Goal: Task Accomplishment & Management: Manage account settings

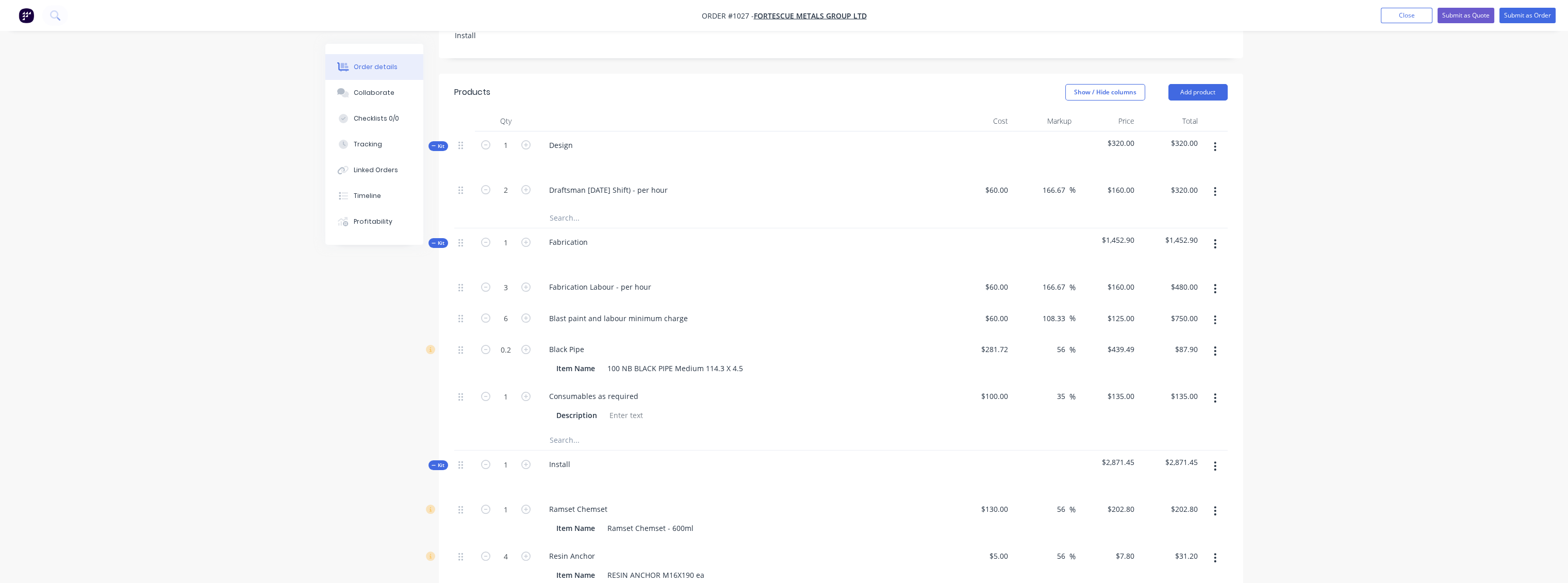
scroll to position [343, 0]
click at [573, 431] on input "text" at bounding box center [652, 440] width 206 height 21
type input "Laser cutting"
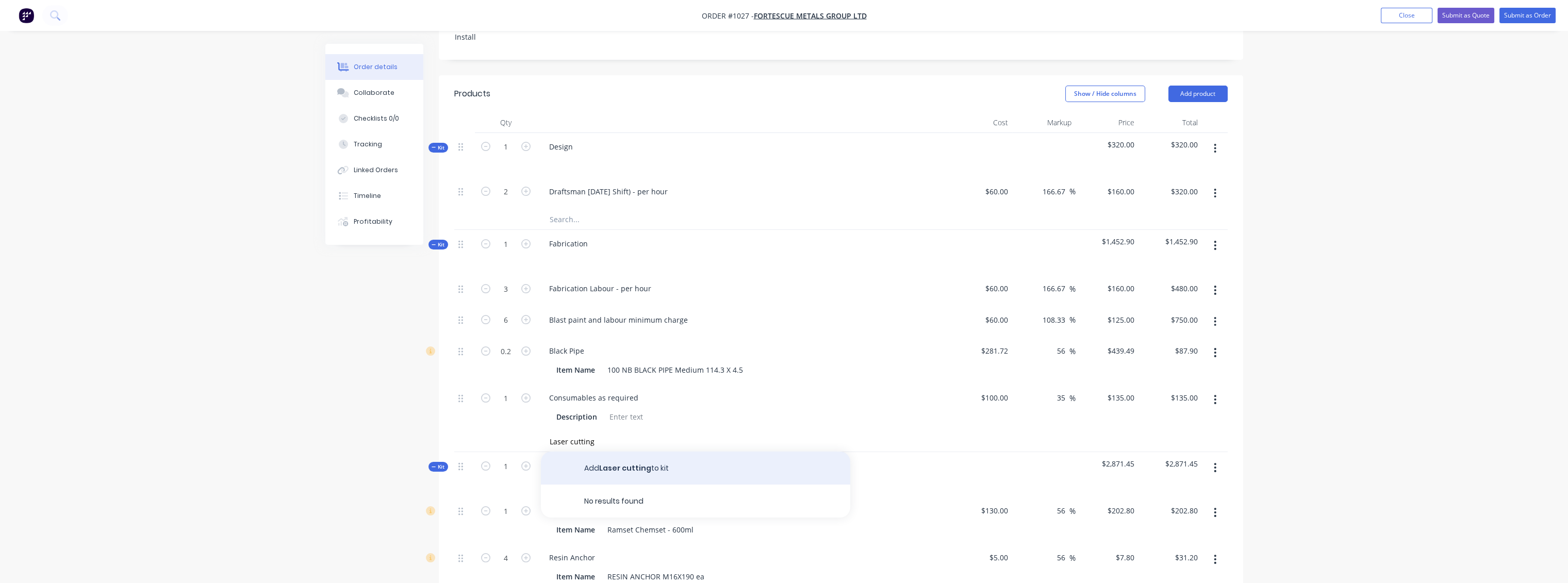
click at [646, 451] on button "Add Laser cutting to kit" at bounding box center [696, 467] width 310 height 33
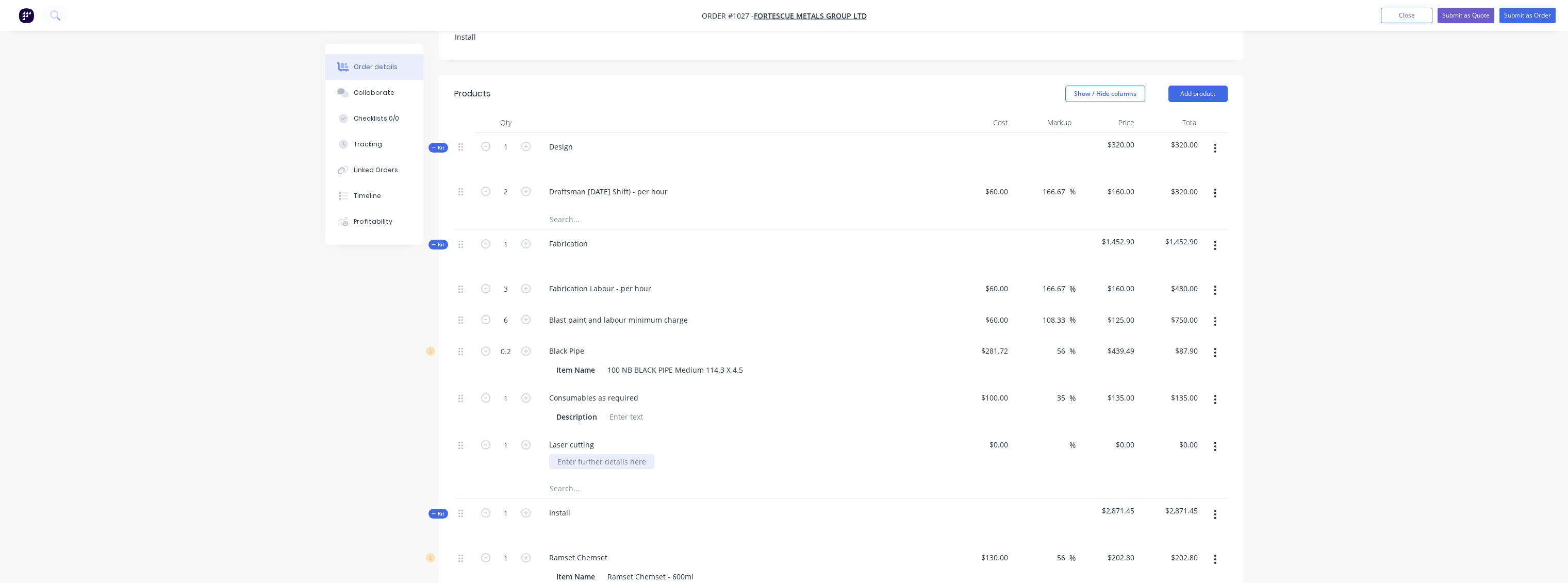
click at [605, 454] on div at bounding box center [602, 462] width 105 height 15
click at [1007, 437] on input at bounding box center [1000, 444] width 24 height 15
type input "$94.30"
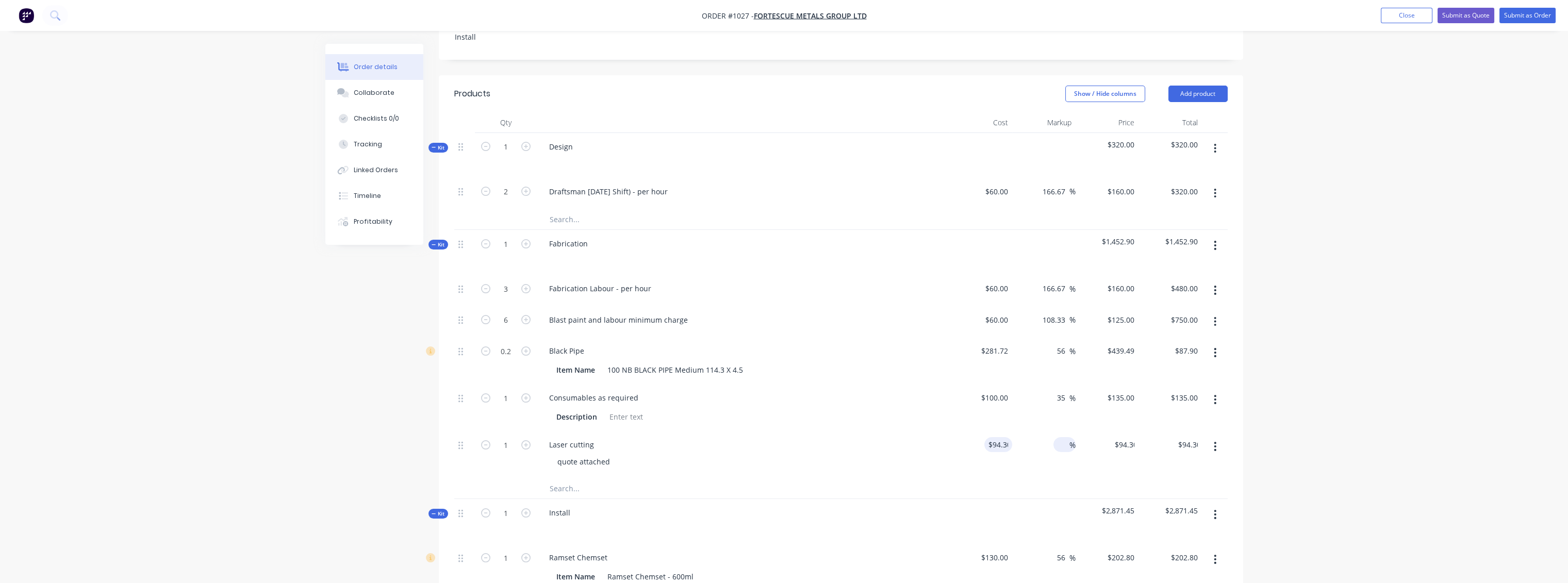
click at [1058, 437] on input at bounding box center [1064, 444] width 12 height 15
type input "45"
type input "$136.735"
type input "$136.74"
click at [1093, 447] on div "$136.735 $136.735" at bounding box center [1107, 454] width 63 height 47
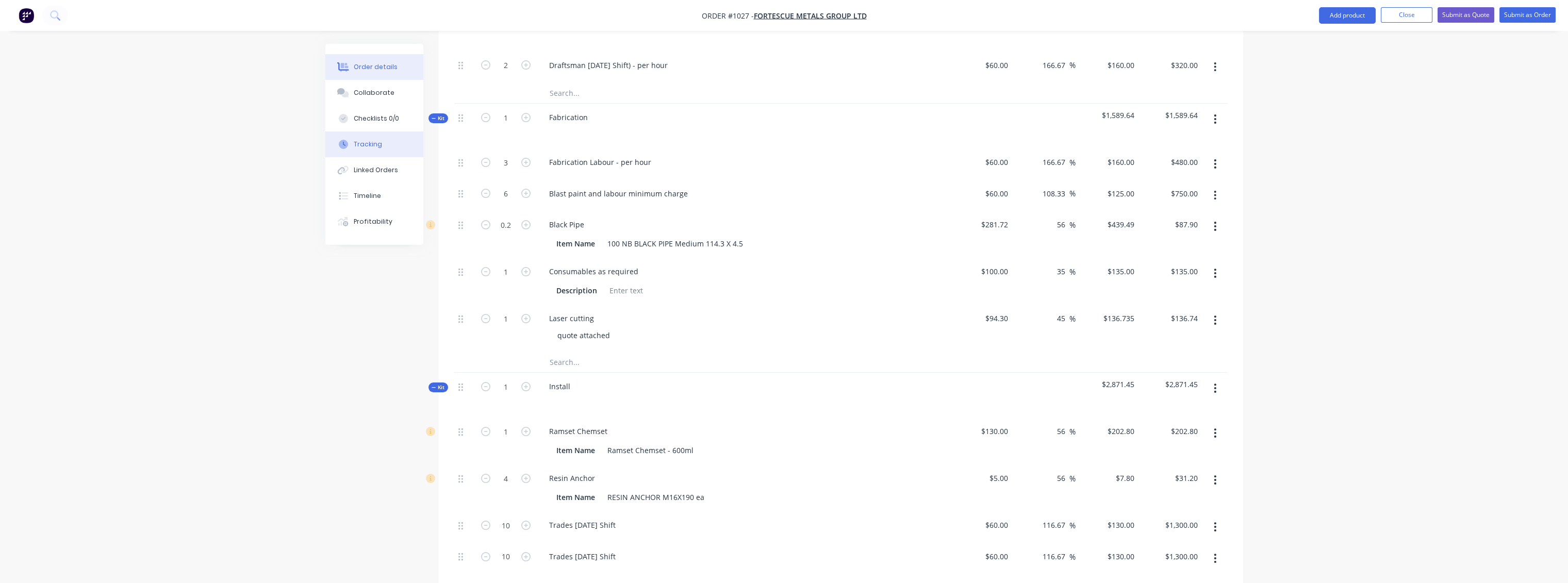
scroll to position [457, 0]
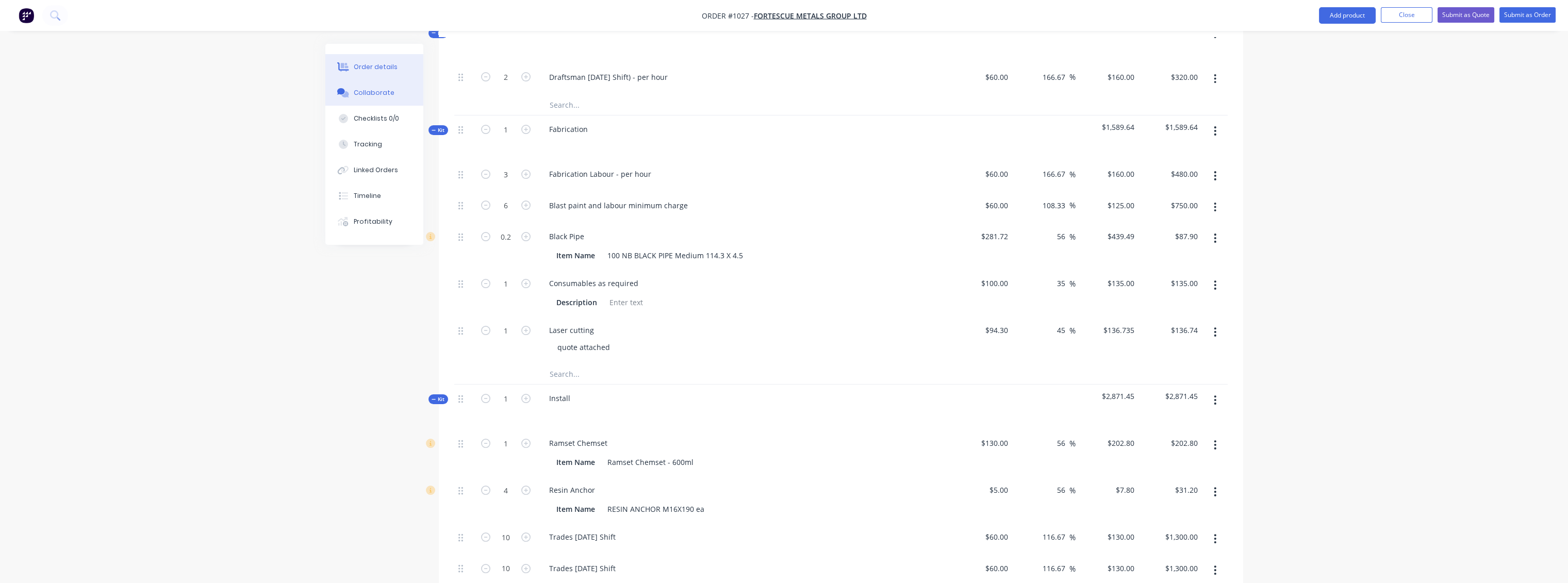
click at [377, 91] on div "Collaborate" at bounding box center [374, 93] width 40 height 9
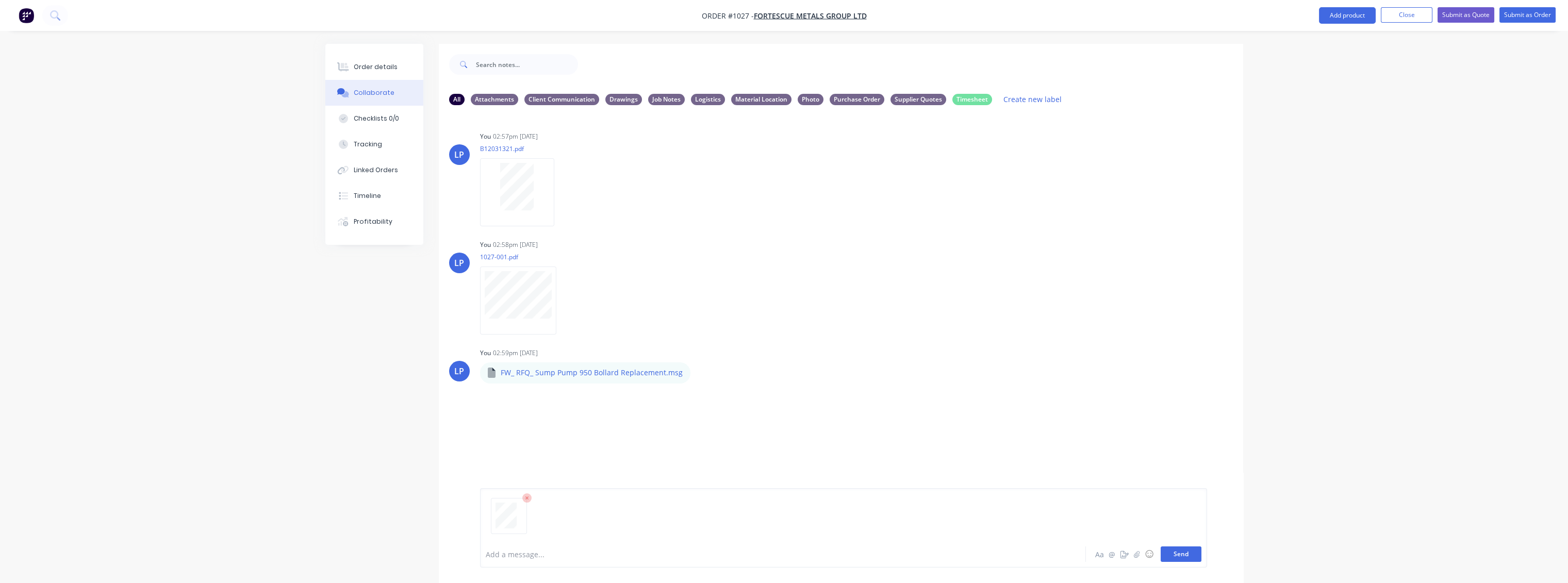
click at [1181, 558] on button "Send" at bounding box center [1181, 554] width 40 height 15
click at [555, 459] on div at bounding box center [519, 461] width 79 height 68
click at [561, 466] on icon "button" at bounding box center [563, 462] width 3 height 12
click at [612, 473] on button "Labels" at bounding box center [631, 466] width 116 height 23
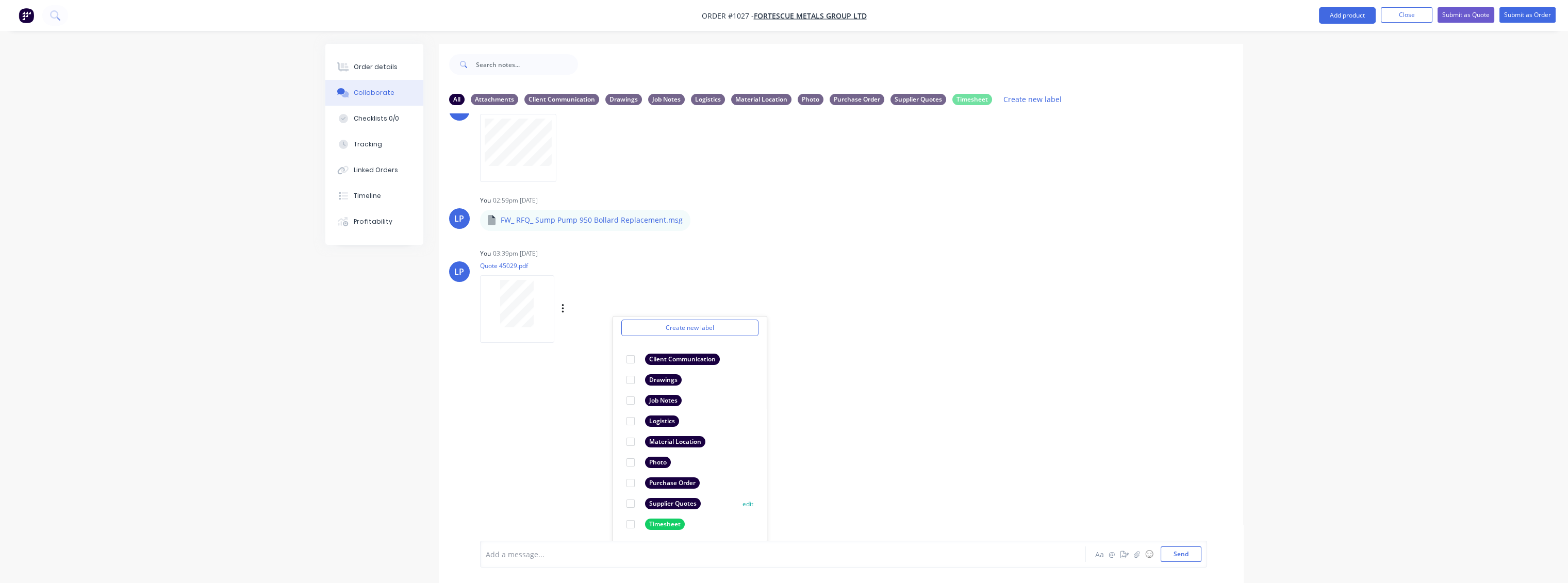
scroll to position [155, 0]
click at [629, 502] on div at bounding box center [630, 501] width 21 height 21
click at [905, 478] on div "LP You 02:57pm 30/08/25 B12031321.pdf Labels Download Delete LP You 02:58pm 30/…" at bounding box center [840, 327] width 805 height 428
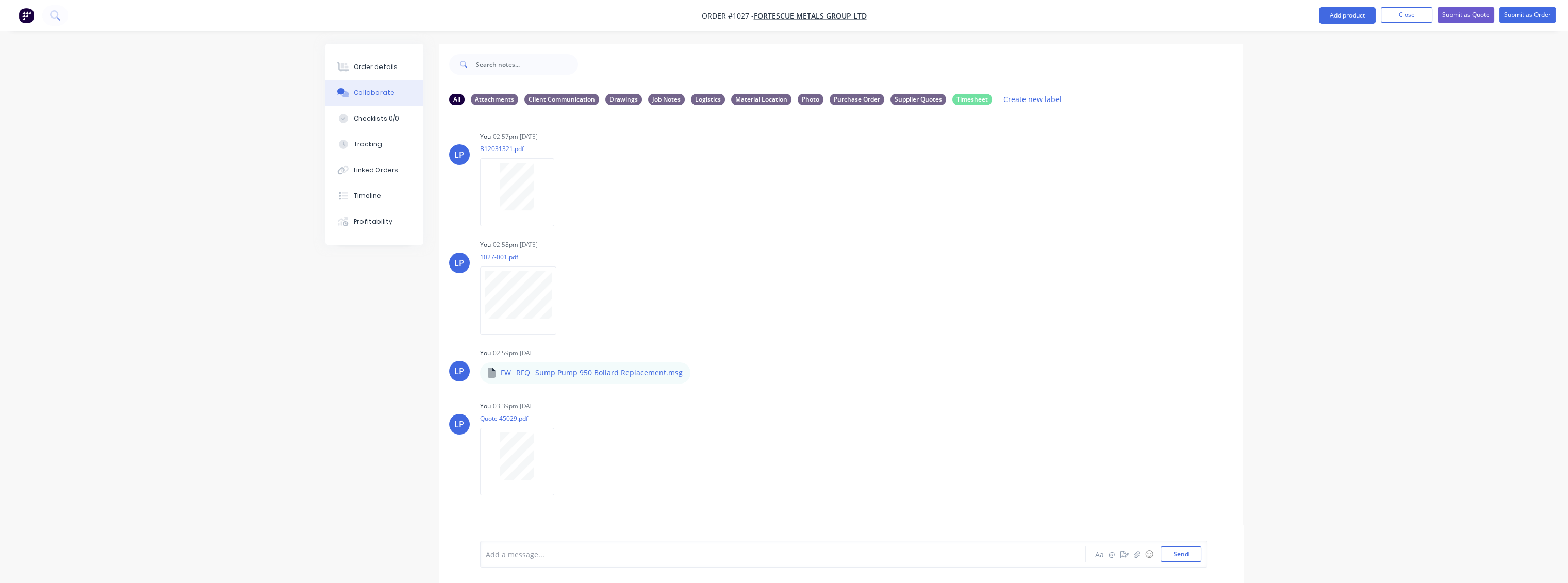
scroll to position [0, 0]
click at [378, 68] on div "Order details" at bounding box center [375, 67] width 43 height 9
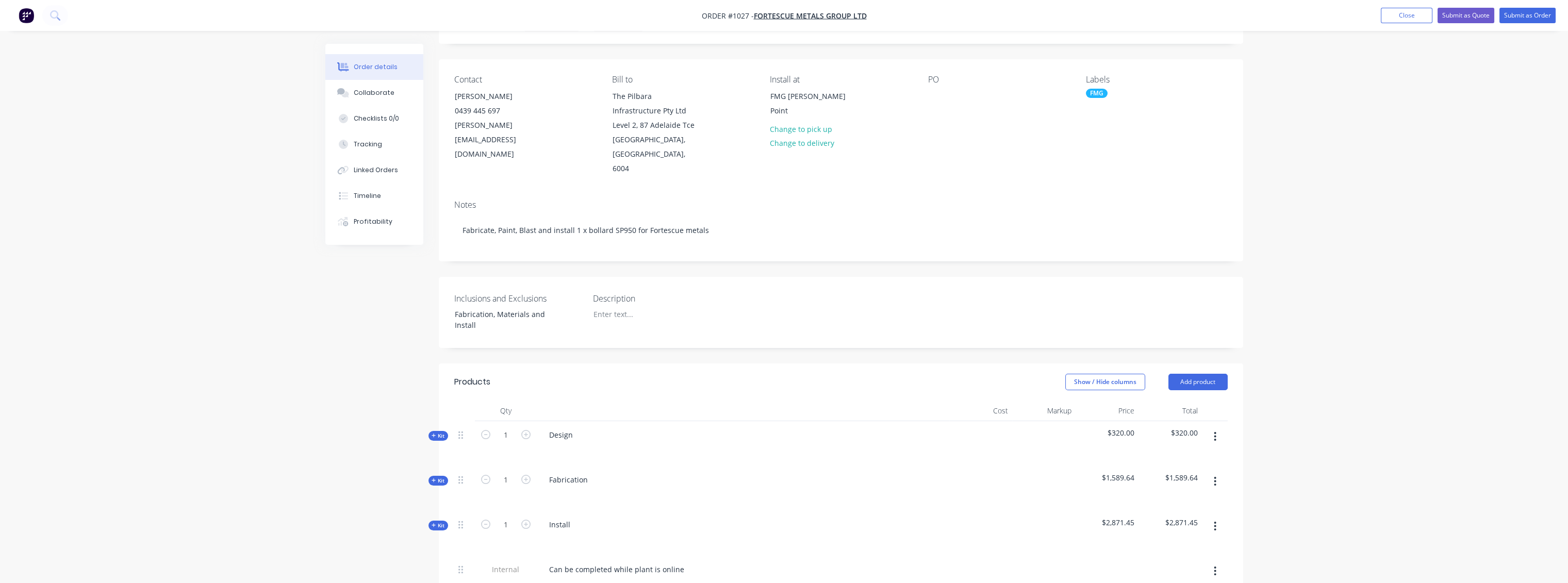
scroll to position [229, 0]
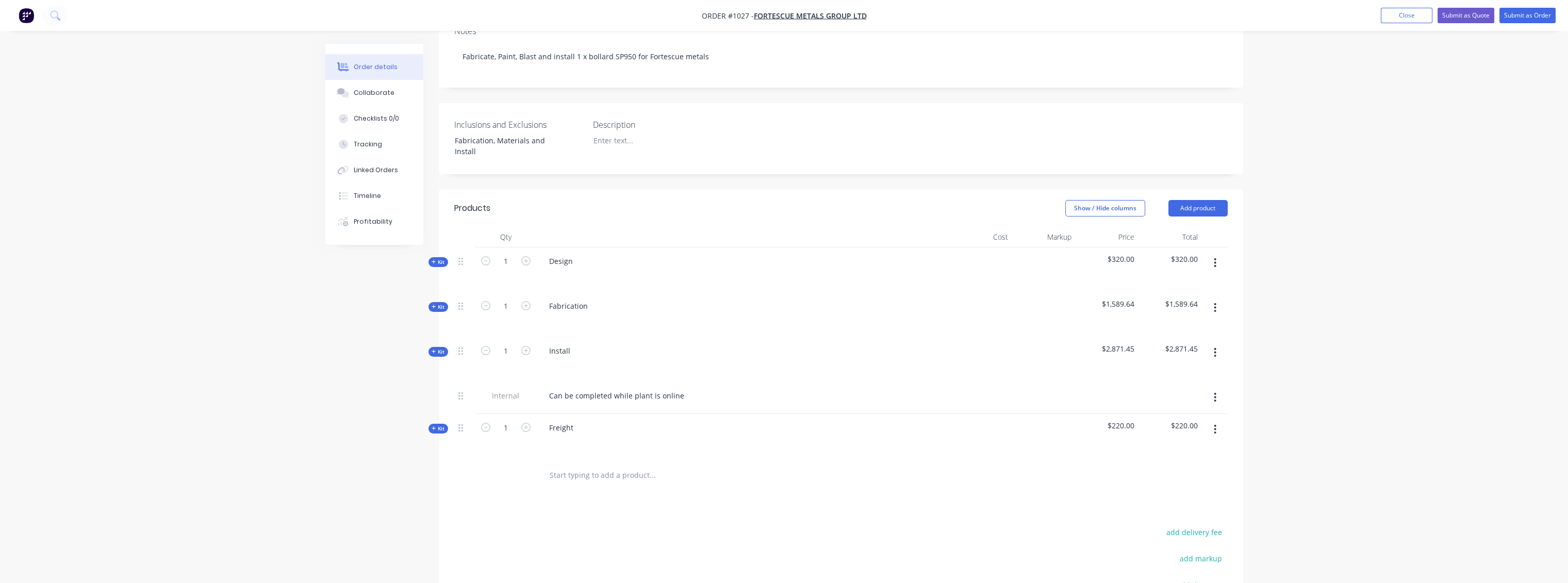
click at [441, 303] on span "Kit" at bounding box center [439, 307] width 14 height 8
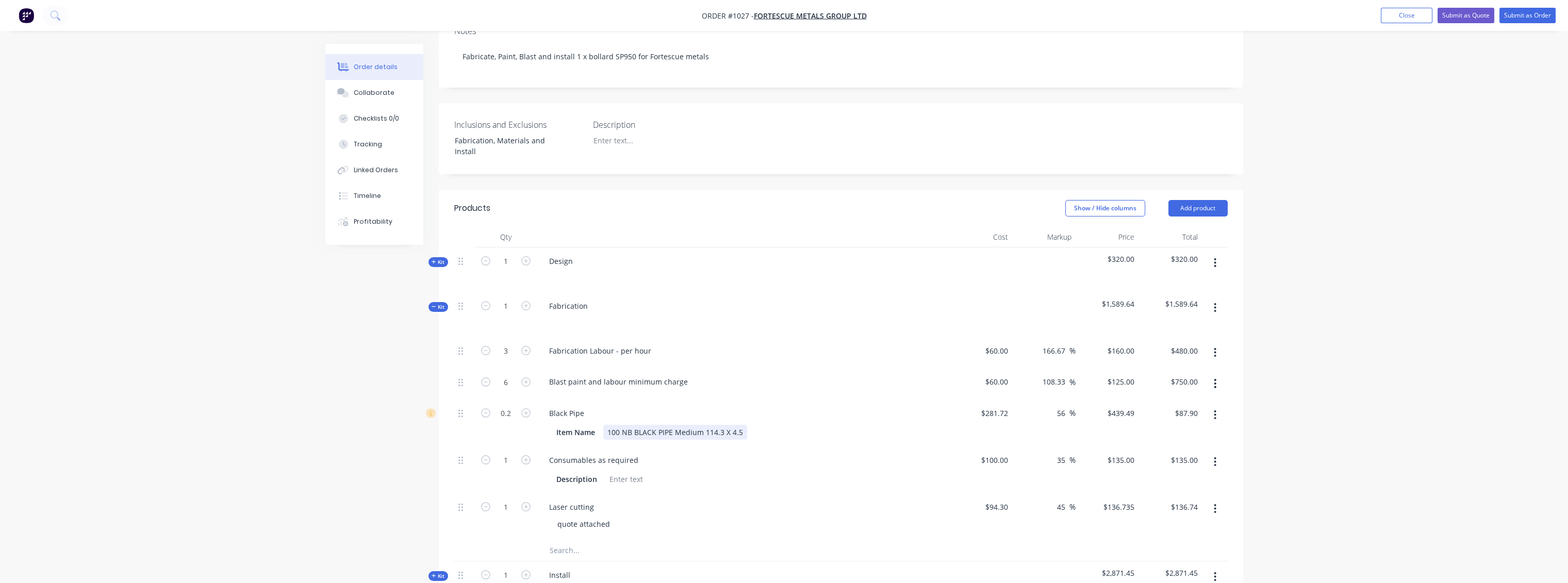
click at [741, 424] on div "100 NB BLACK PIPE Medium 114.3 X 4.5" at bounding box center [675, 432] width 144 height 15
click at [1237, 413] on div "Qty Cost Markup Price Total Kit 1 Design $320.00 $320.00 Kit 1 Fabrication $1,5…" at bounding box center [840, 472] width 805 height 489
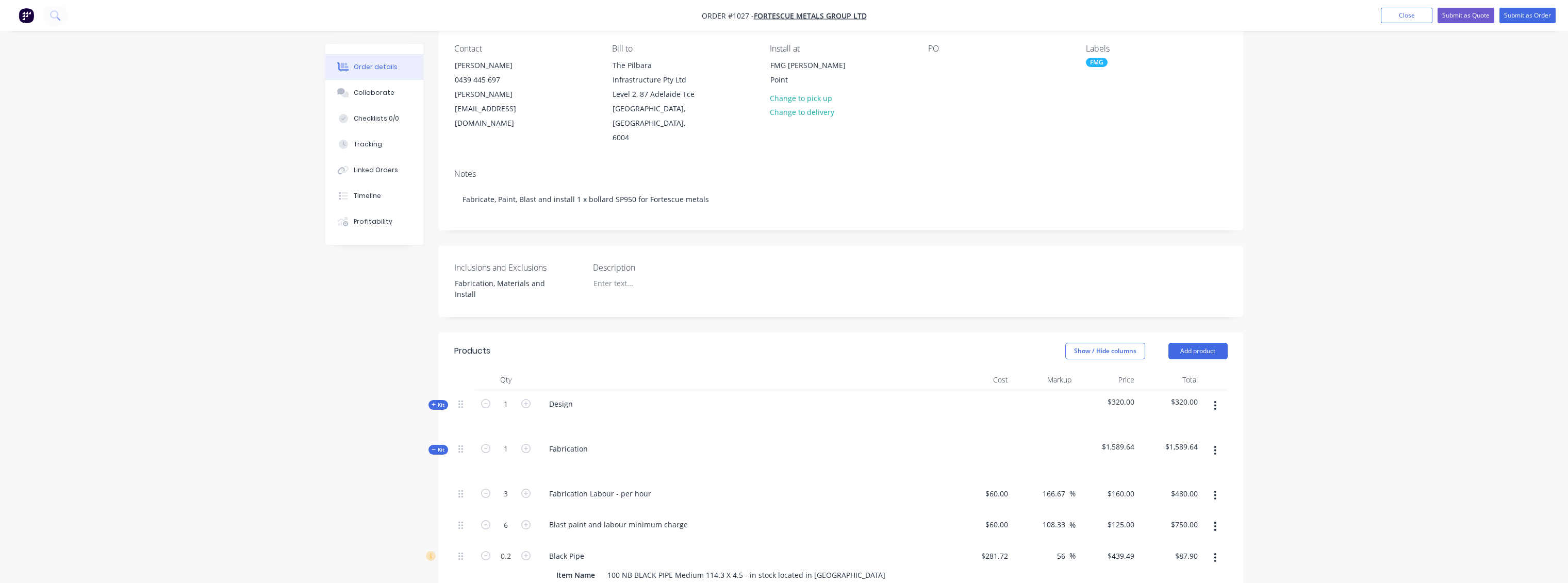
scroll to position [0, 0]
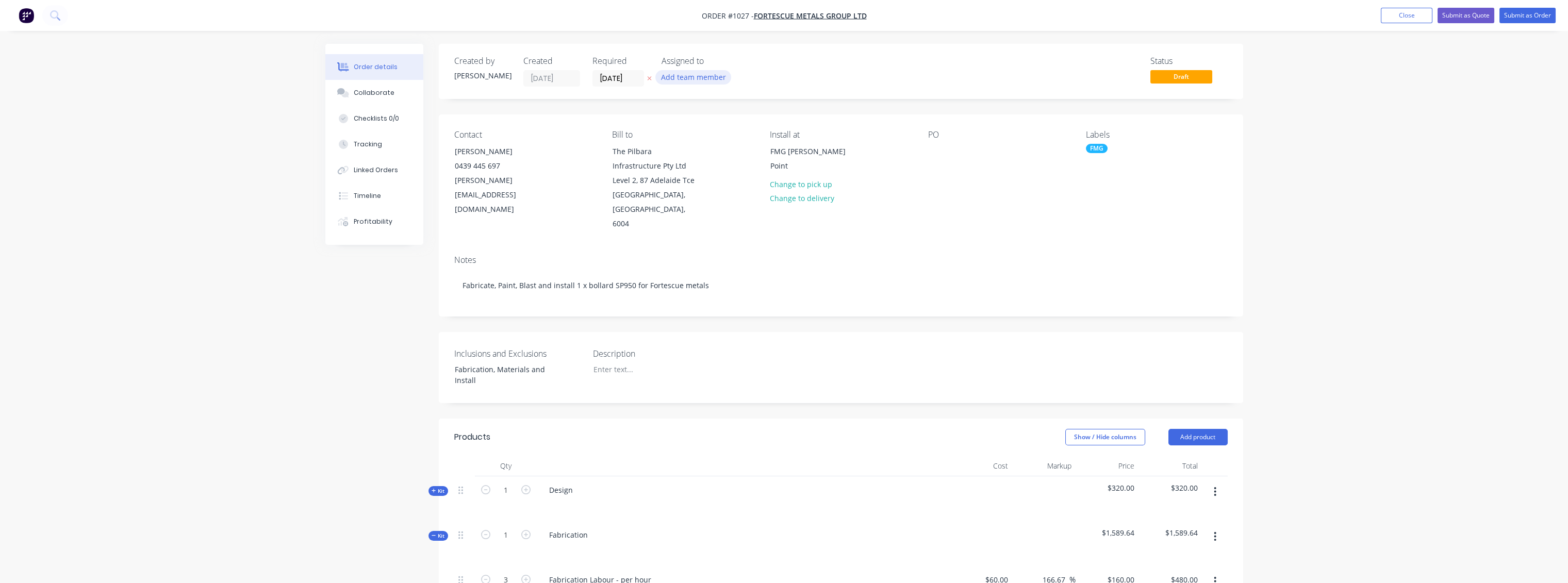
click at [695, 75] on button "Add team member" at bounding box center [692, 77] width 76 height 14
click at [873, 88] on div "Created by Leigh Created 30/08/25 Required 30/08/25 Assigned to Add team member…" at bounding box center [840, 71] width 805 height 55
click at [1469, 18] on button "Submit as Quote" at bounding box center [1466, 15] width 56 height 15
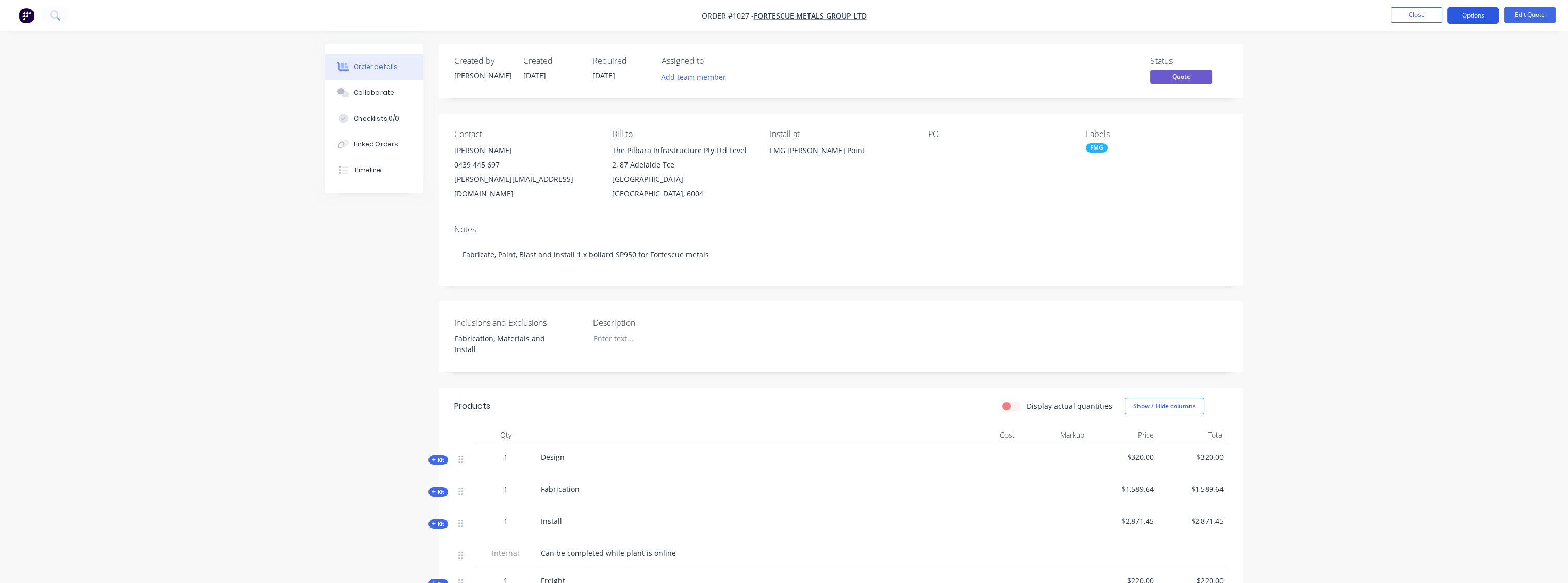
click at [1468, 14] on button "Options" at bounding box center [1473, 15] width 52 height 17
click at [1412, 65] on div "Quote" at bounding box center [1442, 62] width 95 height 15
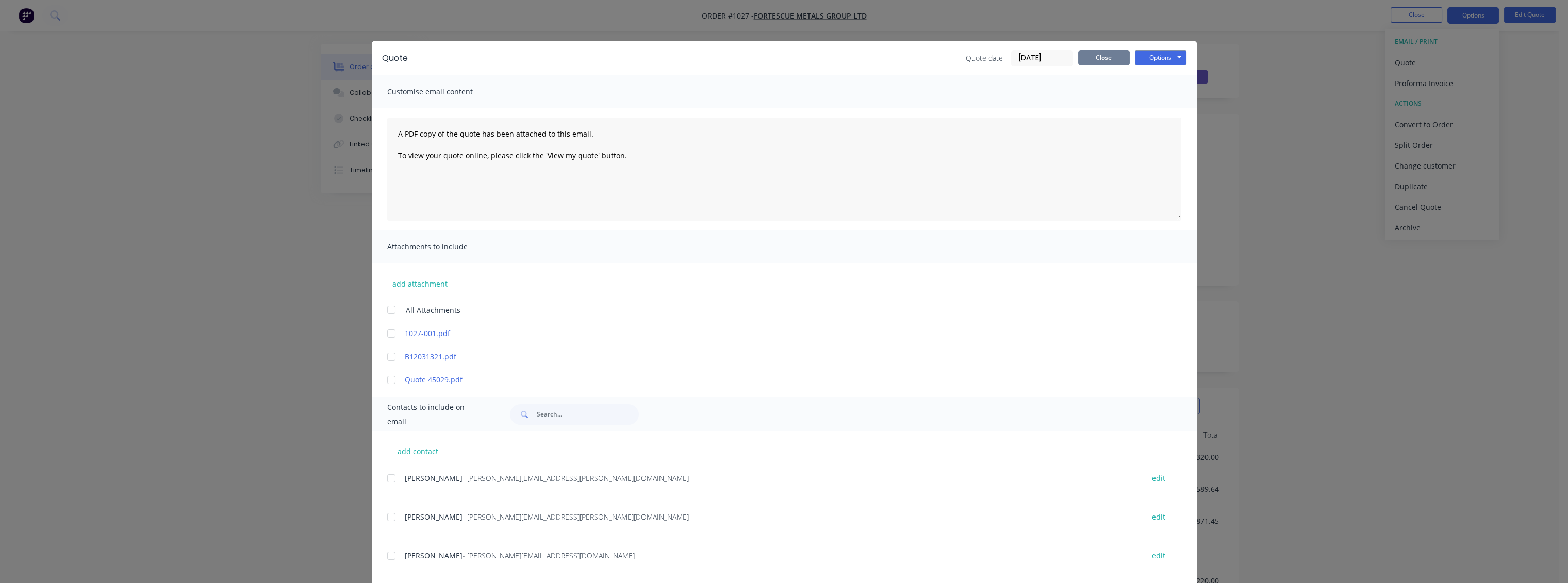
click at [1097, 56] on button "Close" at bounding box center [1104, 58] width 52 height 15
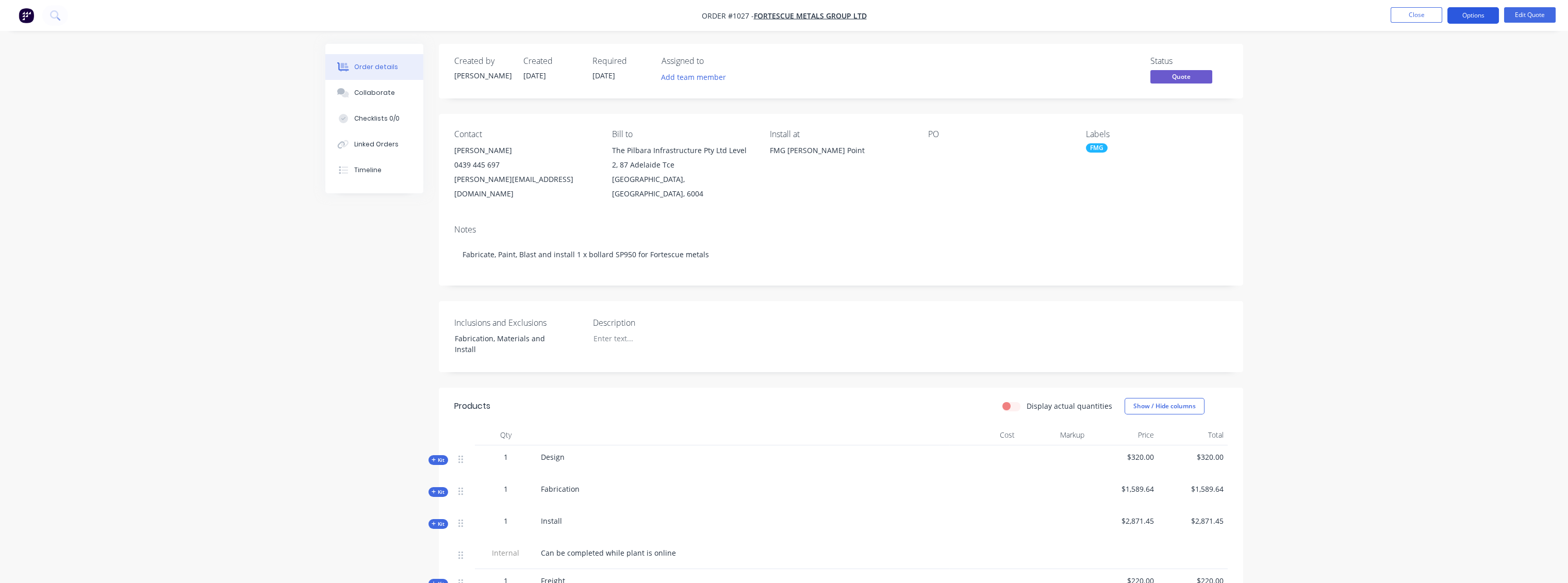
click at [1465, 18] on button "Options" at bounding box center [1473, 15] width 52 height 17
click at [1413, 66] on div "Quote" at bounding box center [1442, 62] width 95 height 15
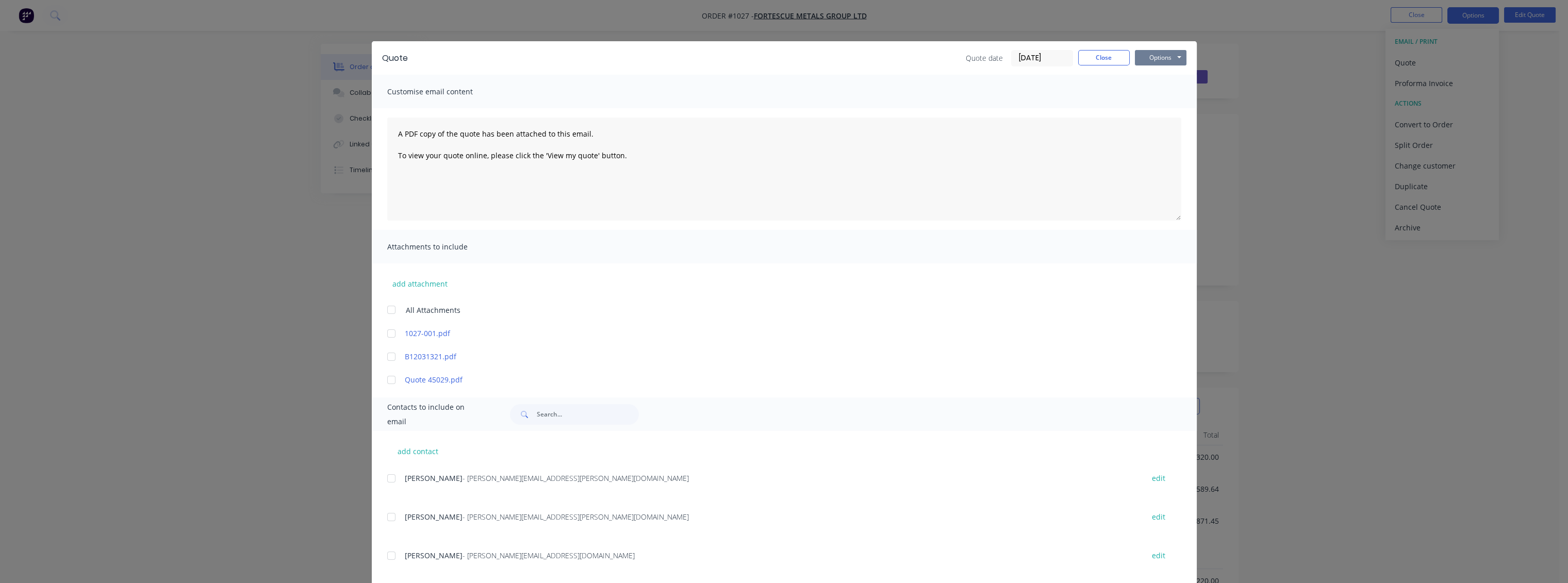
click at [1163, 59] on button "Options" at bounding box center [1161, 58] width 52 height 15
click at [1157, 96] on button "Print" at bounding box center [1168, 93] width 66 height 17
click at [1112, 59] on button "Close" at bounding box center [1104, 58] width 52 height 15
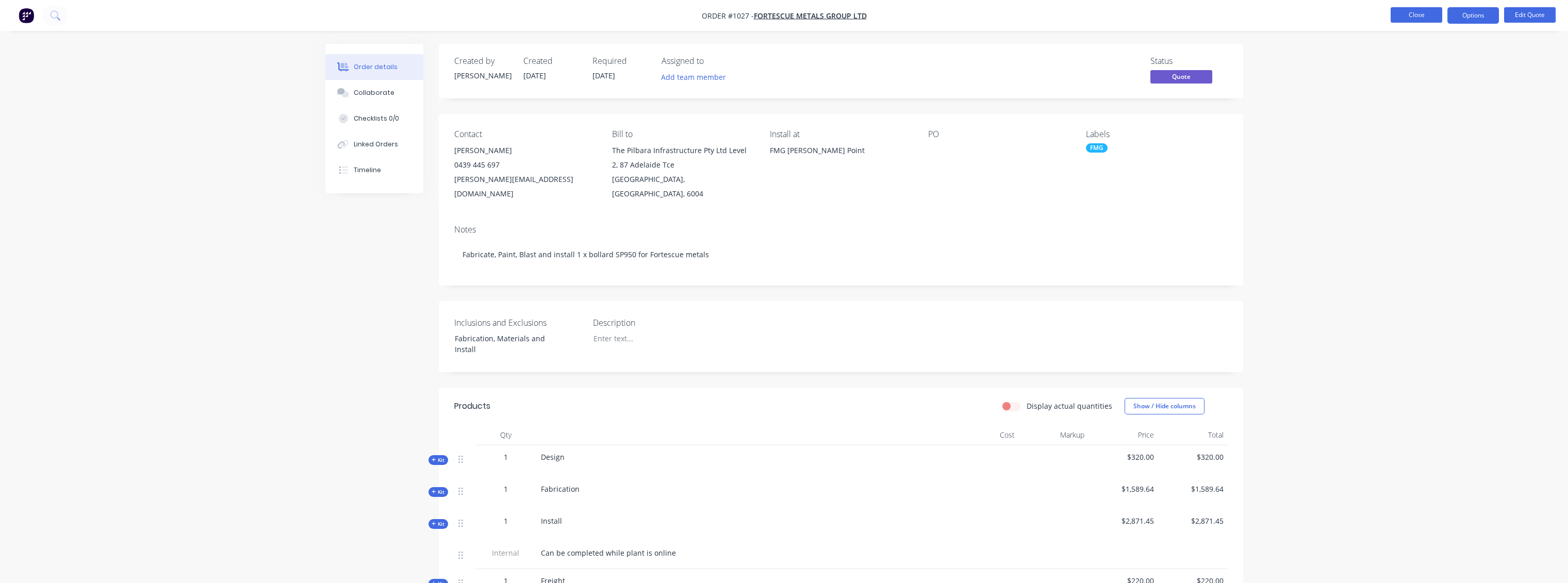
click at [1425, 16] on button "Close" at bounding box center [1417, 14] width 52 height 15
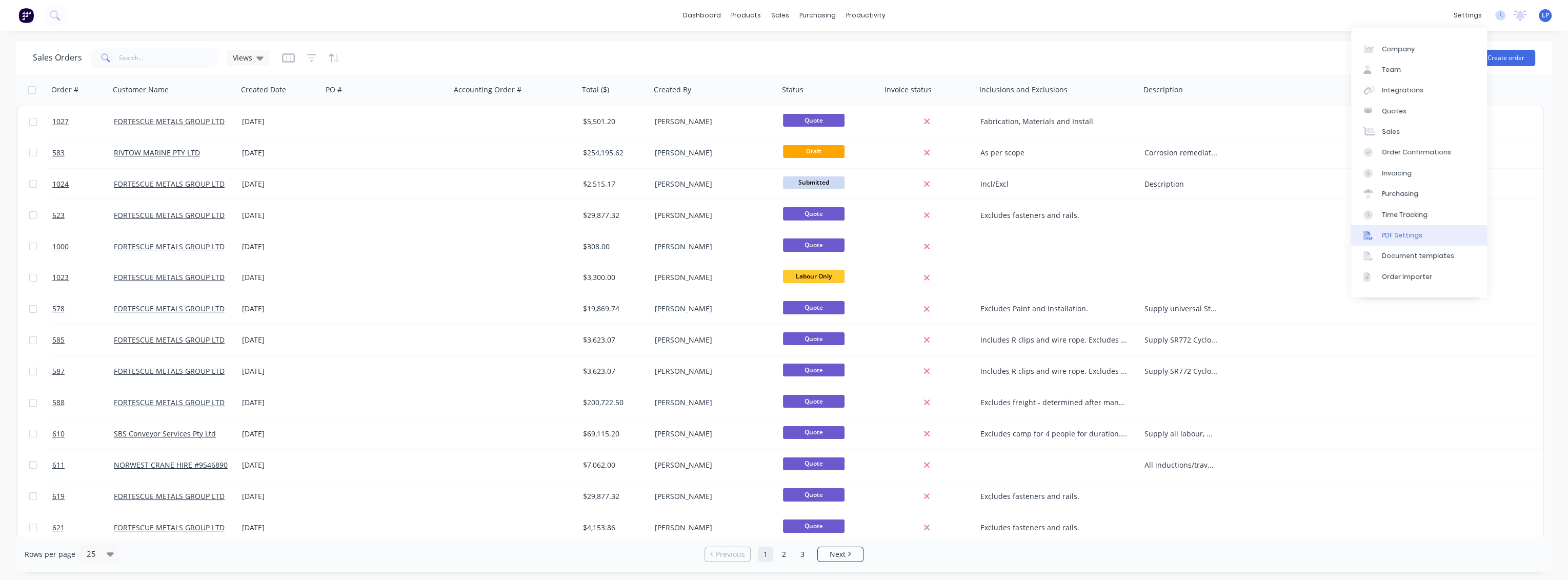
click at [1412, 232] on div "PDF Settings" at bounding box center [1401, 235] width 40 height 9
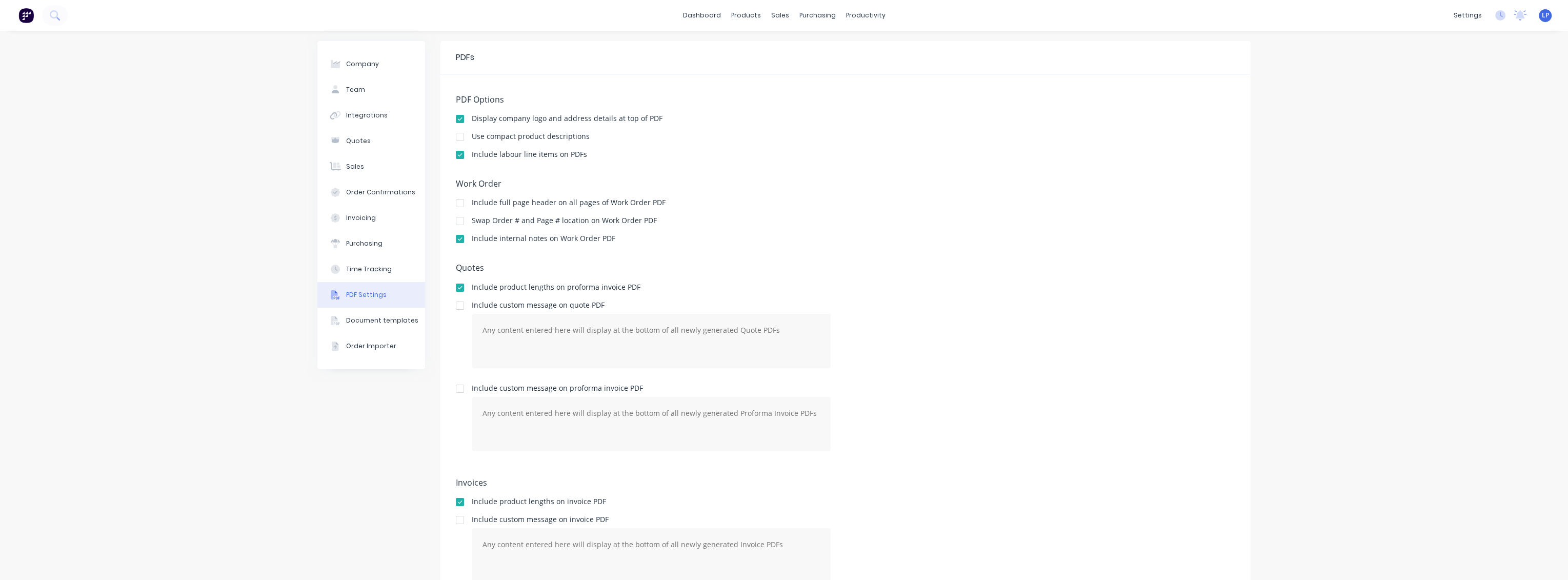
click at [456, 287] on div at bounding box center [459, 287] width 20 height 20
click at [458, 137] on div at bounding box center [459, 136] width 20 height 20
click at [455, 155] on div at bounding box center [459, 155] width 20 height 20
click at [772, 16] on div "sales" at bounding box center [779, 15] width 28 height 15
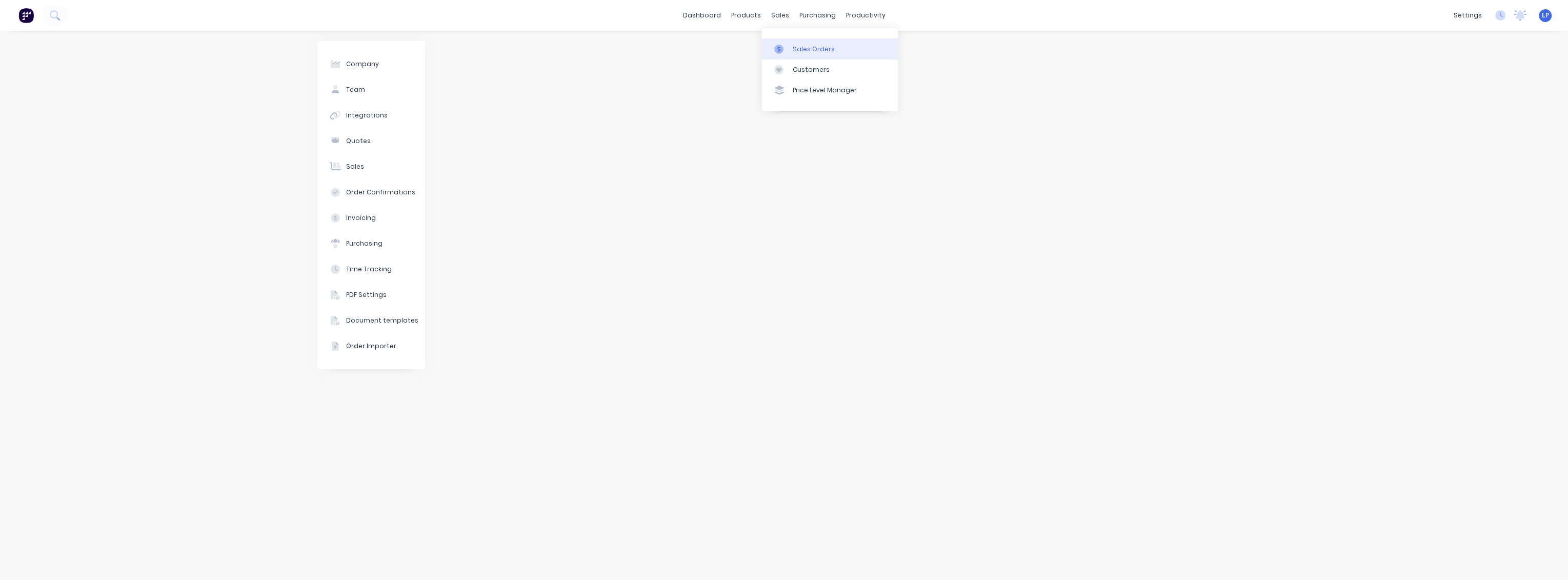
click at [811, 53] on div "Sales Orders" at bounding box center [813, 49] width 42 height 9
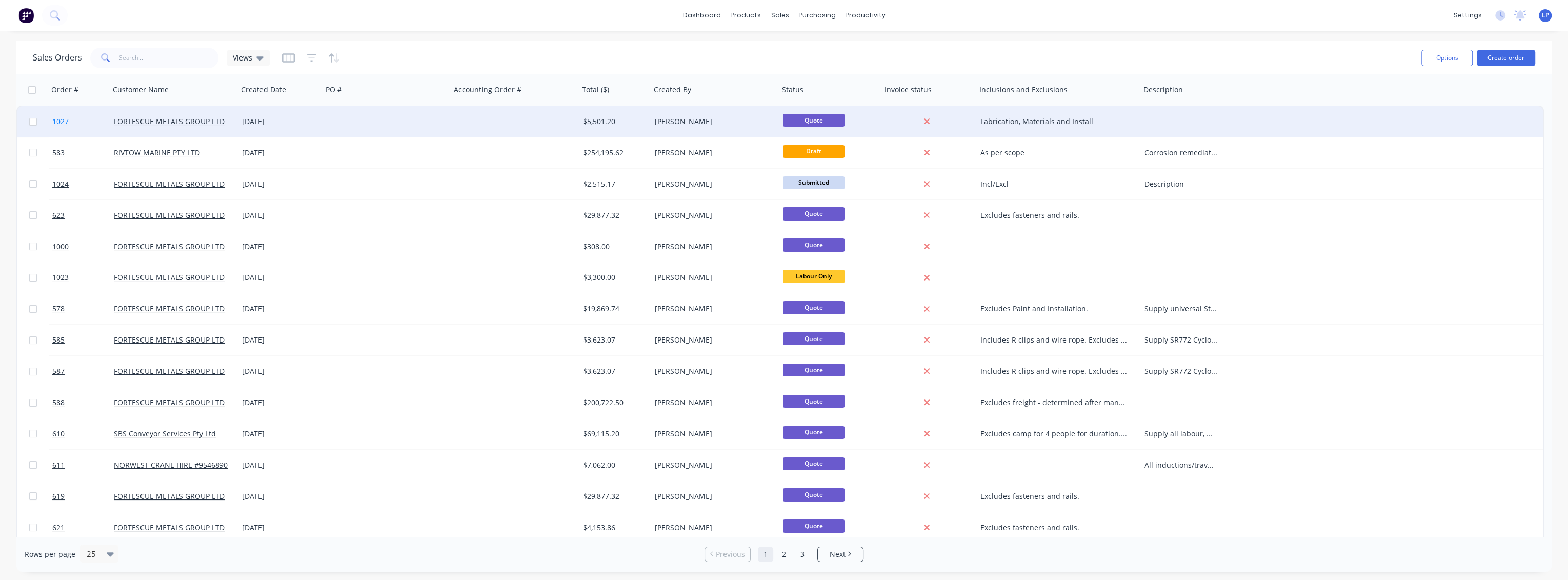
click at [59, 124] on span "1027" at bounding box center [61, 121] width 17 height 11
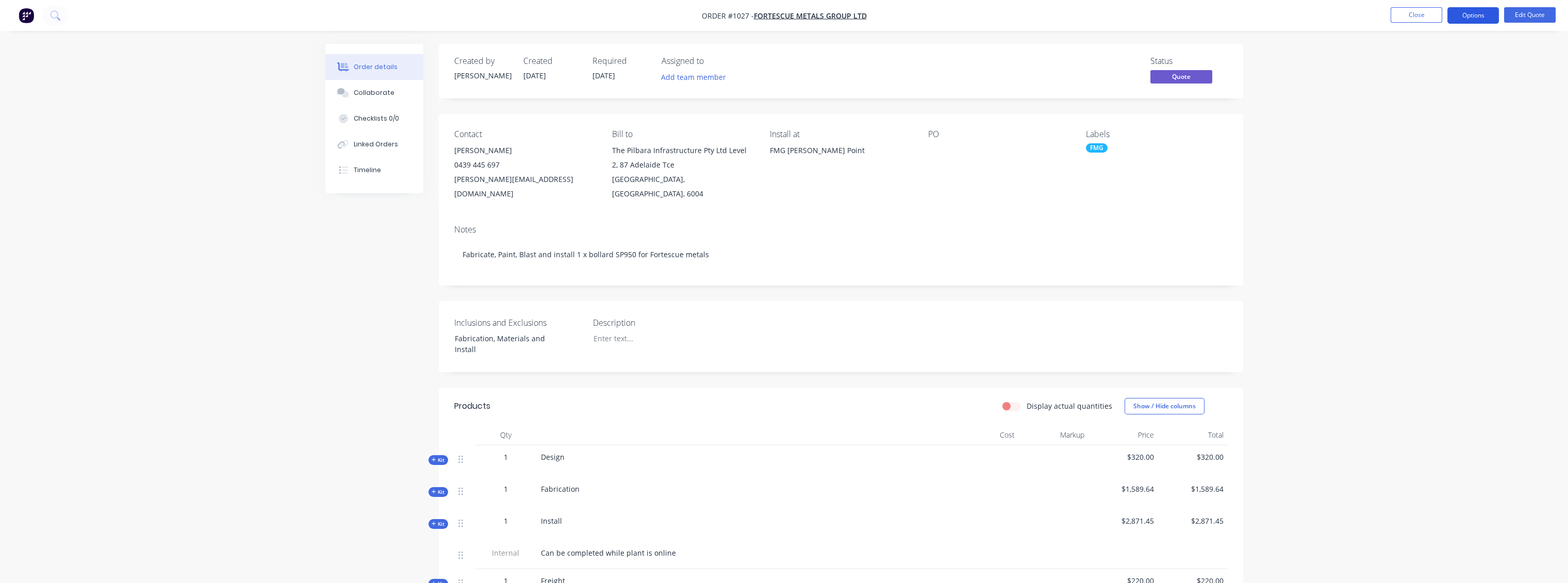
click at [1471, 18] on button "Options" at bounding box center [1473, 15] width 52 height 17
click at [1419, 66] on div "Quote" at bounding box center [1442, 62] width 95 height 15
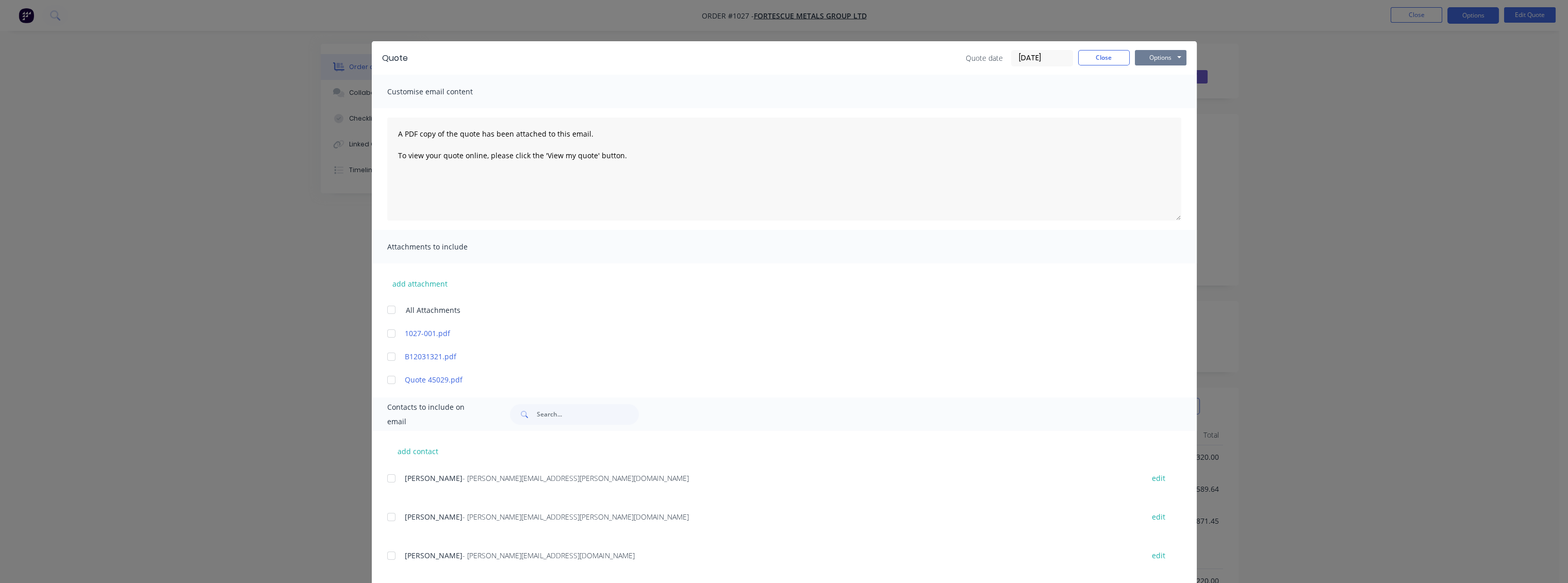
click at [1147, 59] on button "Options" at bounding box center [1161, 58] width 52 height 15
click at [1153, 91] on button "Print" at bounding box center [1168, 93] width 66 height 17
click at [1469, 55] on div "Quote Quote date [DATE] Close Options Preview Print Email Customise email conte…" at bounding box center [784, 291] width 1568 height 583
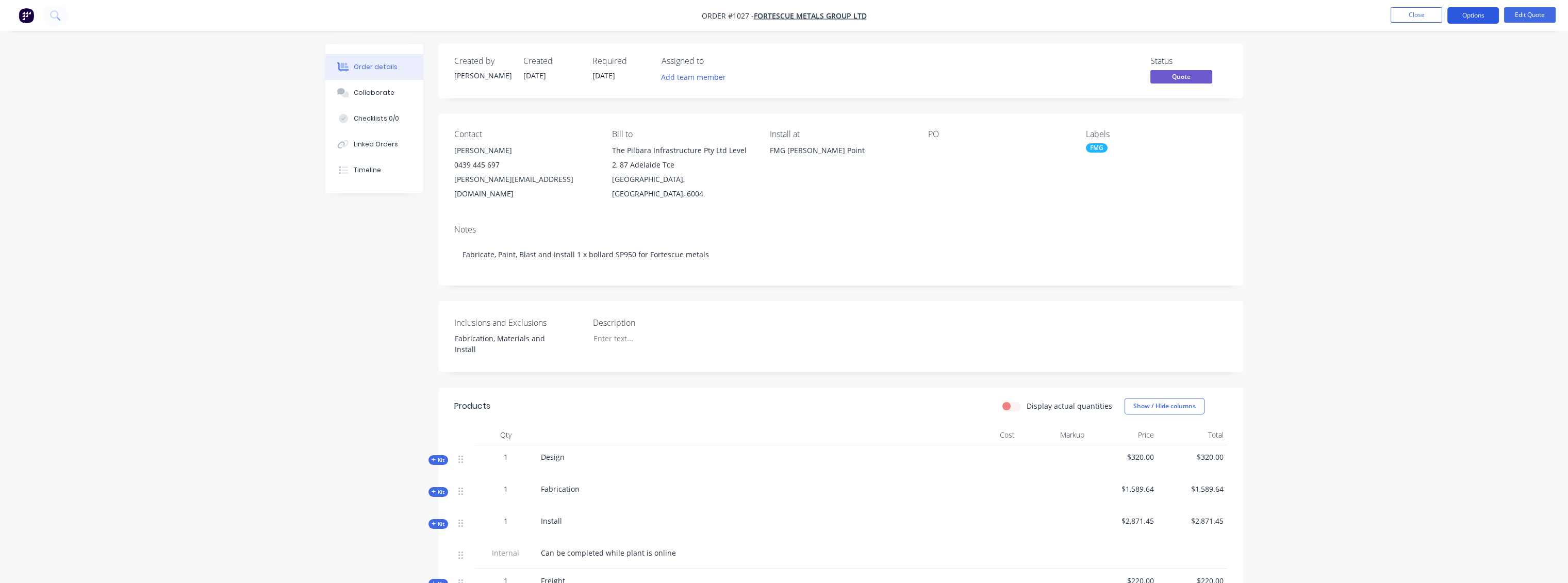
click at [1473, 21] on button "Options" at bounding box center [1473, 15] width 52 height 17
click at [1291, 139] on div "Order details Collaborate Checklists 0/0 Linked Orders Timeline Order details C…" at bounding box center [784, 392] width 1568 height 784
click at [1428, 15] on button "Close" at bounding box center [1417, 14] width 52 height 15
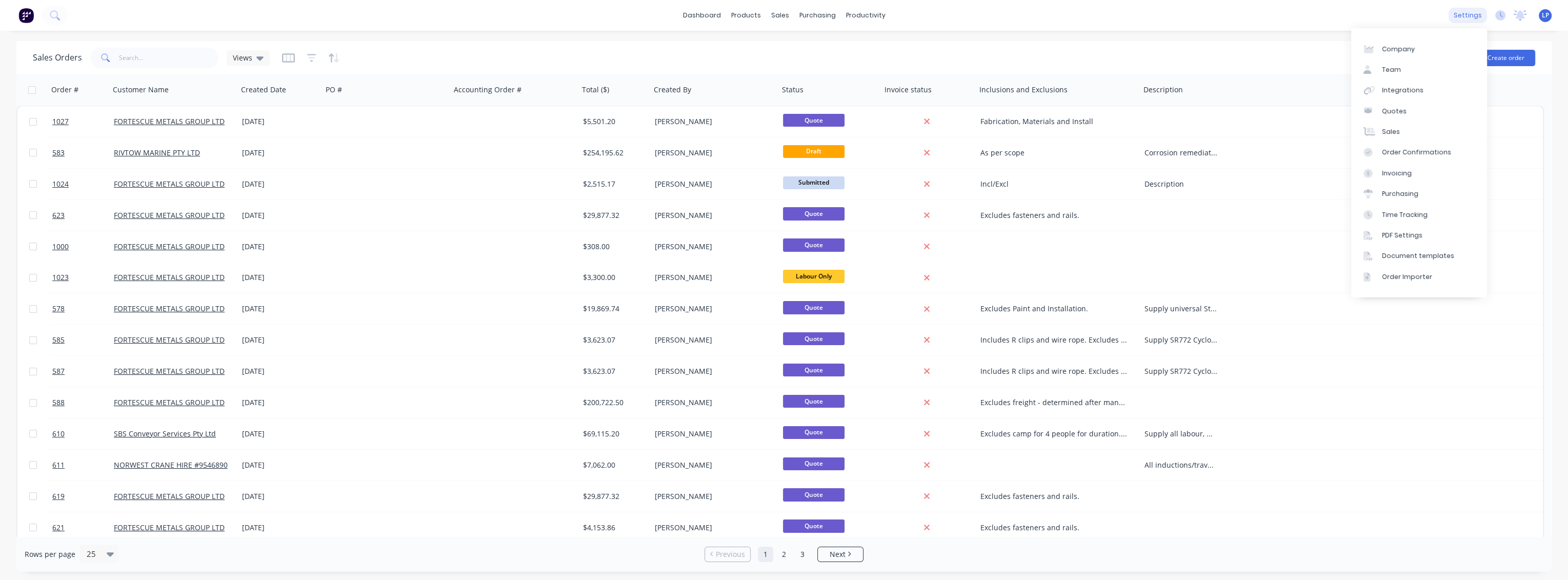
click at [1465, 15] on div "settings" at bounding box center [1467, 15] width 39 height 15
click at [1388, 230] on div "PDF Settings" at bounding box center [1401, 235] width 40 height 9
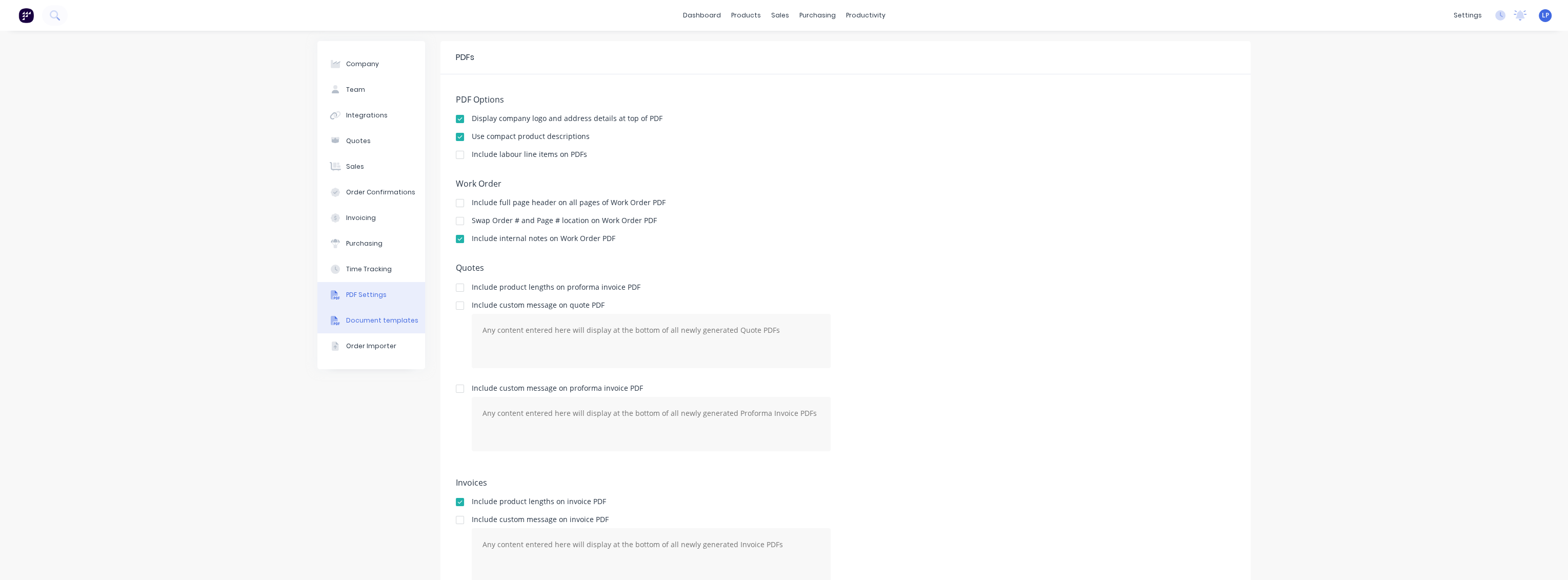
click at [389, 321] on div "Document templates" at bounding box center [381, 321] width 72 height 9
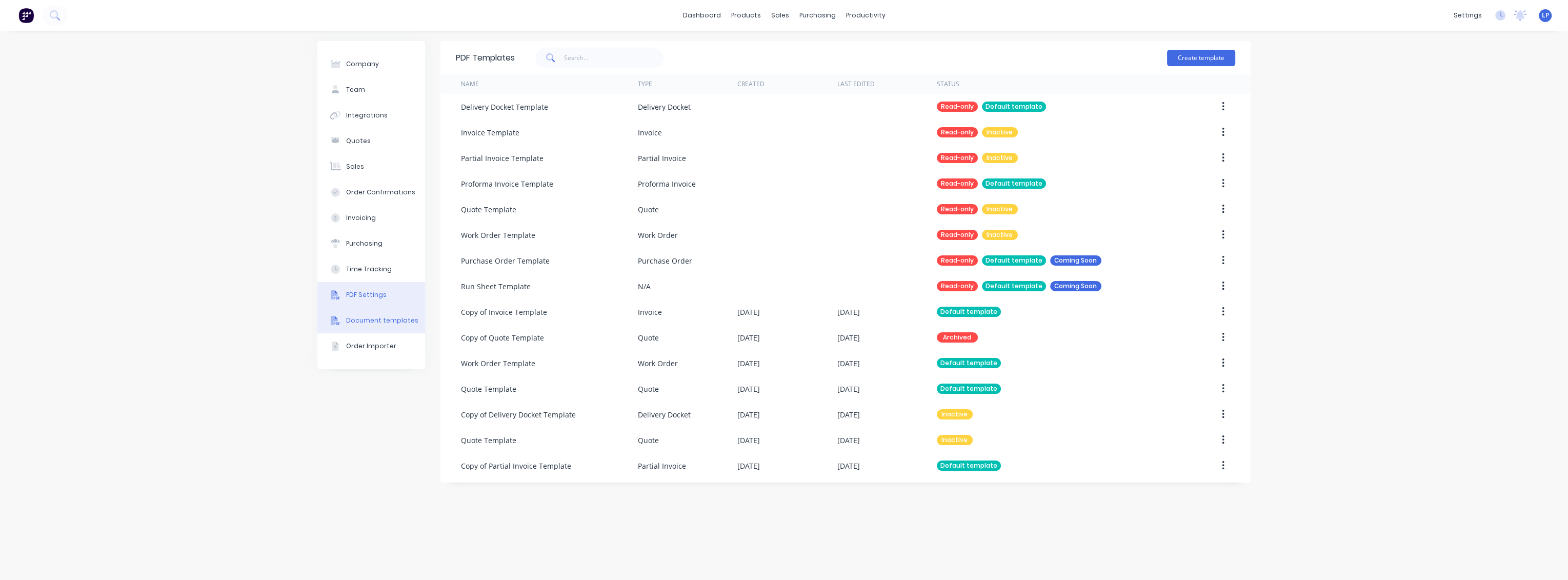
click at [368, 291] on div "PDF Settings" at bounding box center [365, 295] width 40 height 9
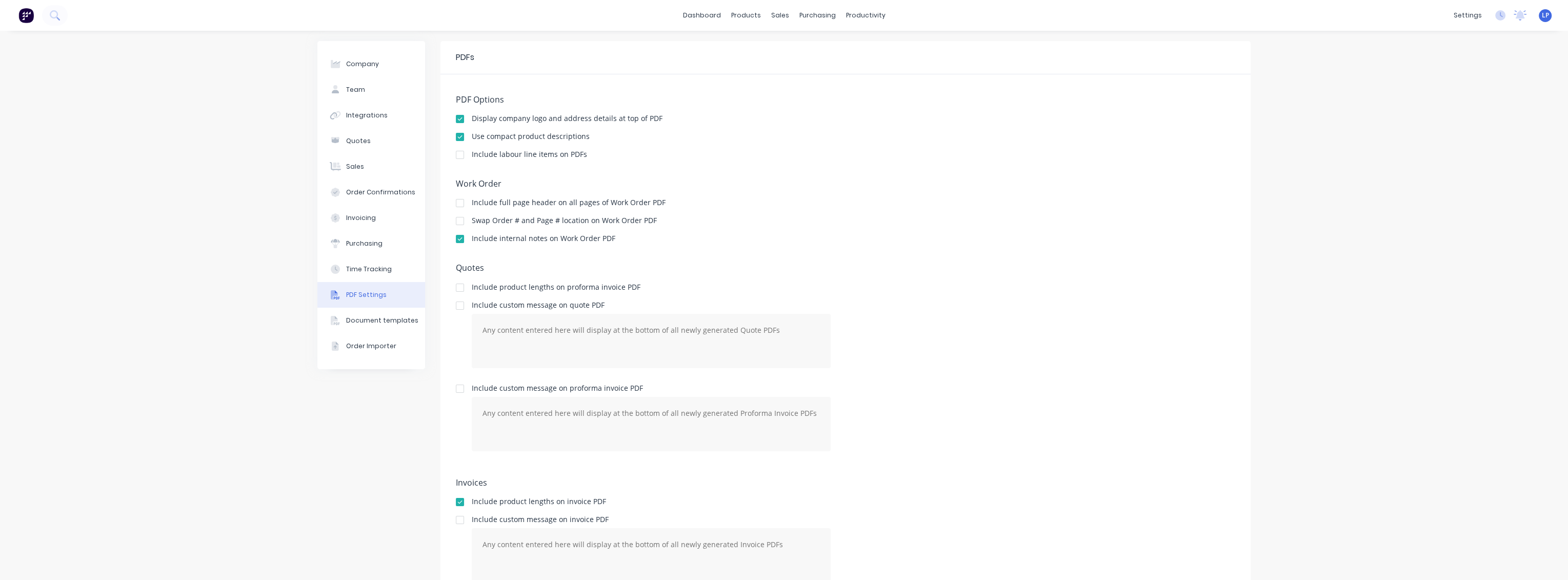
click at [455, 136] on div at bounding box center [459, 136] width 20 height 20
click at [453, 136] on div at bounding box center [459, 136] width 20 height 20
click at [871, 243] on div "Include internal notes on Work Order PDF" at bounding box center [845, 240] width 779 height 10
click at [1412, 256] on div "Document templates" at bounding box center [1409, 256] width 72 height 9
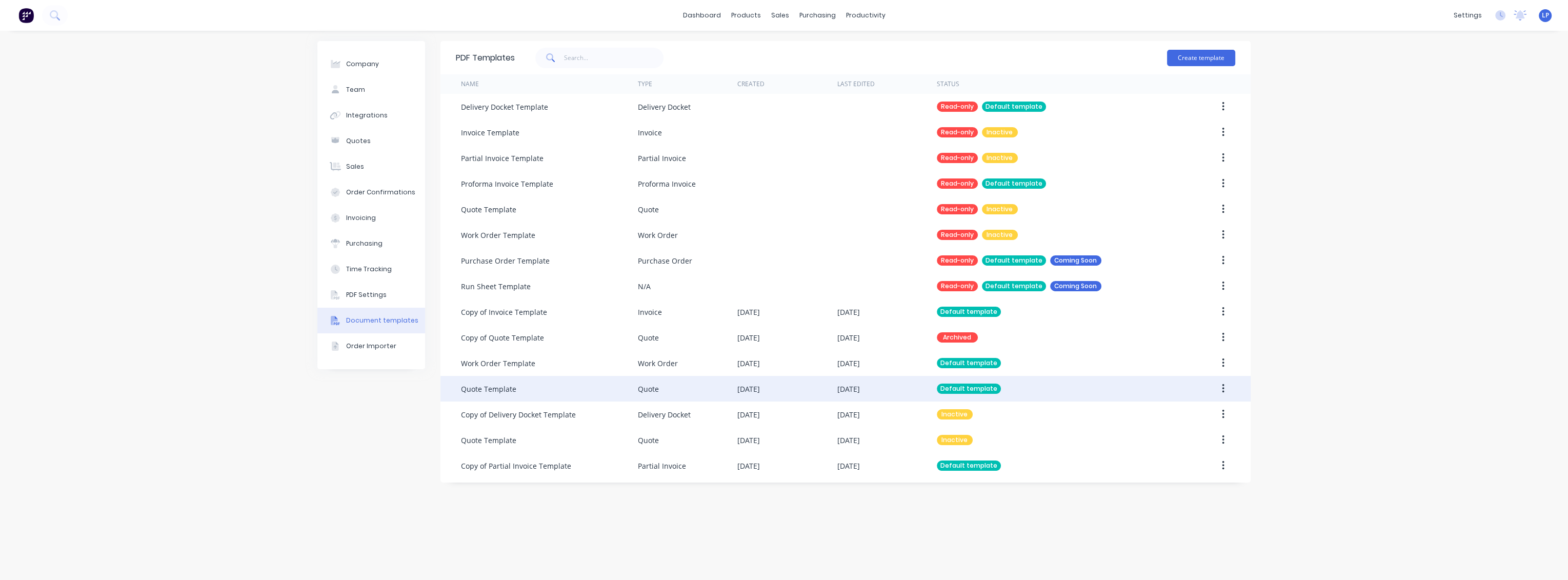
click at [506, 389] on div "Quote Template" at bounding box center [488, 389] width 55 height 11
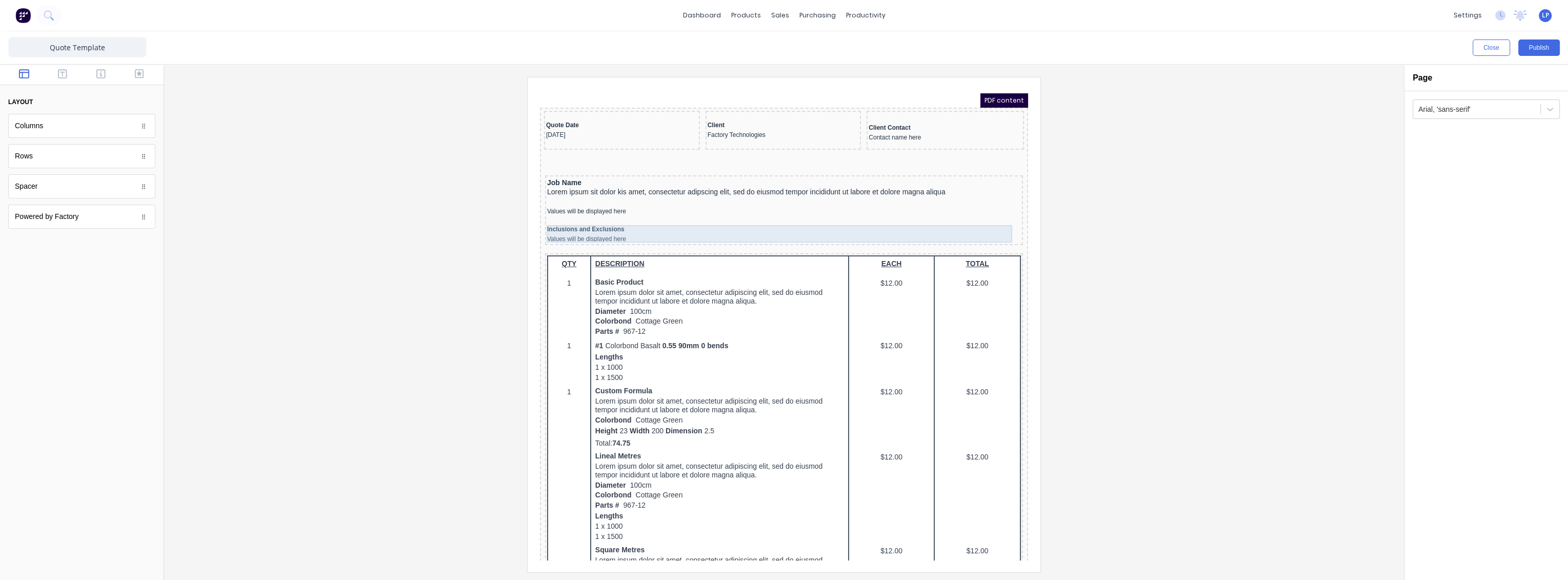
scroll to position [114, 0]
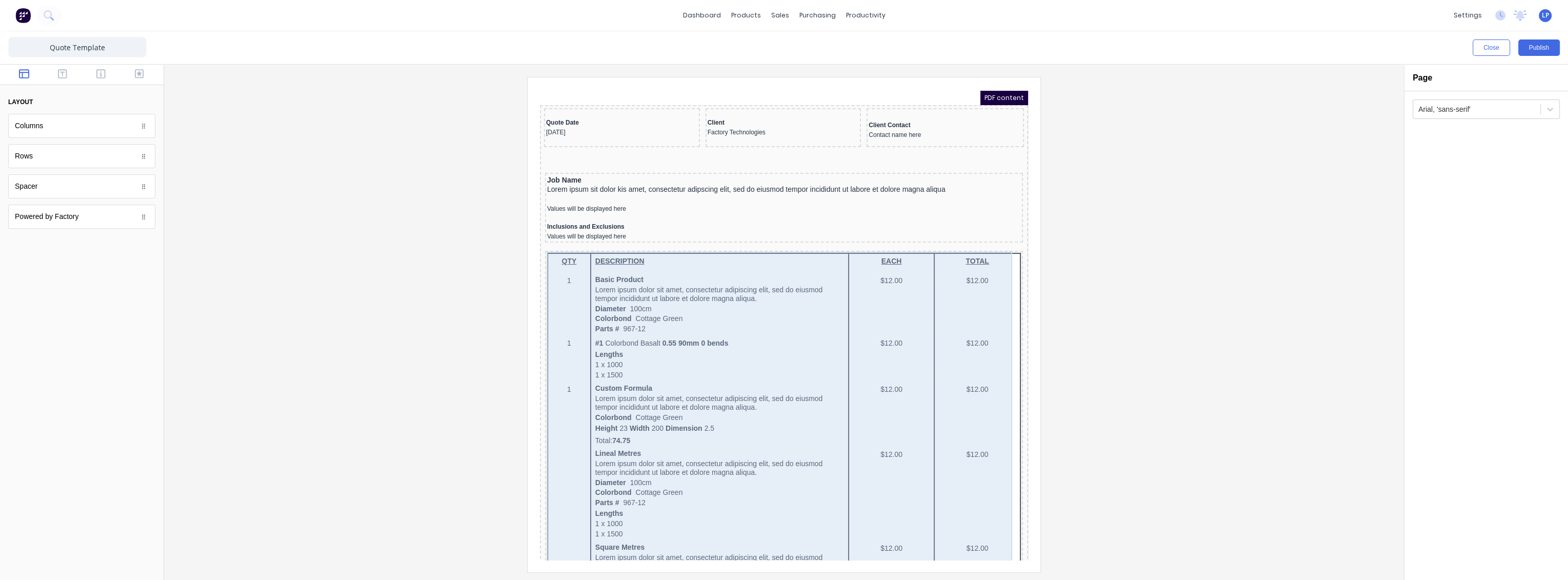
click at [660, 328] on div "QTY DESCRIPTION EACH TOTAL 1 Basic Product Lorem ipsum dolor sit amet, consecte…" at bounding box center [771, 569] width 474 height 659
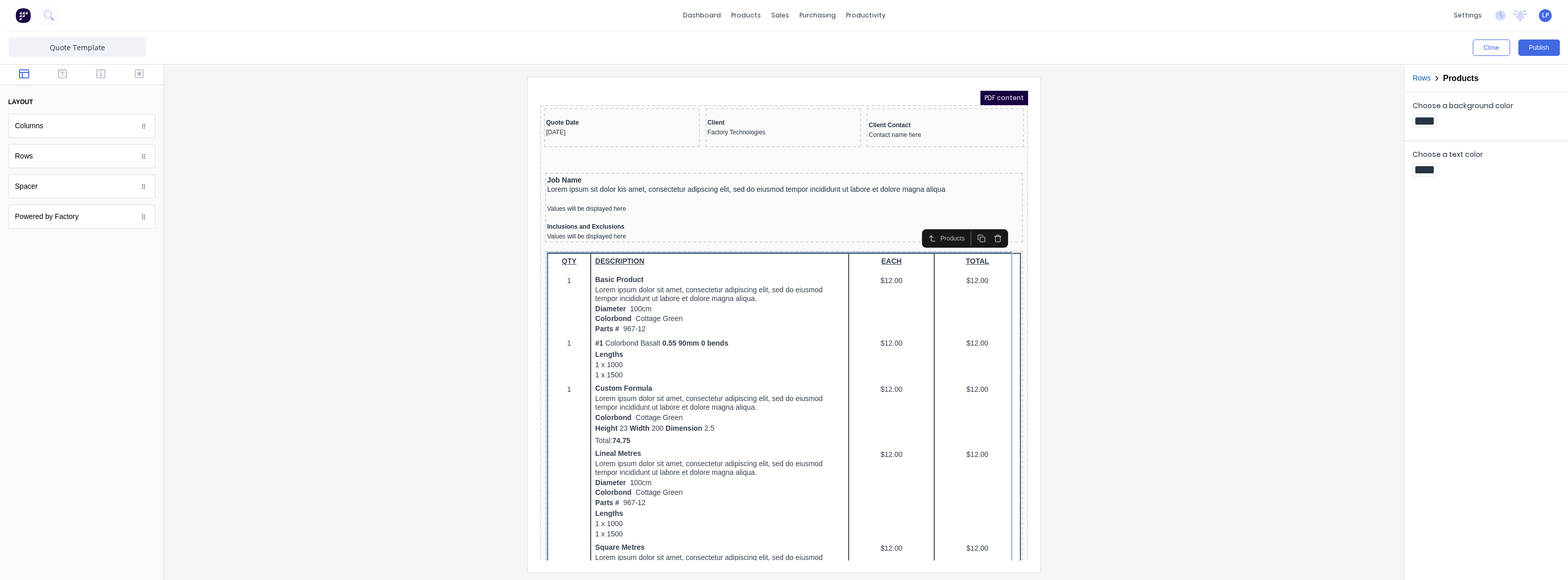
click at [928, 227] on div "Products" at bounding box center [942, 226] width 28 height 9
click at [921, 227] on icon "button" at bounding box center [920, 226] width 8 height 8
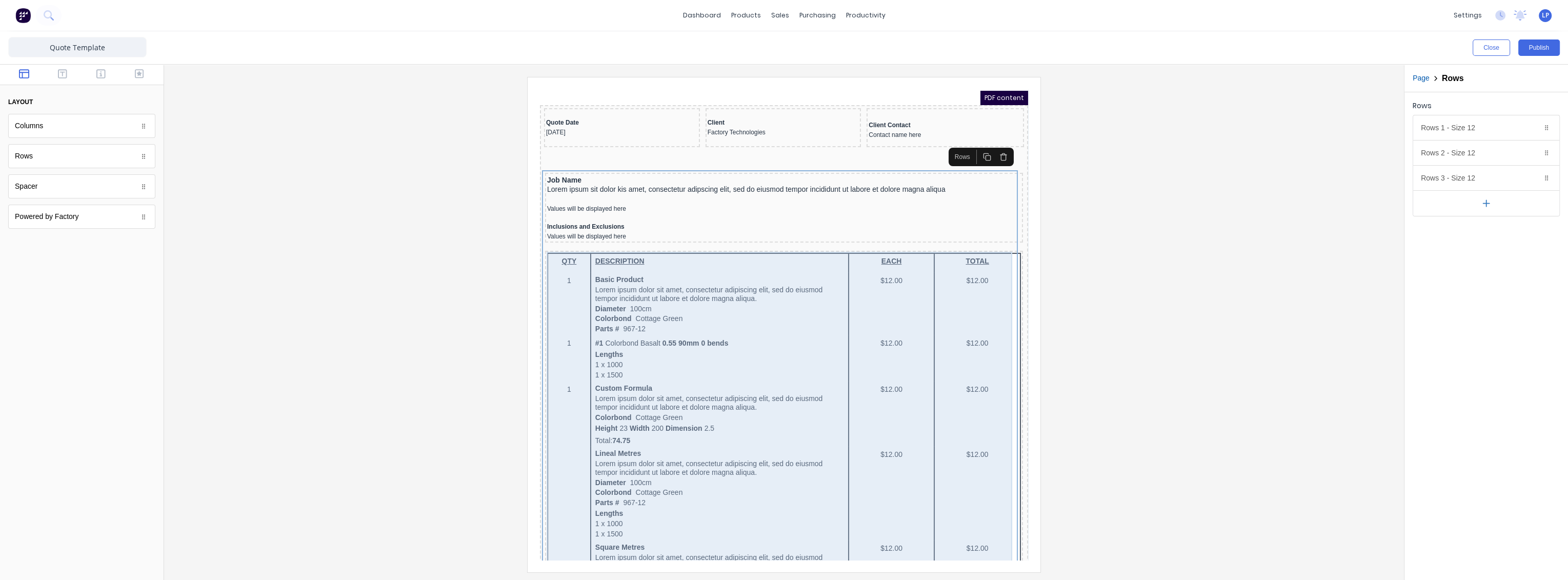
click at [939, 279] on div "QTY DESCRIPTION EACH TOTAL 1 Basic Product Lorem ipsum dolor sit amet, consecte…" at bounding box center [771, 569] width 474 height 659
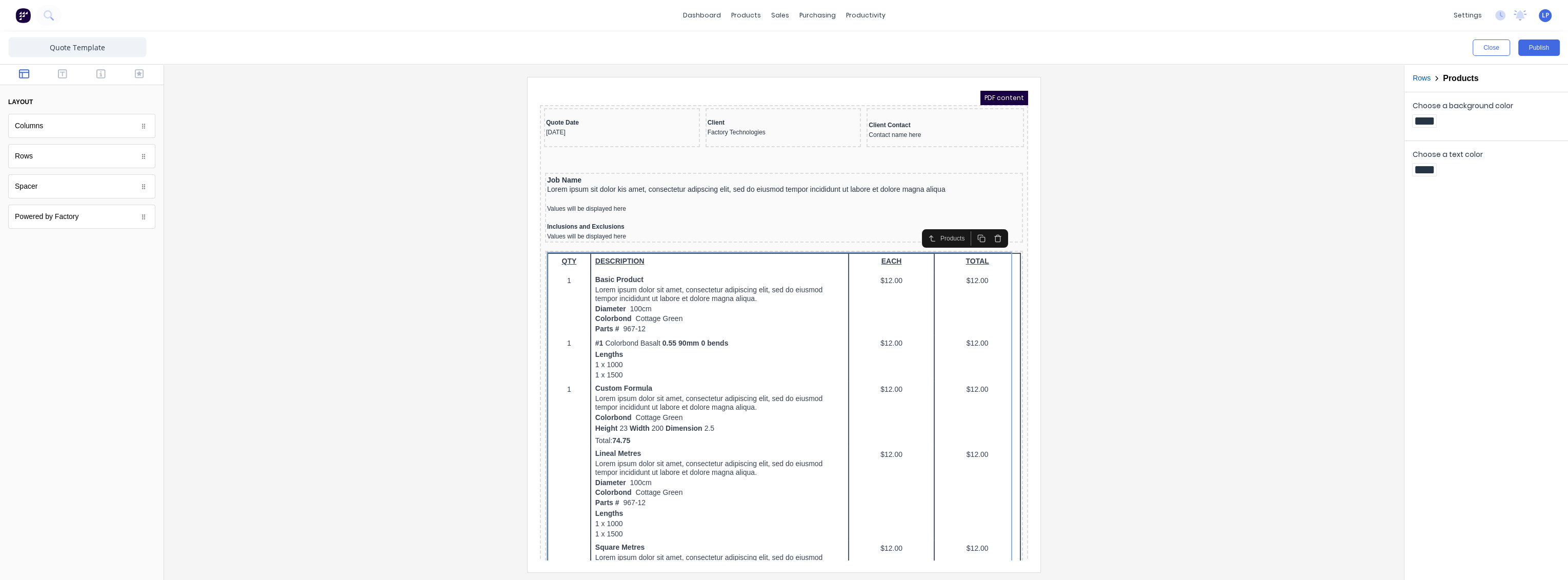
click at [1158, 243] on div at bounding box center [783, 324] width 1223 height 494
click at [64, 71] on icon "button" at bounding box center [62, 74] width 9 height 11
click at [106, 72] on button "button" at bounding box center [101, 75] width 33 height 12
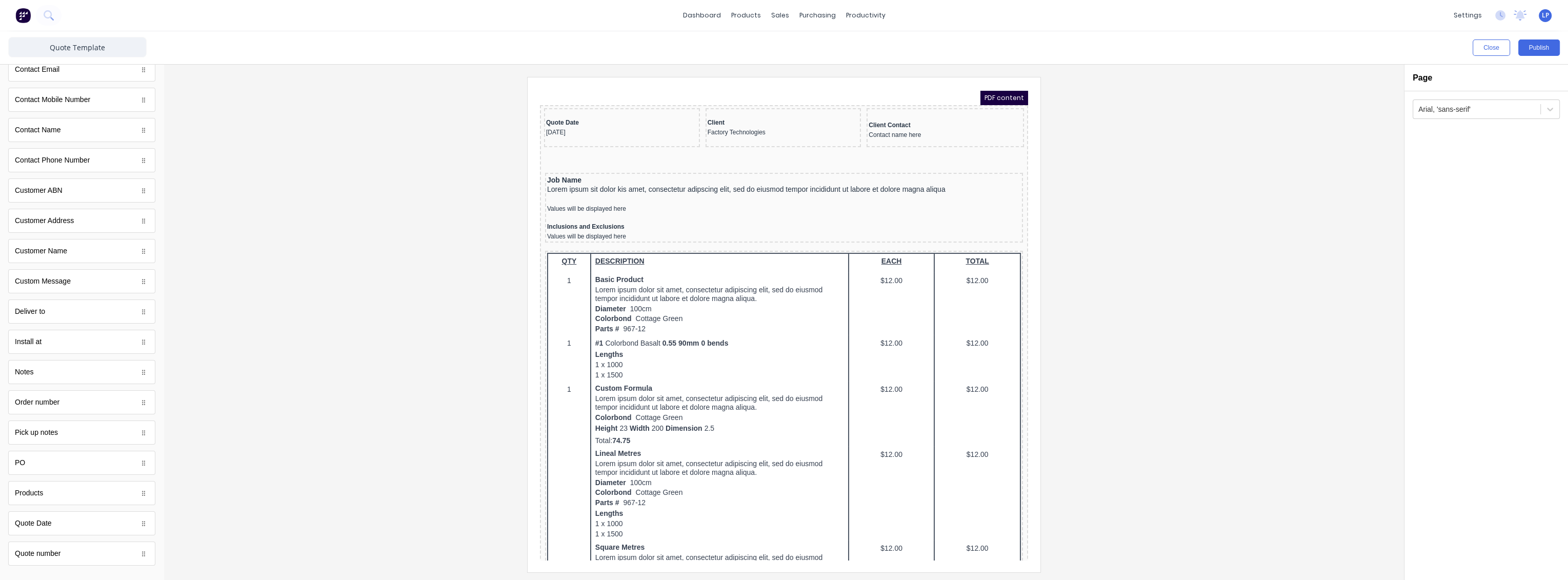
scroll to position [372, 0]
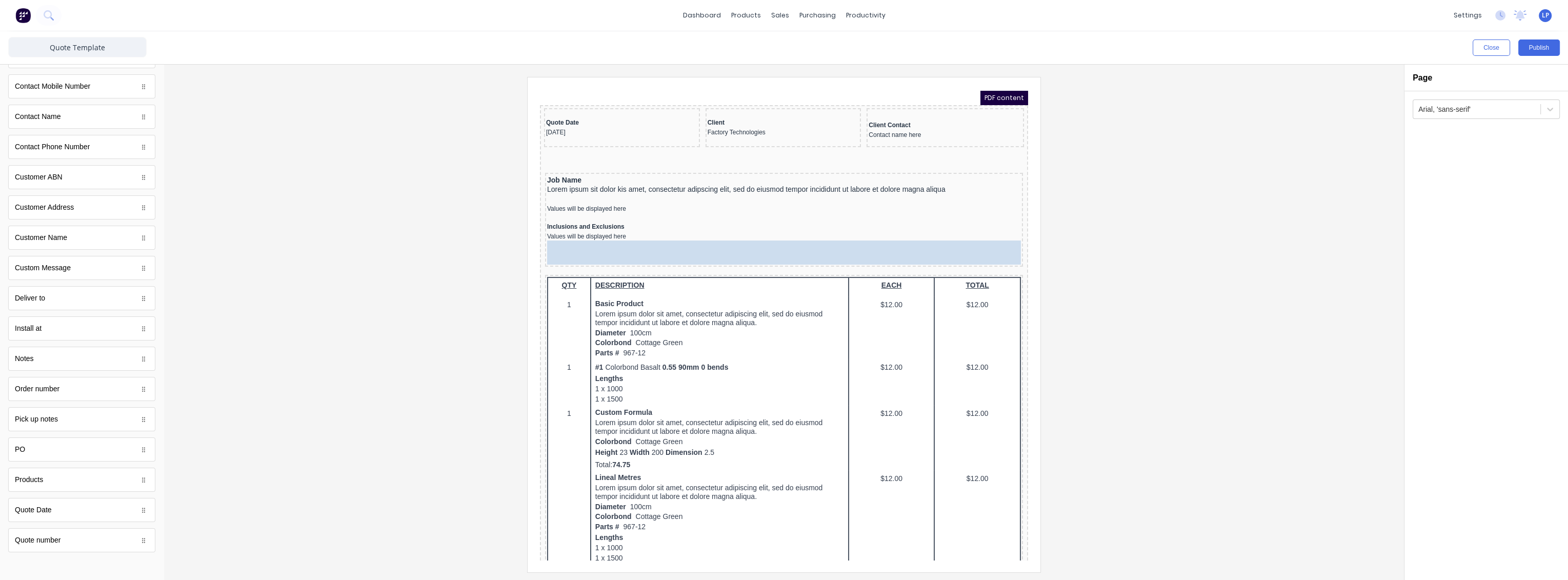
drag, startPoint x: 121, startPoint y: 479, endPoint x: 299, endPoint y: 172, distance: 354.9
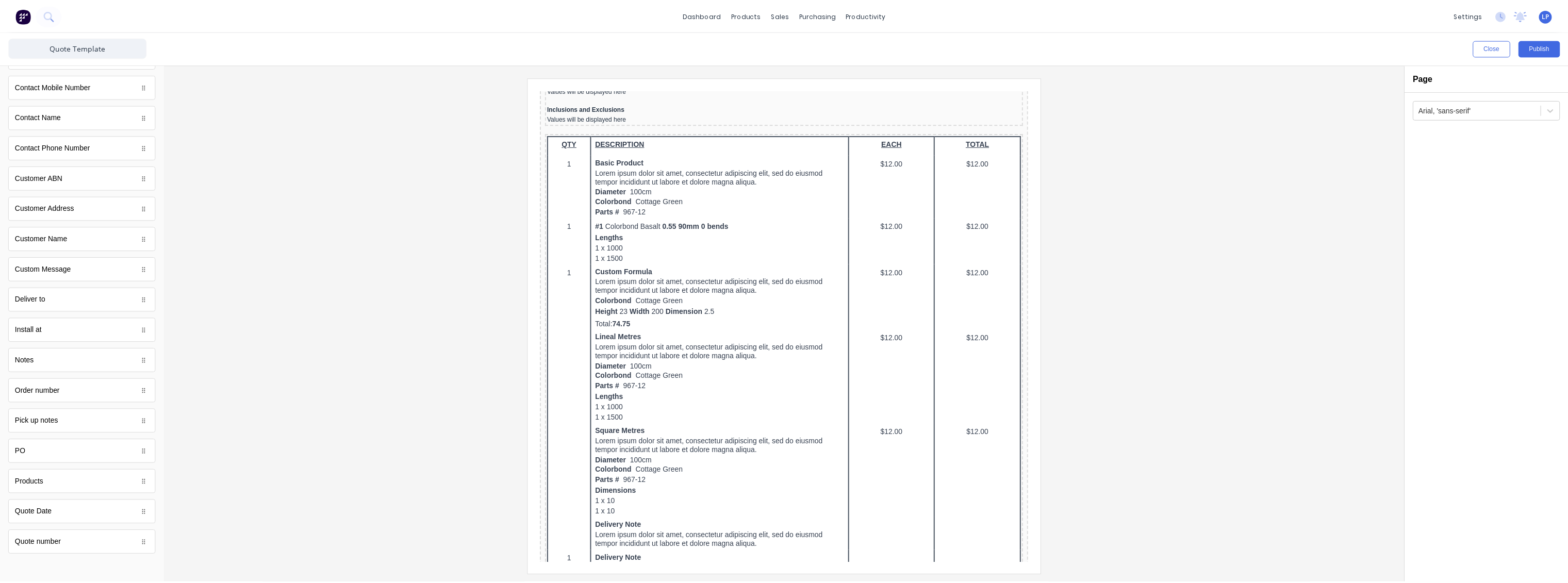
scroll to position [0, 0]
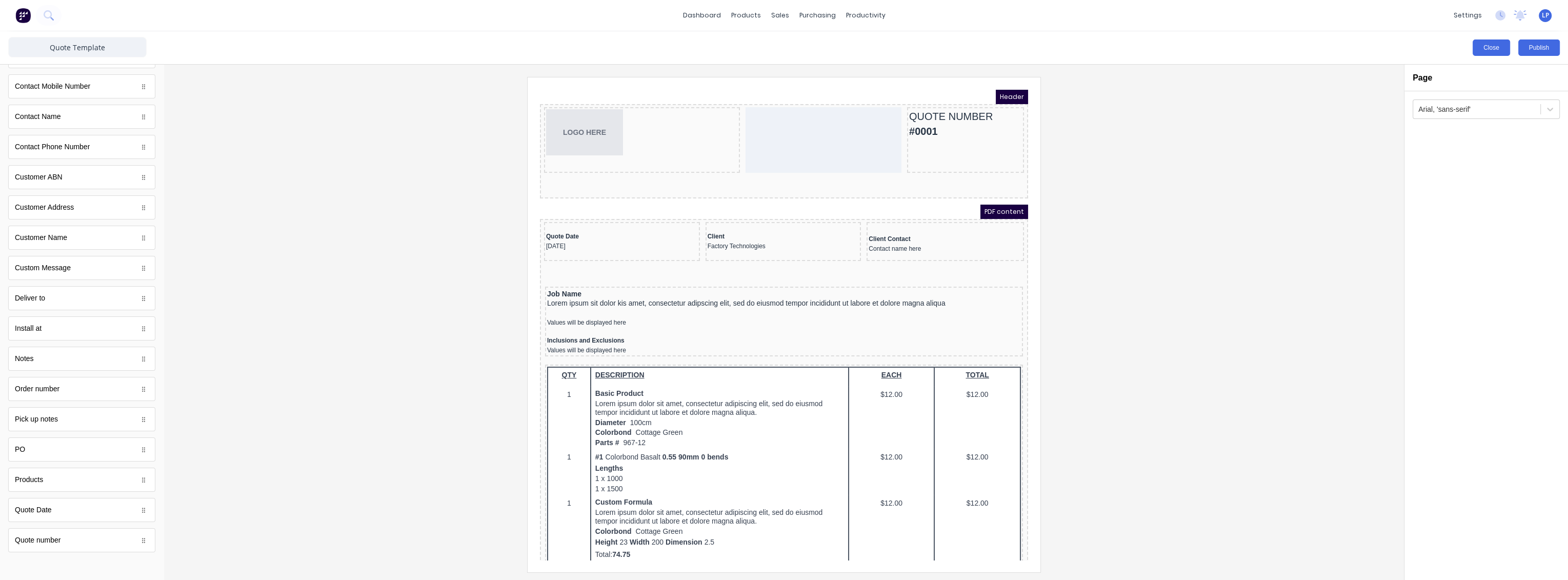
click at [1494, 48] on button "Close" at bounding box center [1491, 48] width 37 height 17
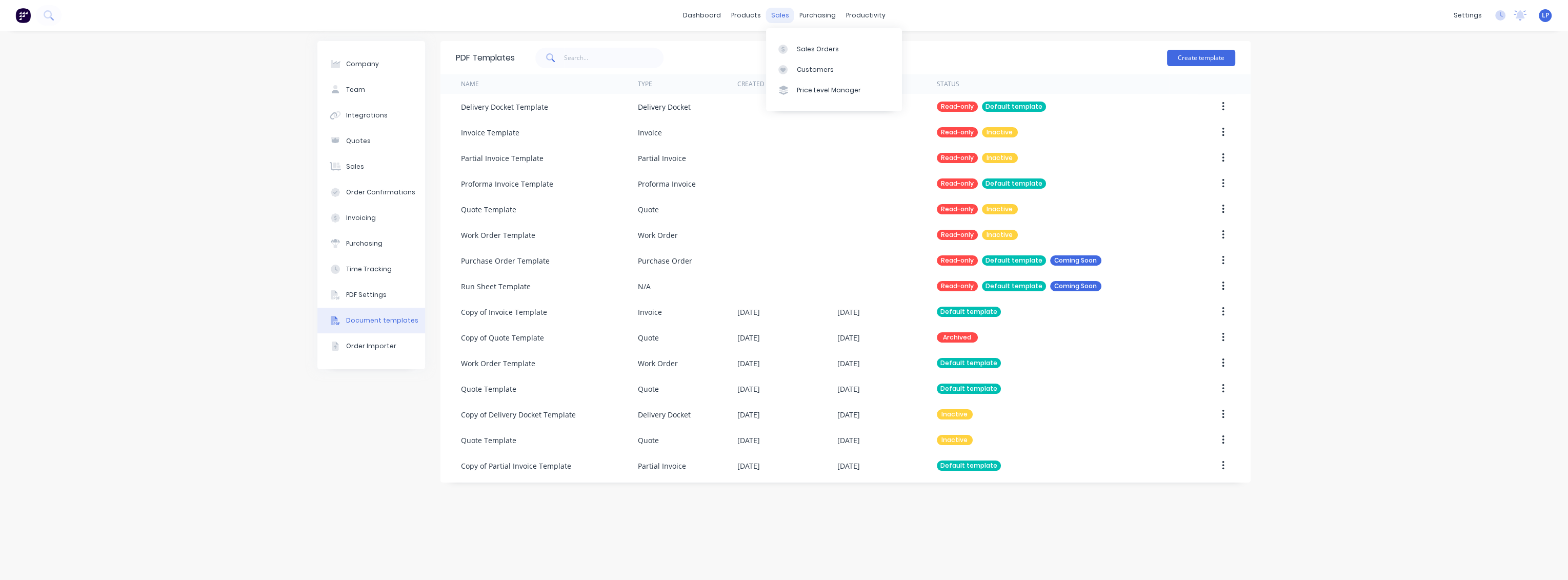
click at [777, 14] on div "sales" at bounding box center [779, 15] width 28 height 15
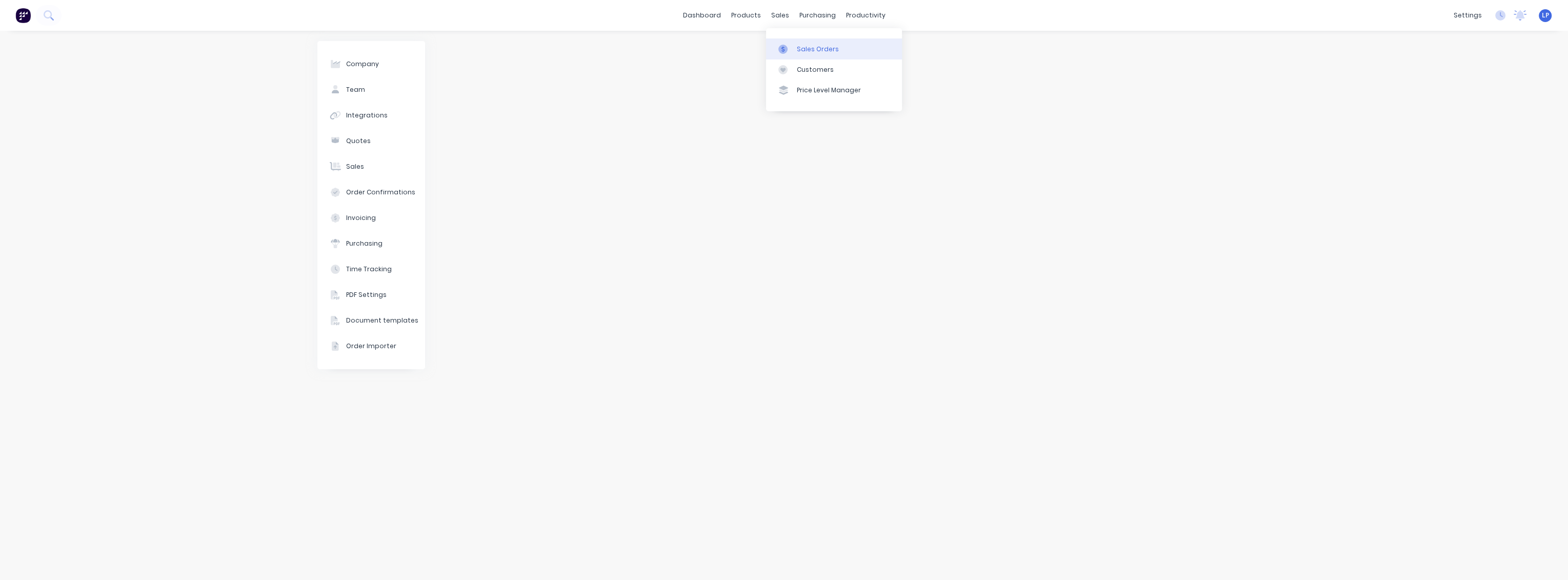
click at [804, 50] on div "Sales Orders" at bounding box center [817, 49] width 42 height 9
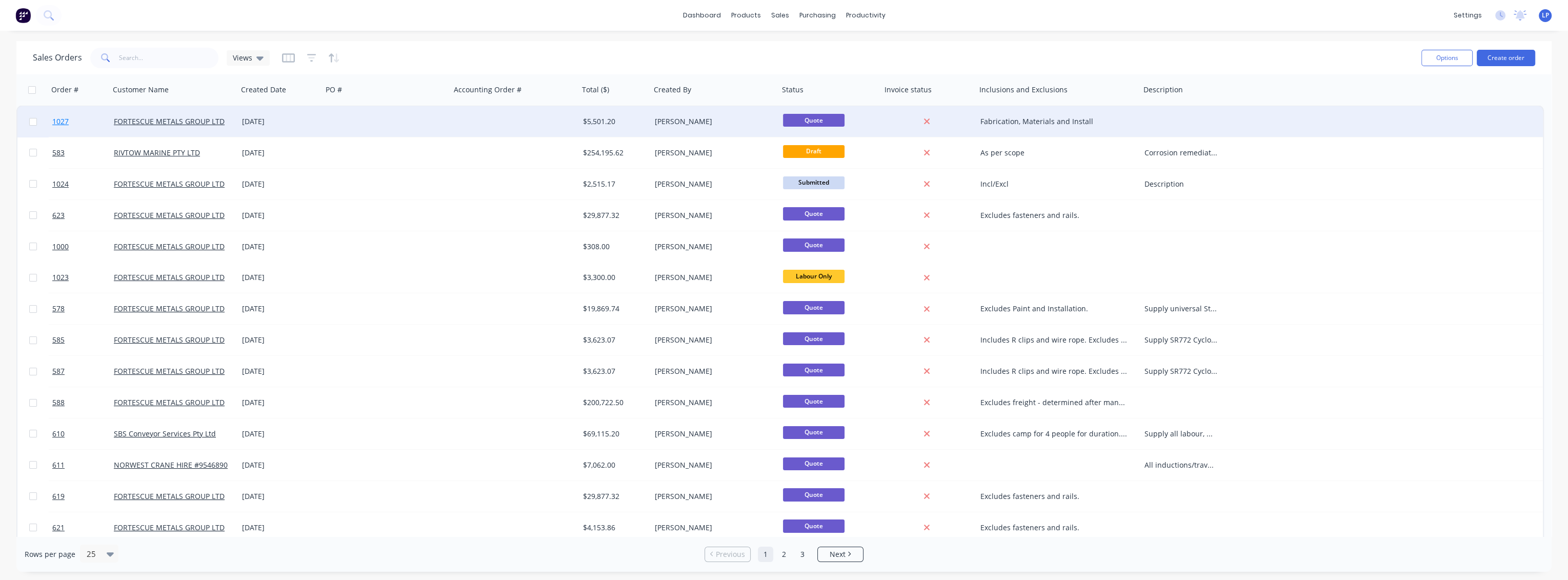
click at [63, 121] on span "1027" at bounding box center [61, 121] width 17 height 11
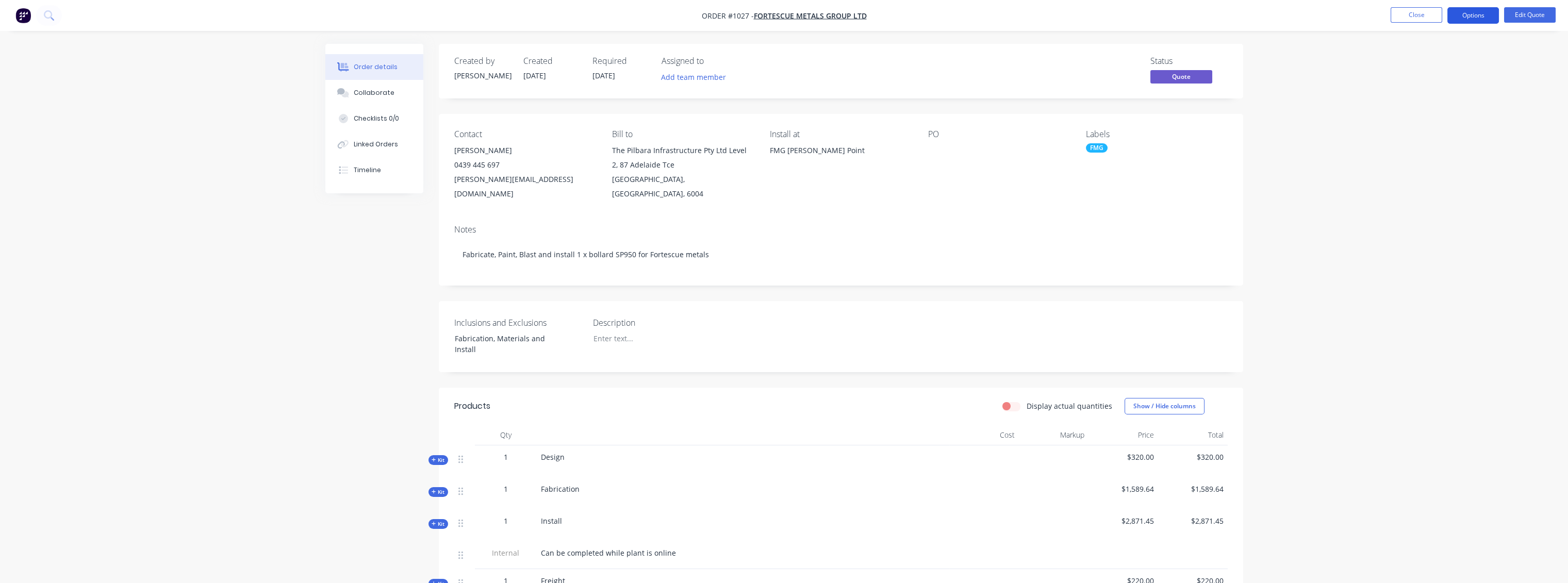
click at [1461, 18] on button "Options" at bounding box center [1473, 15] width 52 height 17
click at [1407, 62] on div "Quote" at bounding box center [1442, 62] width 95 height 15
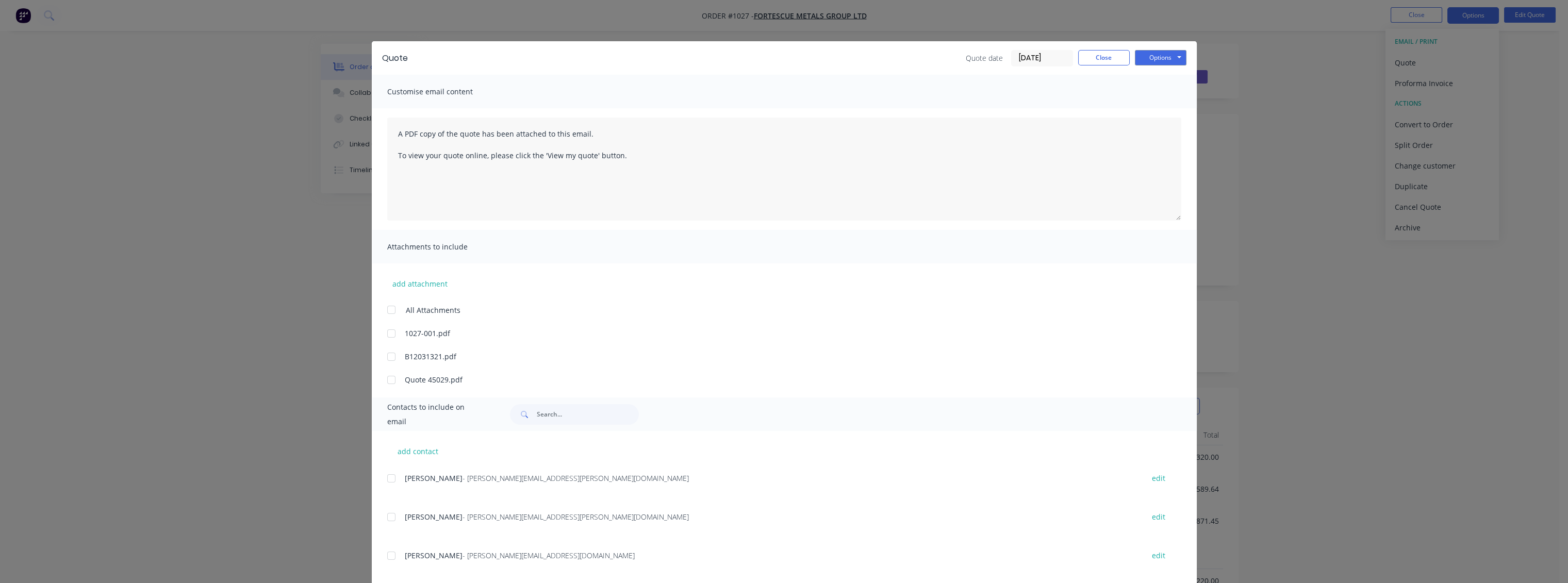
click at [473, 251] on span "Attachments to include" at bounding box center [444, 246] width 114 height 14
click at [429, 245] on span "Attachments to include" at bounding box center [444, 246] width 114 height 14
click at [1174, 221] on textarea "A PDF copy of the quote has been attached to this email. To view your quote onl…" at bounding box center [784, 170] width 794 height 105
click at [1171, 58] on button "Options" at bounding box center [1161, 58] width 52 height 15
click at [1155, 78] on button "Preview" at bounding box center [1168, 76] width 66 height 17
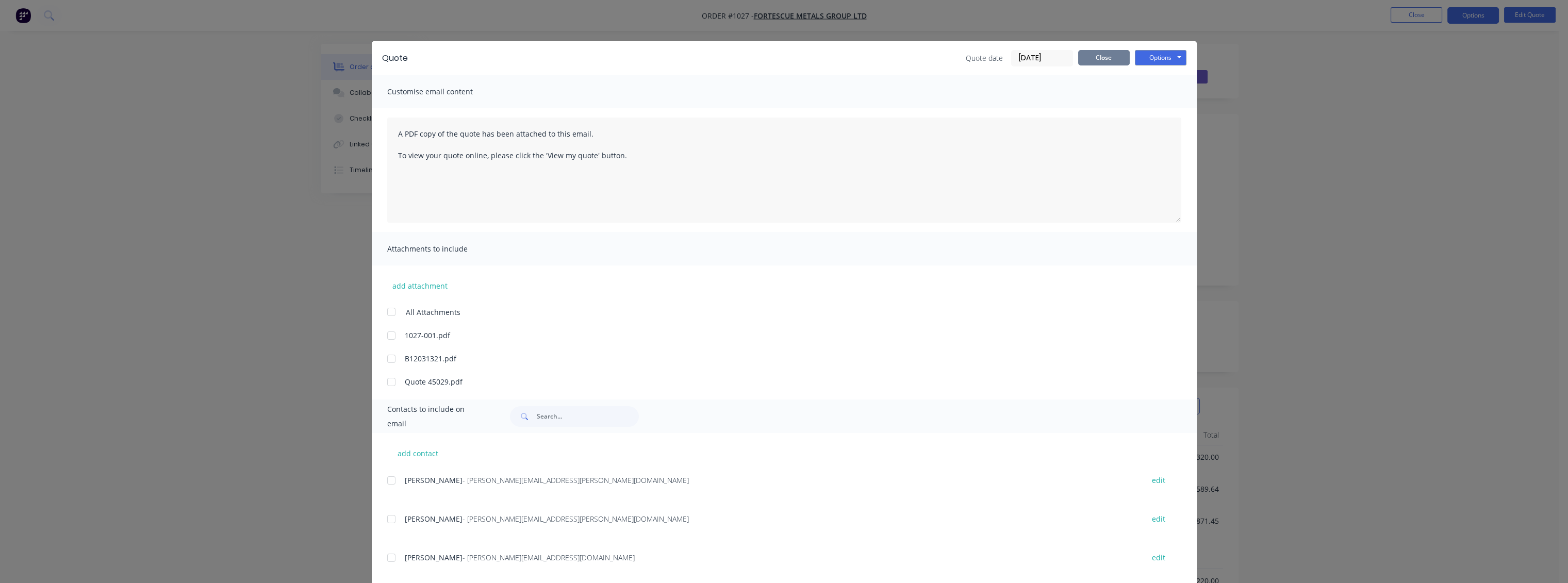
click at [1119, 61] on button "Close" at bounding box center [1104, 58] width 52 height 15
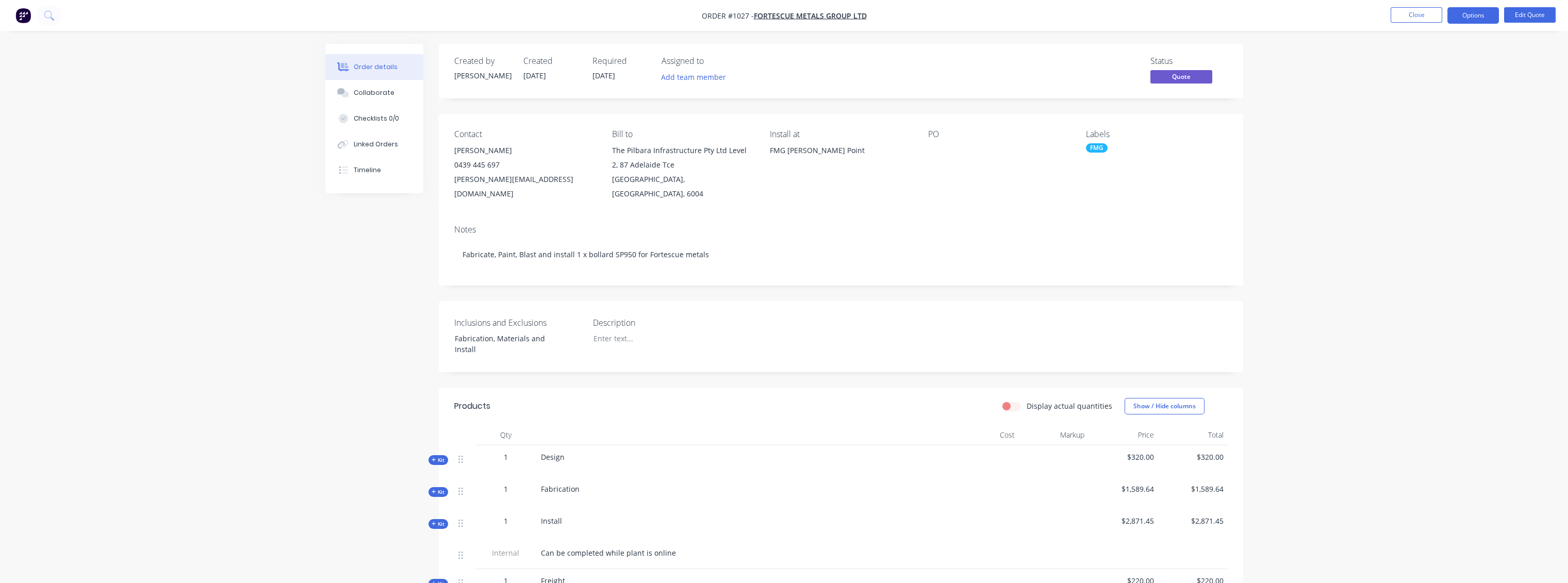
click at [1391, 346] on div "Order details Collaborate Checklists 0/0 Linked Orders Timeline Order details C…" at bounding box center [784, 392] width 1568 height 784
click at [1027, 400] on label "Display actual quantities" at bounding box center [1069, 405] width 85 height 11
click at [1011, 400] on input "Display actual quantities" at bounding box center [1006, 405] width 8 height 10
click at [1027, 400] on label "Display actual quantities" at bounding box center [1069, 405] width 85 height 11
click at [1011, 400] on input "Display actual quantities" at bounding box center [1006, 405] width 8 height 10
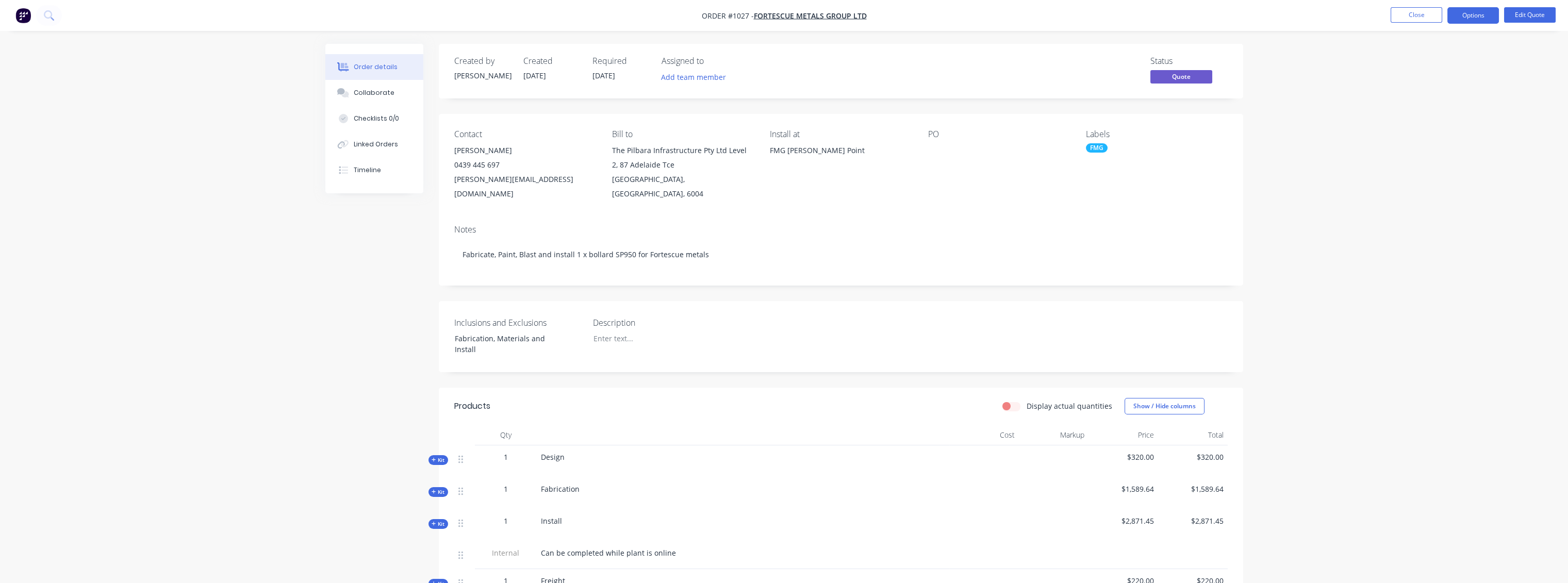
click at [1027, 400] on label "Display actual quantities" at bounding box center [1069, 405] width 85 height 11
click at [1011, 400] on input "Display actual quantities" at bounding box center [1006, 405] width 8 height 10
click at [1027, 400] on label "Display actual quantities" at bounding box center [1069, 405] width 85 height 11
click at [1011, 400] on input "Display actual quantities" at bounding box center [1006, 405] width 8 height 10
click at [1027, 400] on label "Display actual quantities" at bounding box center [1069, 405] width 85 height 11
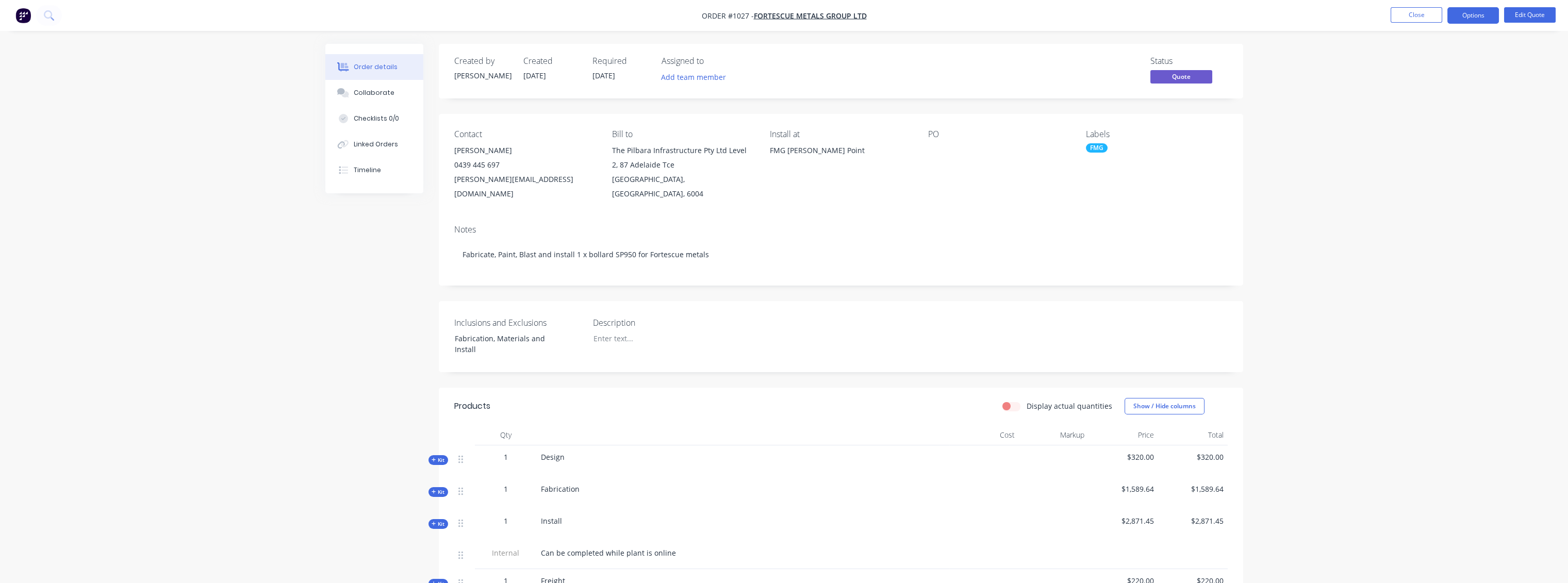
click at [1011, 400] on input "Display actual quantities" at bounding box center [1006, 405] width 8 height 10
checkbox input "true"
click at [1457, 15] on button "Options" at bounding box center [1473, 15] width 52 height 17
click at [1406, 64] on div "Quote" at bounding box center [1442, 62] width 95 height 15
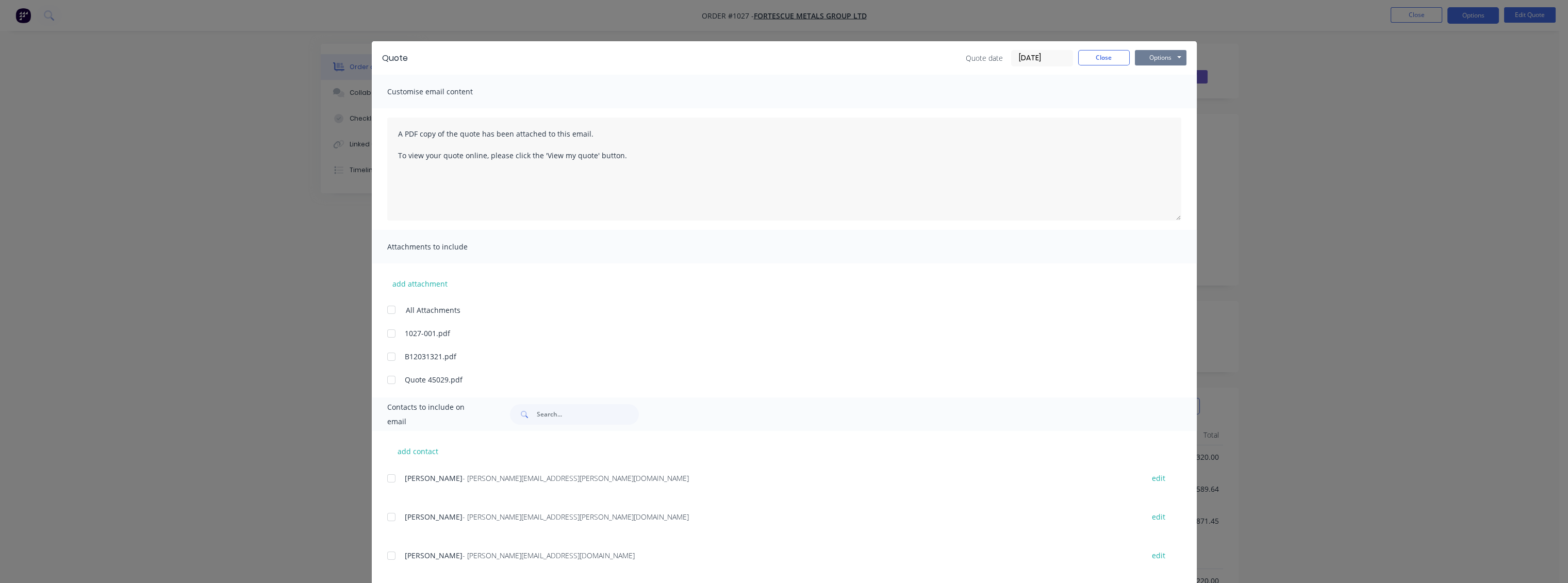
click at [1162, 53] on button "Options" at bounding box center [1161, 58] width 52 height 15
click at [1157, 78] on button "Preview" at bounding box center [1168, 76] width 66 height 17
click at [1174, 59] on button "Options" at bounding box center [1161, 58] width 52 height 15
click at [1329, 139] on div "Quote Quote date [DATE] Close Options Preview Print Email Customise email conte…" at bounding box center [784, 291] width 1568 height 583
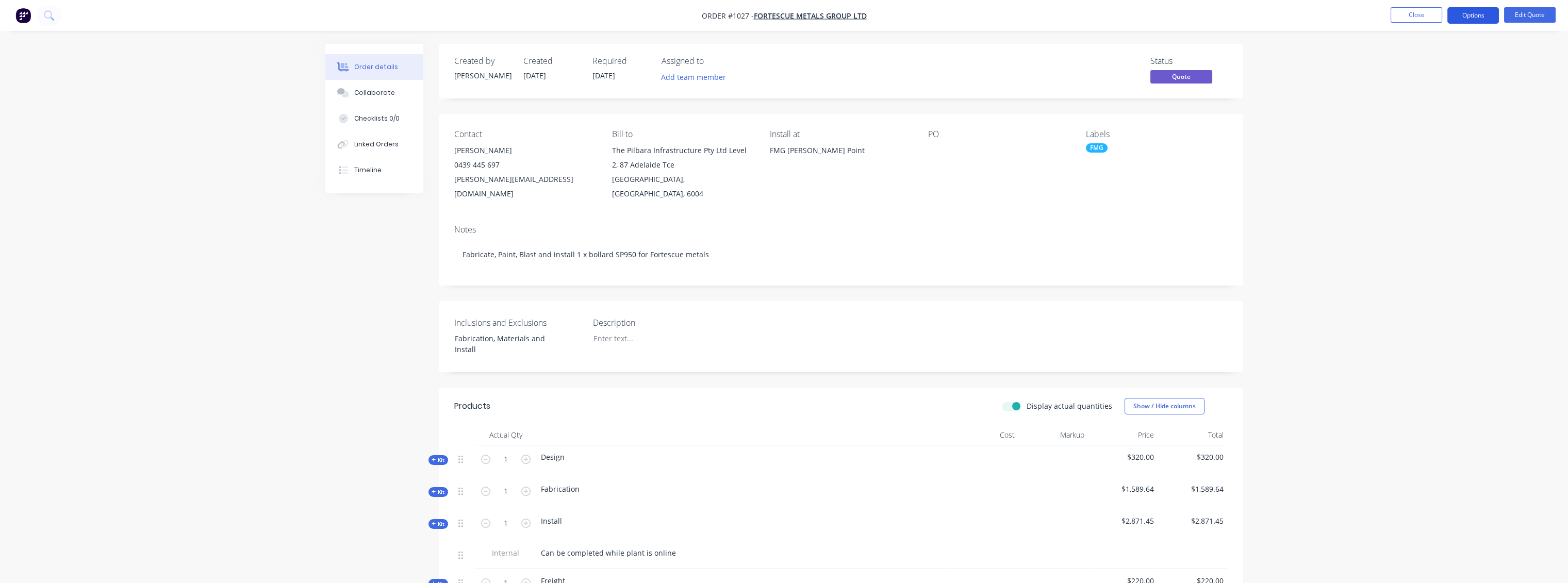
click at [1461, 20] on button "Options" at bounding box center [1473, 15] width 52 height 17
click at [1348, 102] on div "Order details Collaborate Checklists 0/0 Linked Orders Timeline Order details C…" at bounding box center [784, 392] width 1568 height 784
click at [1404, 16] on button "Close" at bounding box center [1417, 14] width 52 height 15
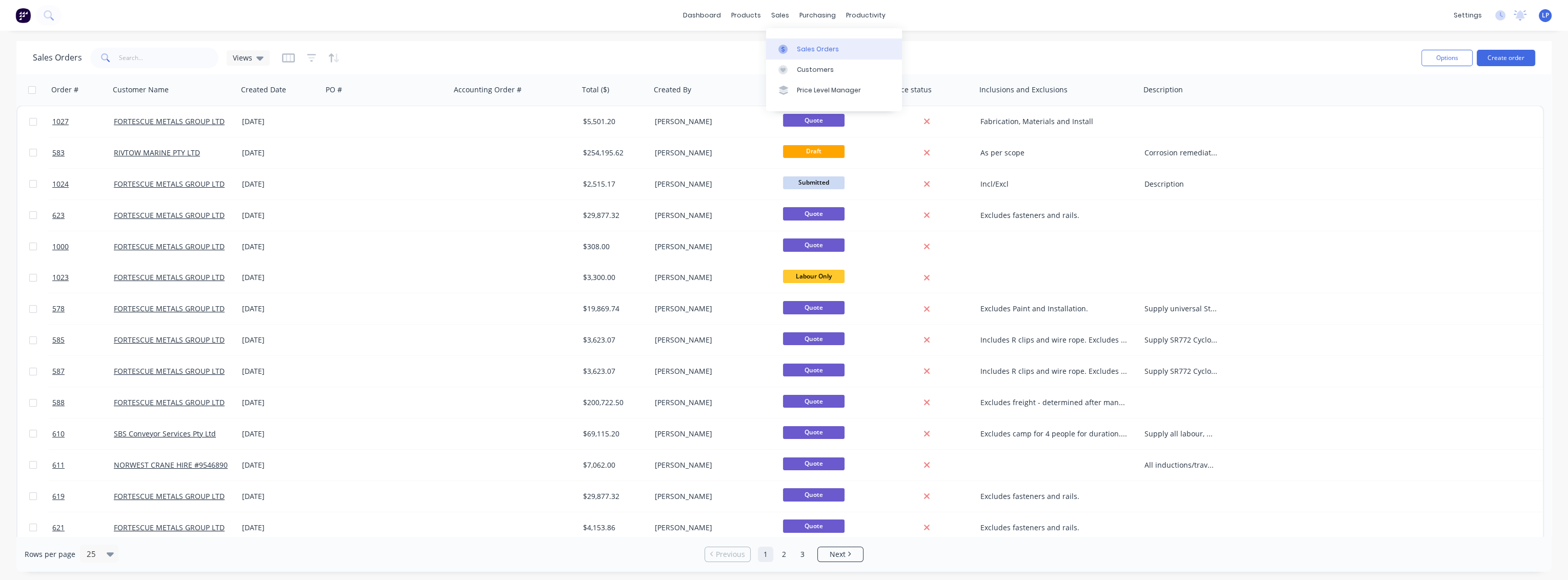
click at [804, 52] on div "Sales Orders" at bounding box center [817, 49] width 42 height 9
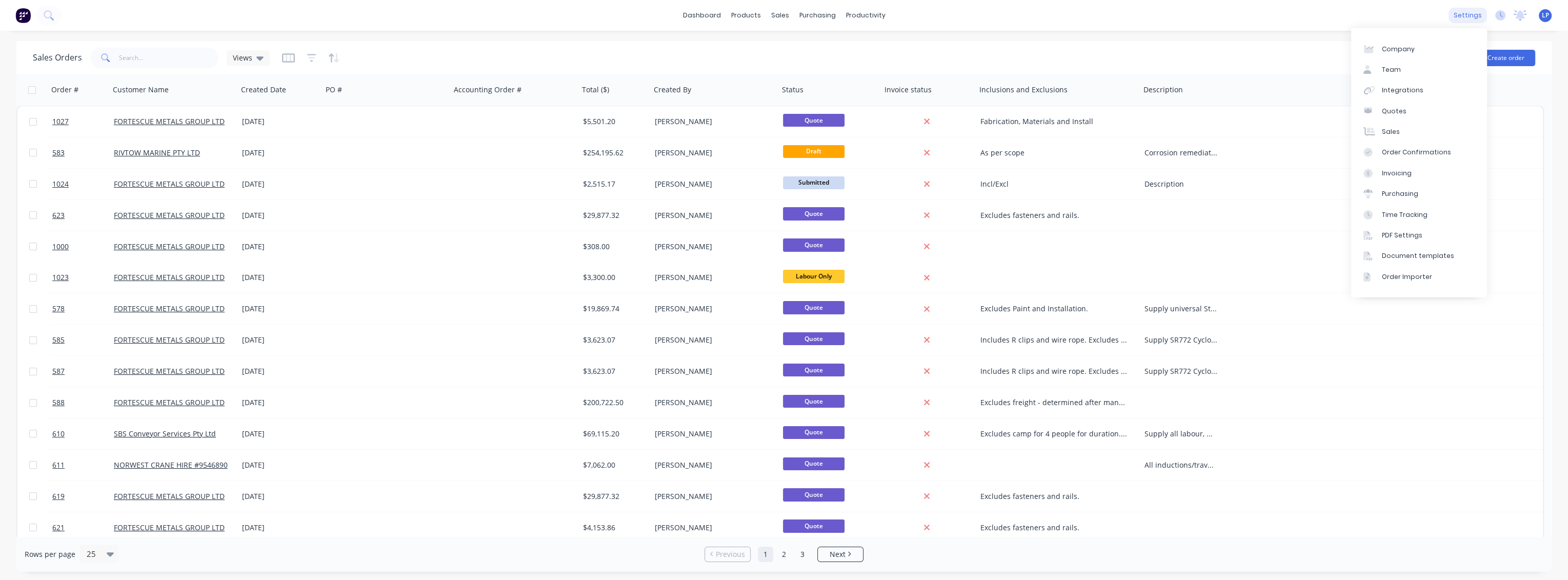
click at [1471, 17] on div "settings" at bounding box center [1467, 15] width 39 height 15
click at [1393, 240] on link "PDF Settings" at bounding box center [1419, 235] width 136 height 20
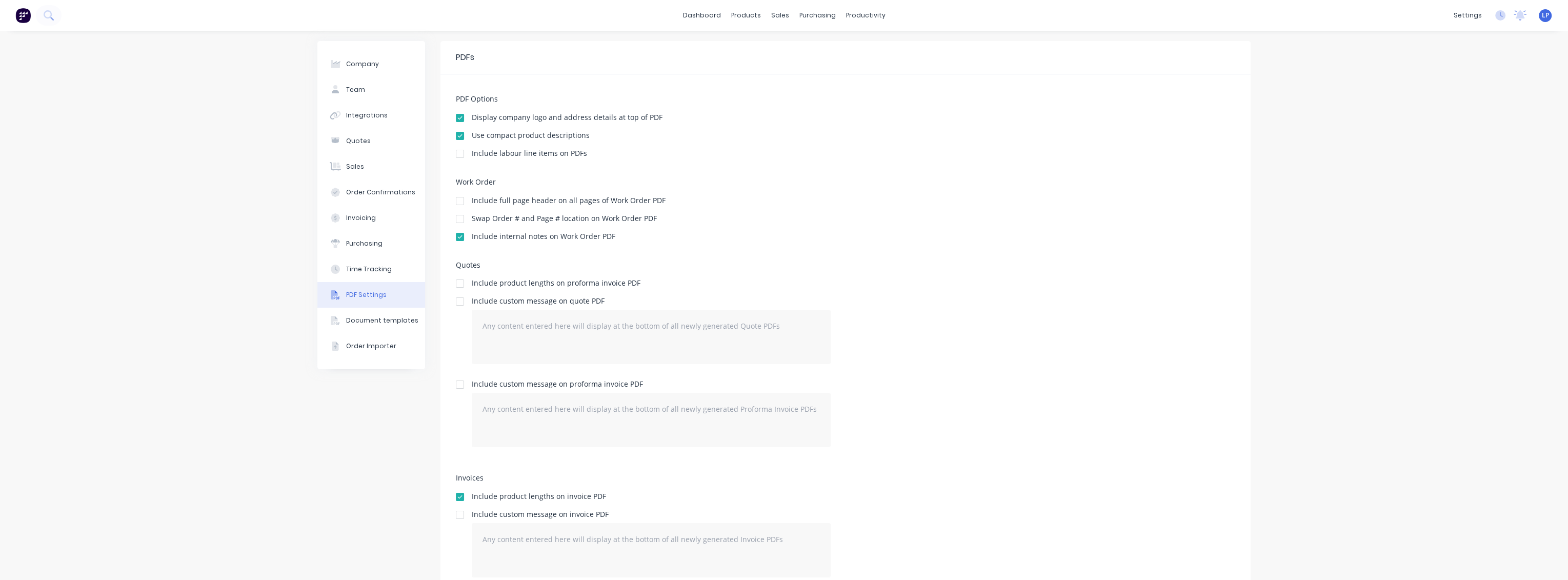
click at [717, 261] on h5 "Quotes" at bounding box center [845, 265] width 779 height 8
click at [455, 137] on div at bounding box center [459, 136] width 20 height 20
click at [455, 155] on div at bounding box center [459, 153] width 20 height 20
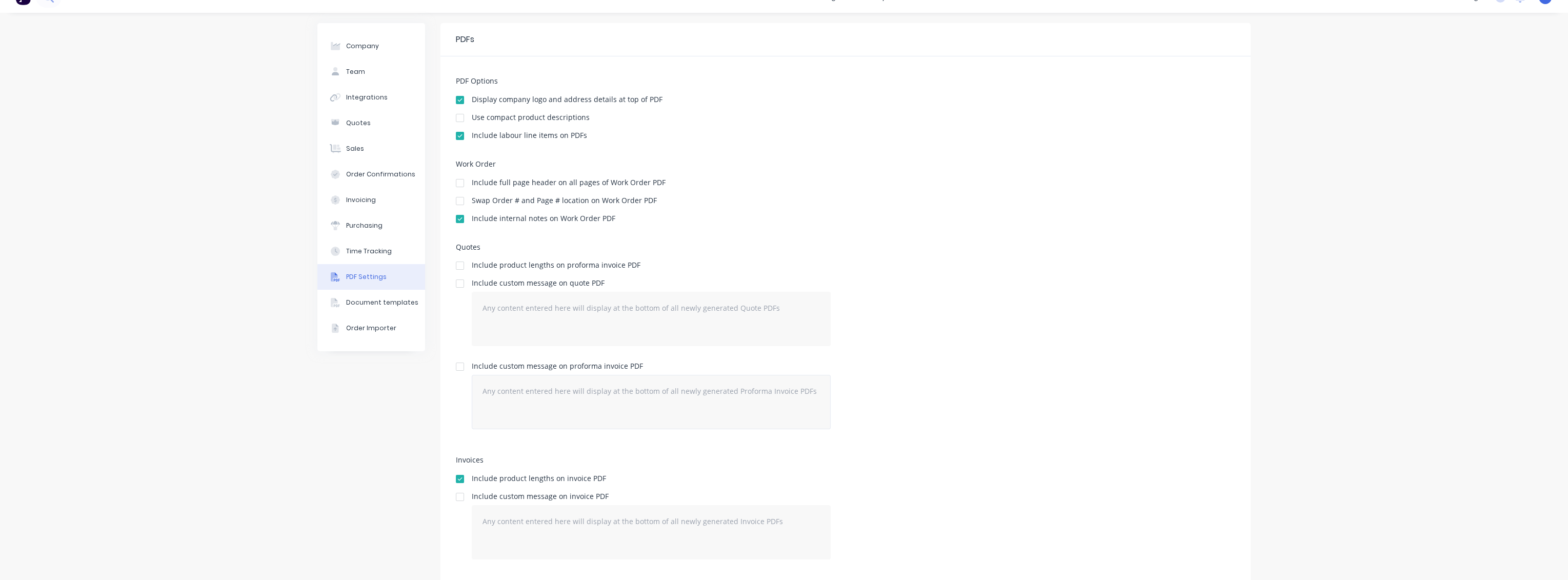
scroll to position [39, 0]
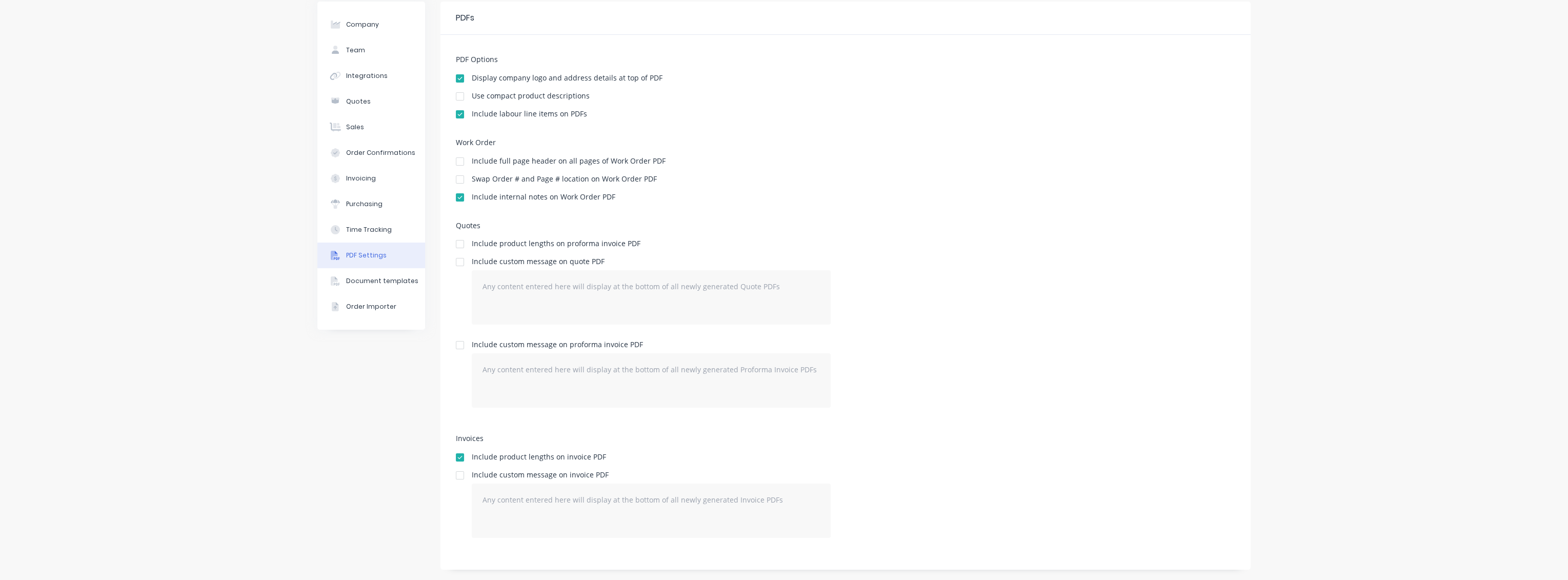
click at [1001, 430] on div "PDF Options Display company logo and address details at top of PDF Use compact …" at bounding box center [845, 302] width 810 height 535
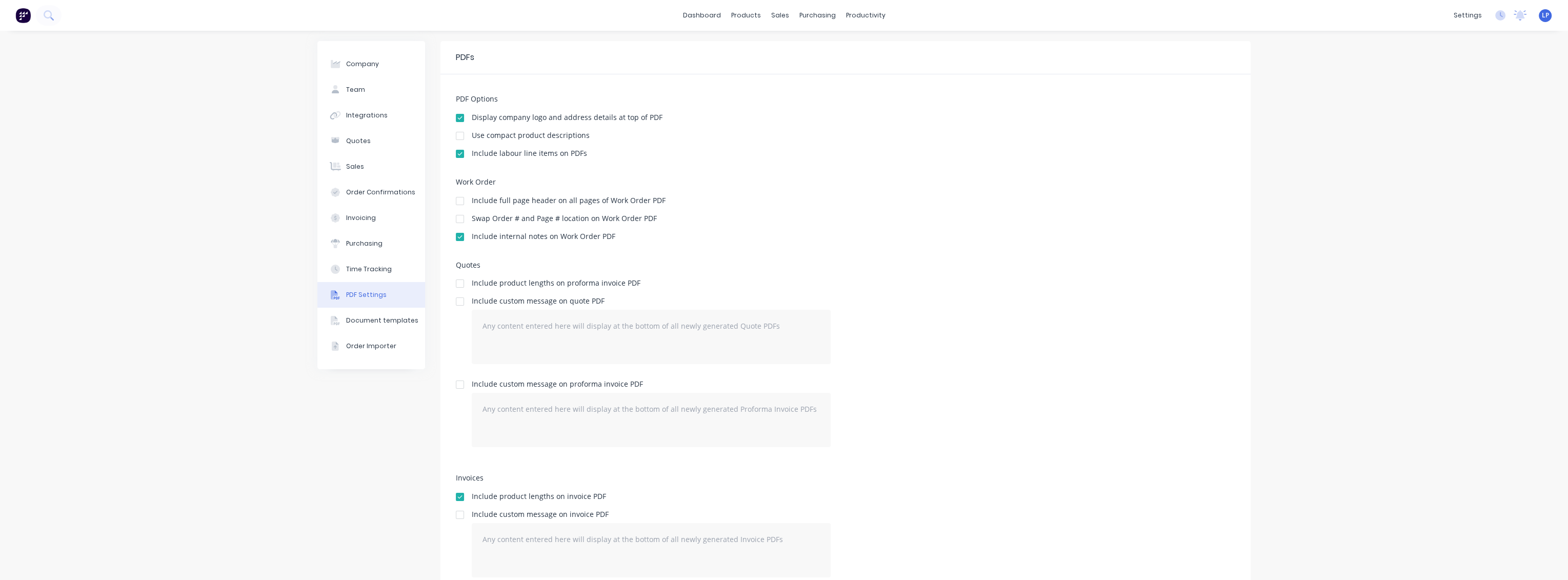
scroll to position [0, 0]
click at [1021, 254] on div "PDF Options Display company logo and address details at top of PDF Use compact …" at bounding box center [845, 341] width 810 height 535
click at [363, 322] on div "Document templates" at bounding box center [381, 321] width 72 height 9
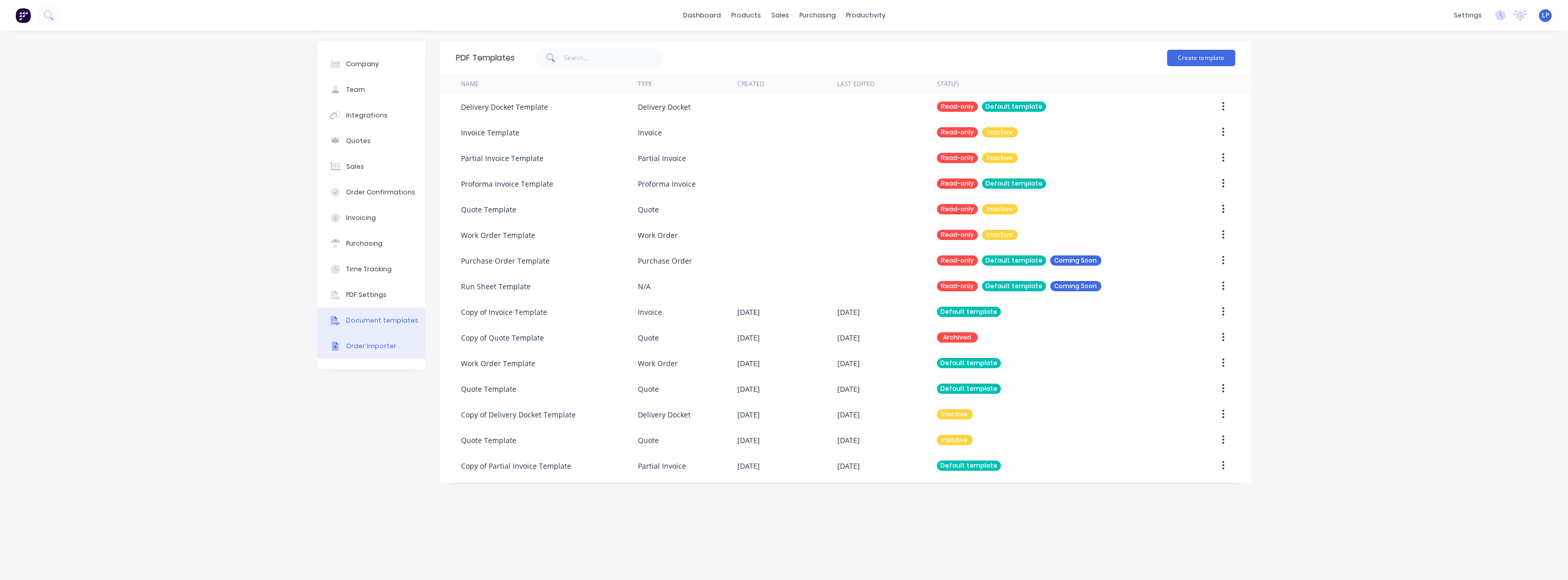
click at [379, 350] on div "Order Importer" at bounding box center [371, 346] width 50 height 9
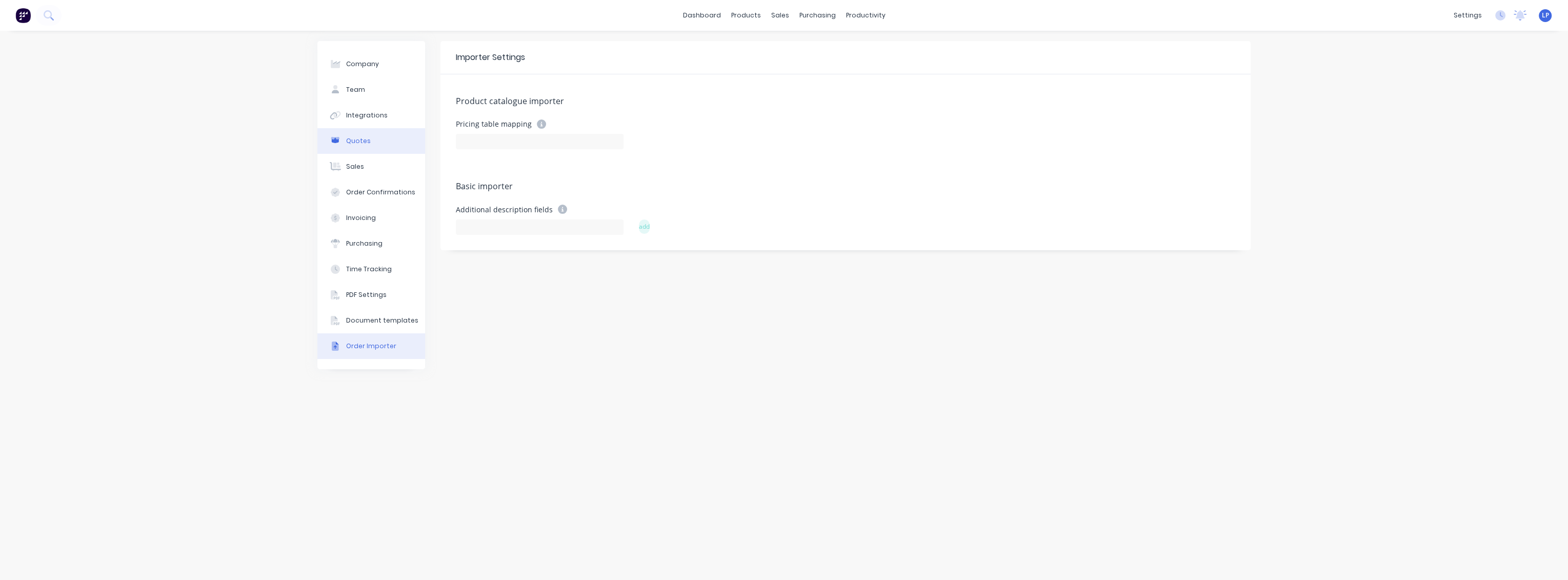
click at [360, 141] on div "Quotes" at bounding box center [358, 141] width 24 height 9
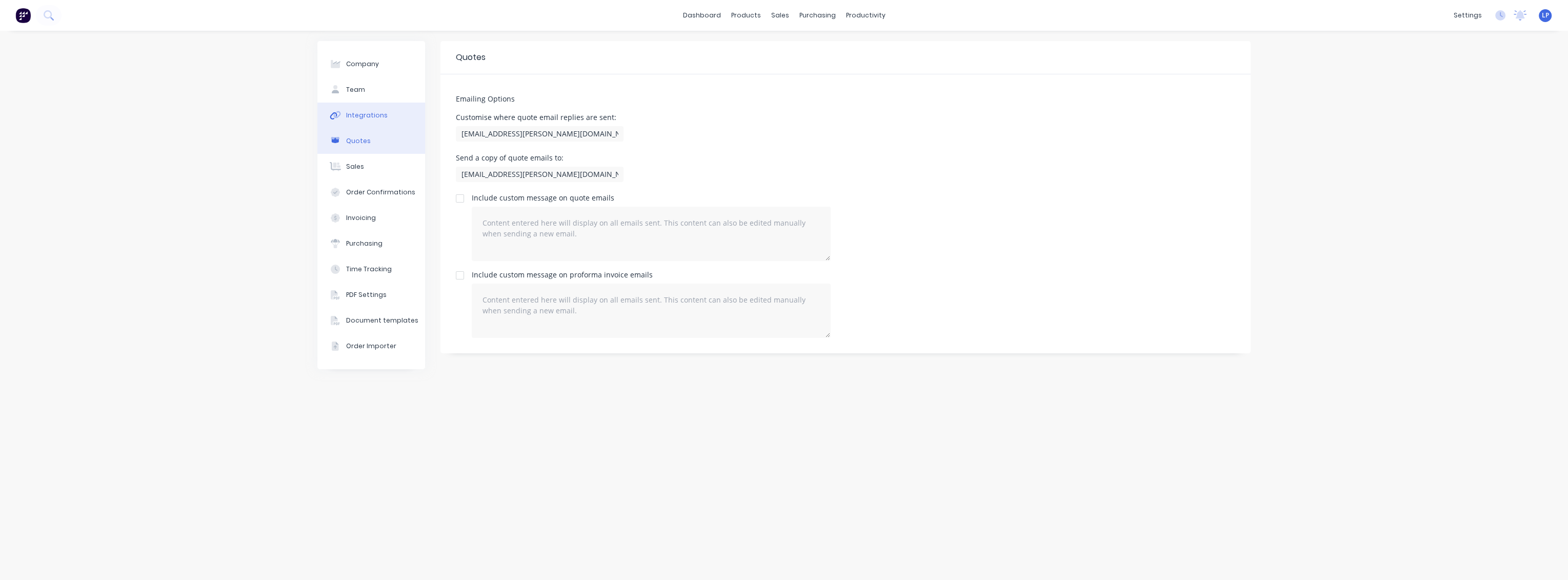
click at [353, 113] on div "Integrations" at bounding box center [366, 115] width 42 height 9
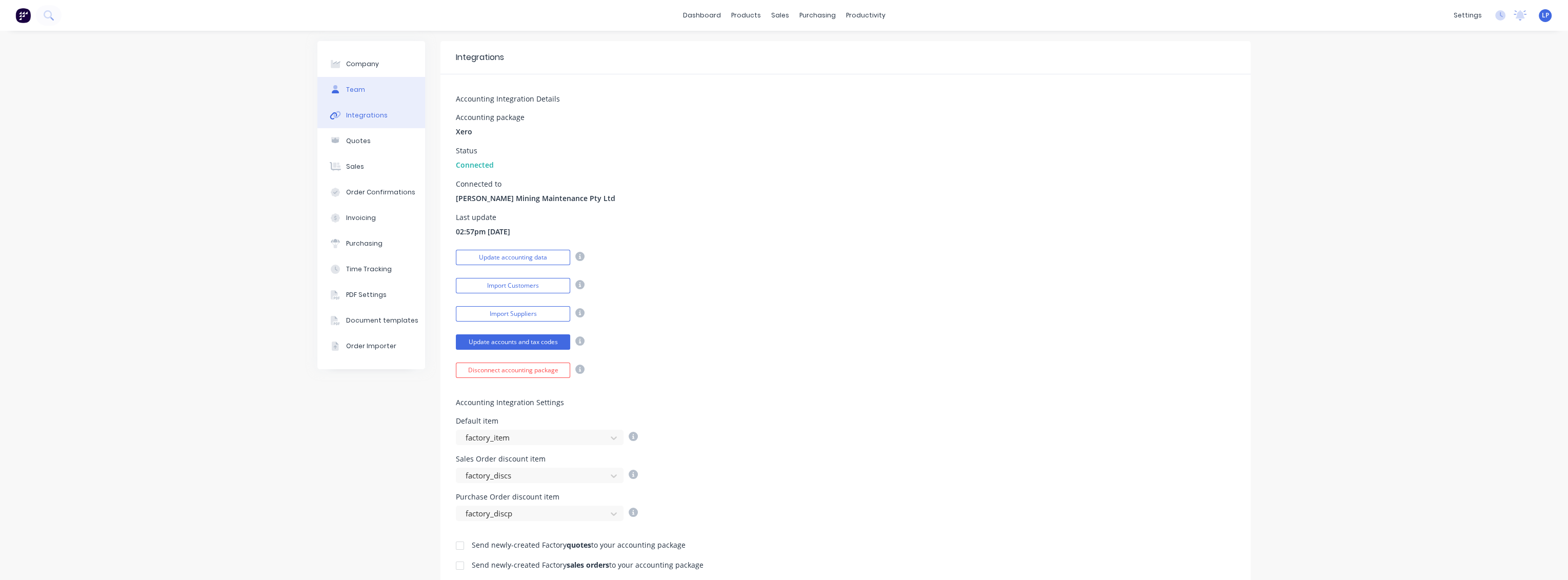
click at [359, 88] on div "Team" at bounding box center [355, 89] width 19 height 9
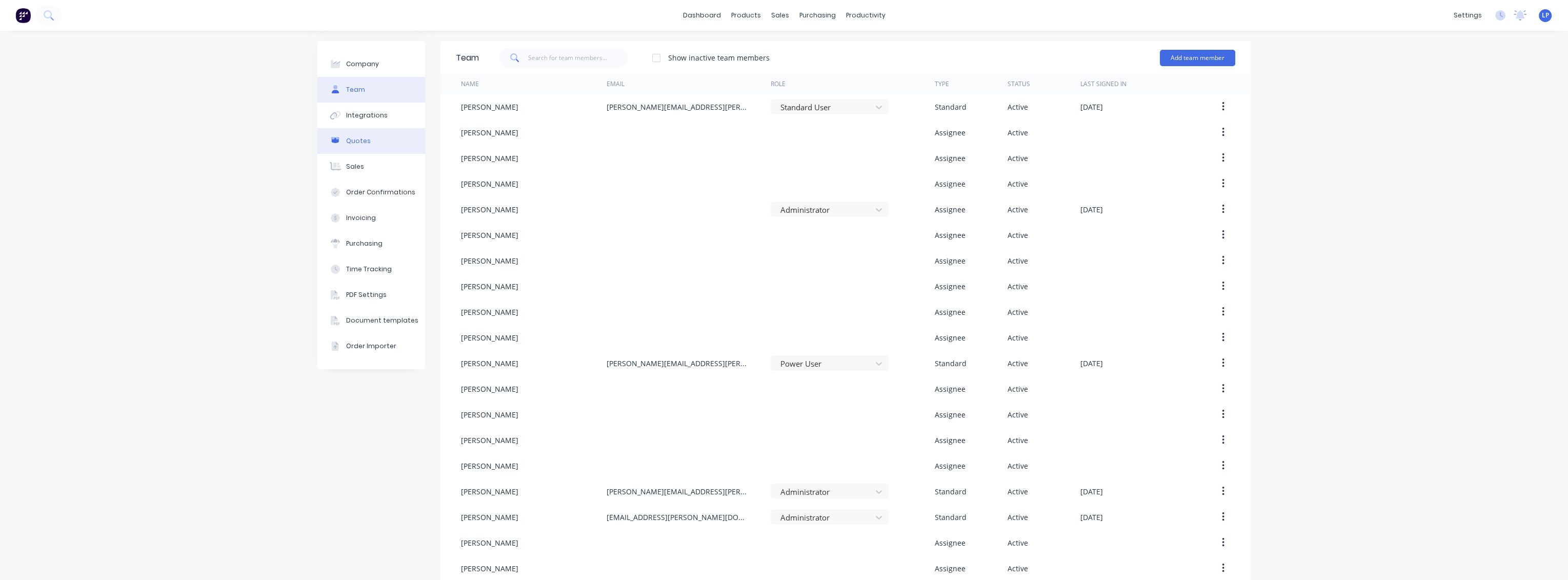
click at [347, 145] on div "Quotes" at bounding box center [358, 141] width 24 height 9
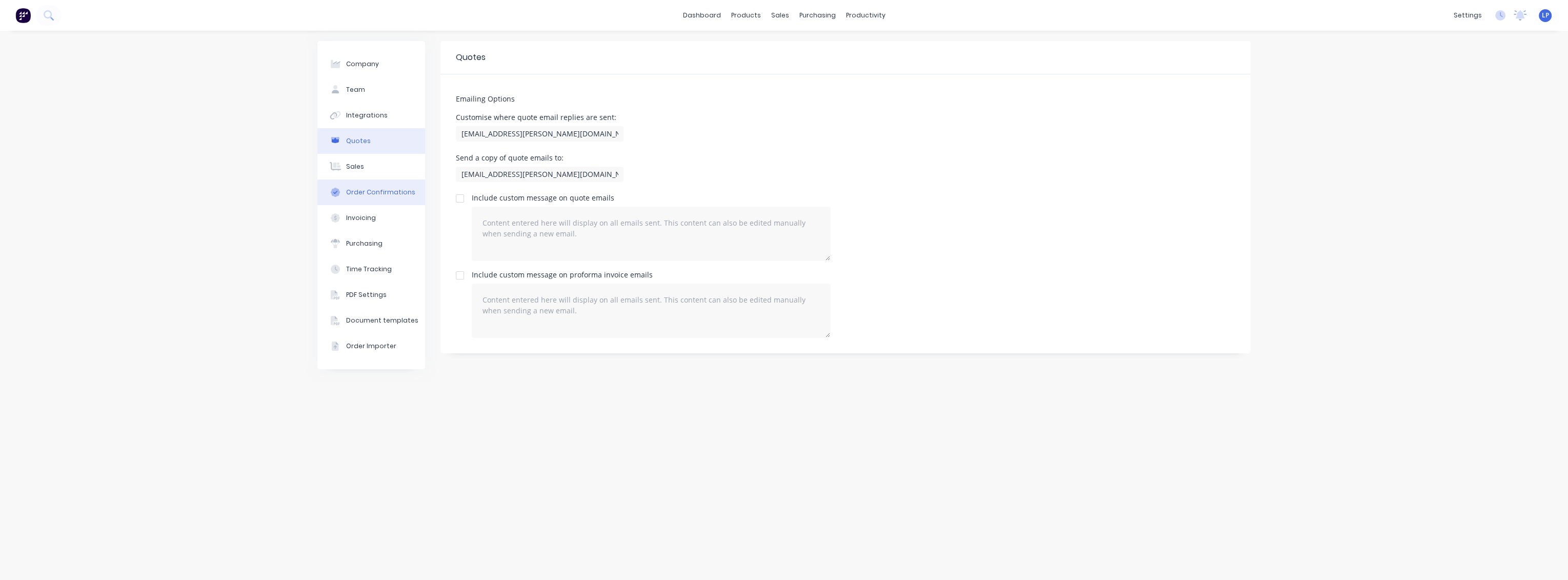
click at [360, 191] on div "Order Confirmations" at bounding box center [380, 192] width 69 height 9
click at [356, 221] on div "Invoicing" at bounding box center [360, 218] width 30 height 9
click at [378, 243] on div "Purchasing" at bounding box center [364, 243] width 36 height 9
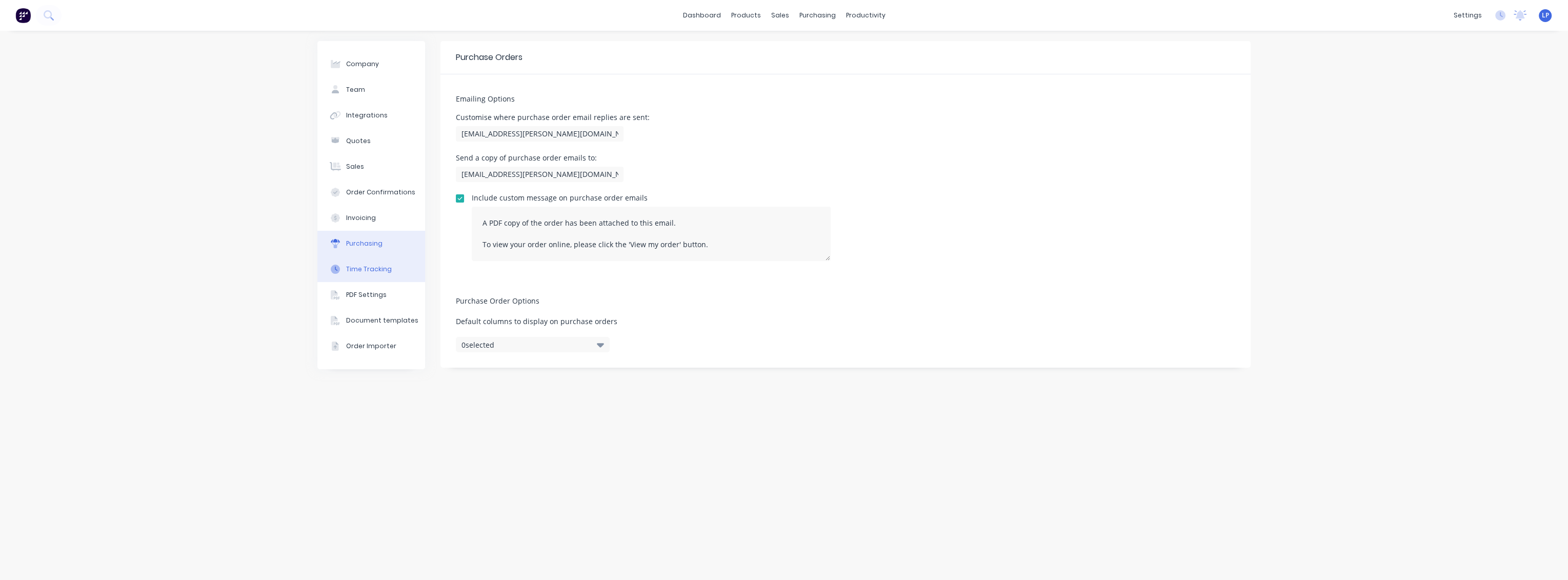
click at [377, 271] on div "Time Tracking" at bounding box center [368, 269] width 45 height 9
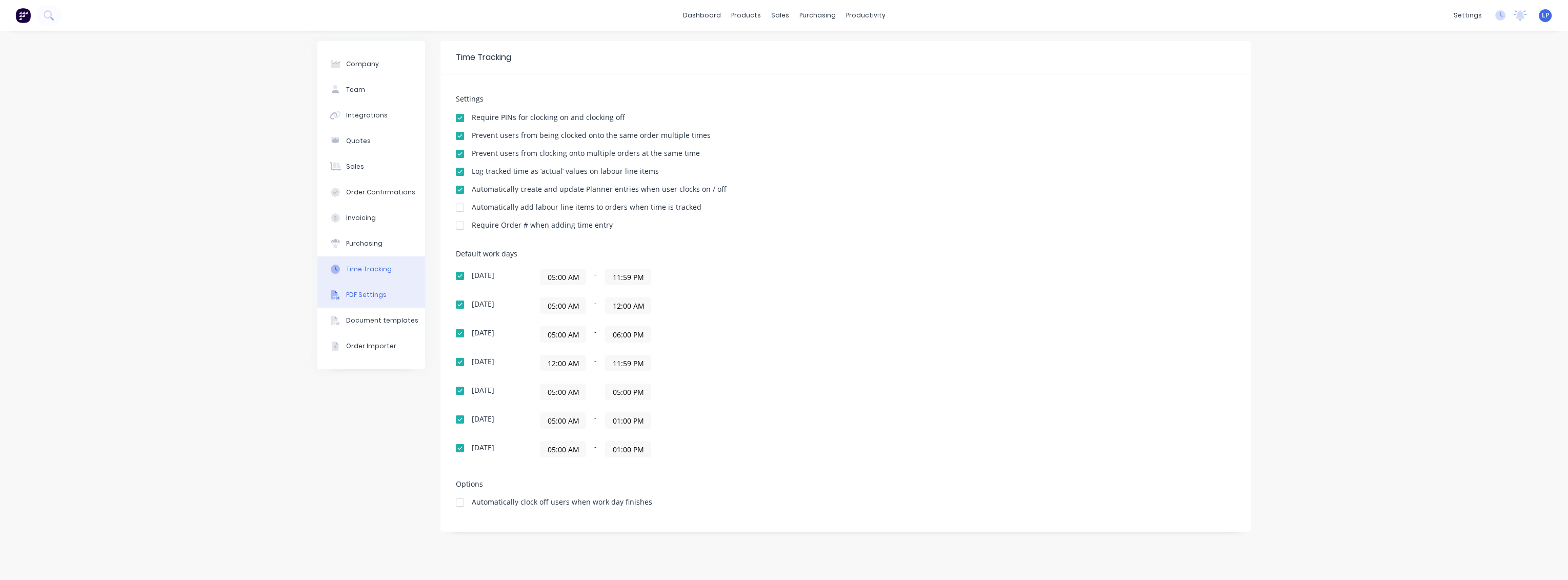
click at [375, 297] on div "PDF Settings" at bounding box center [365, 295] width 40 height 9
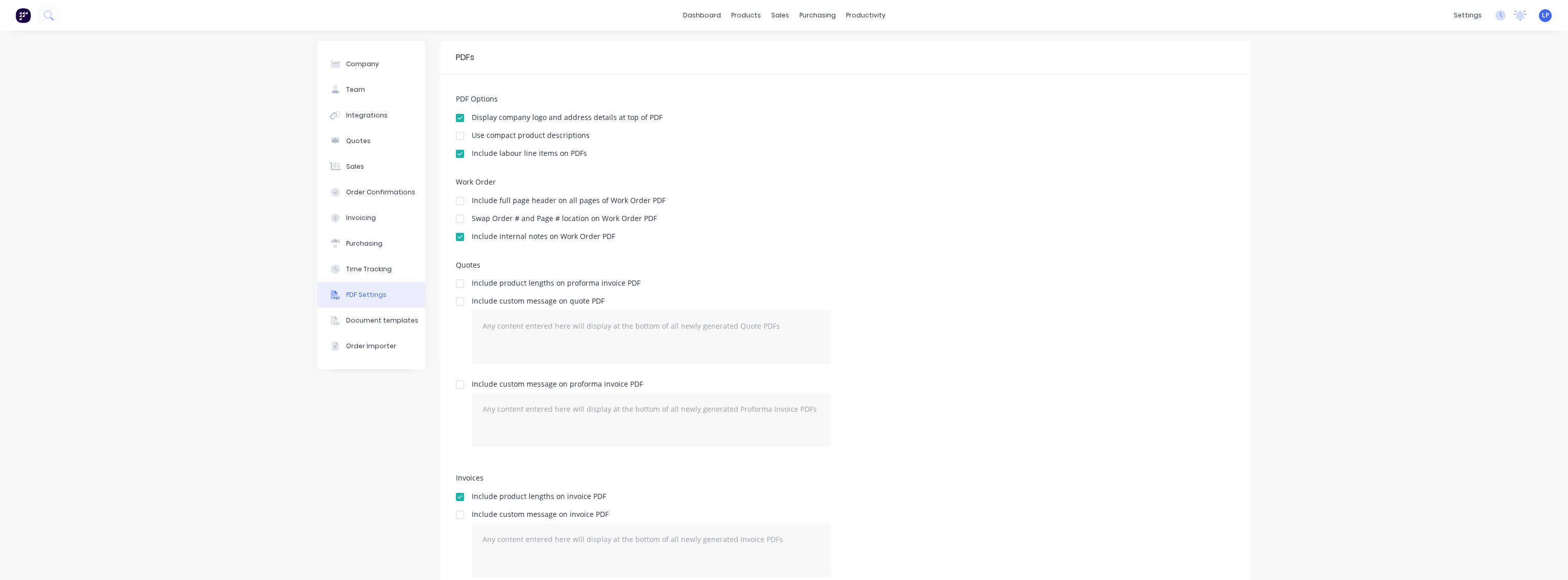
click at [693, 234] on div "Include internal notes on Work Order PDF" at bounding box center [845, 237] width 779 height 10
click at [805, 47] on div "Sales Orders" at bounding box center [813, 49] width 42 height 9
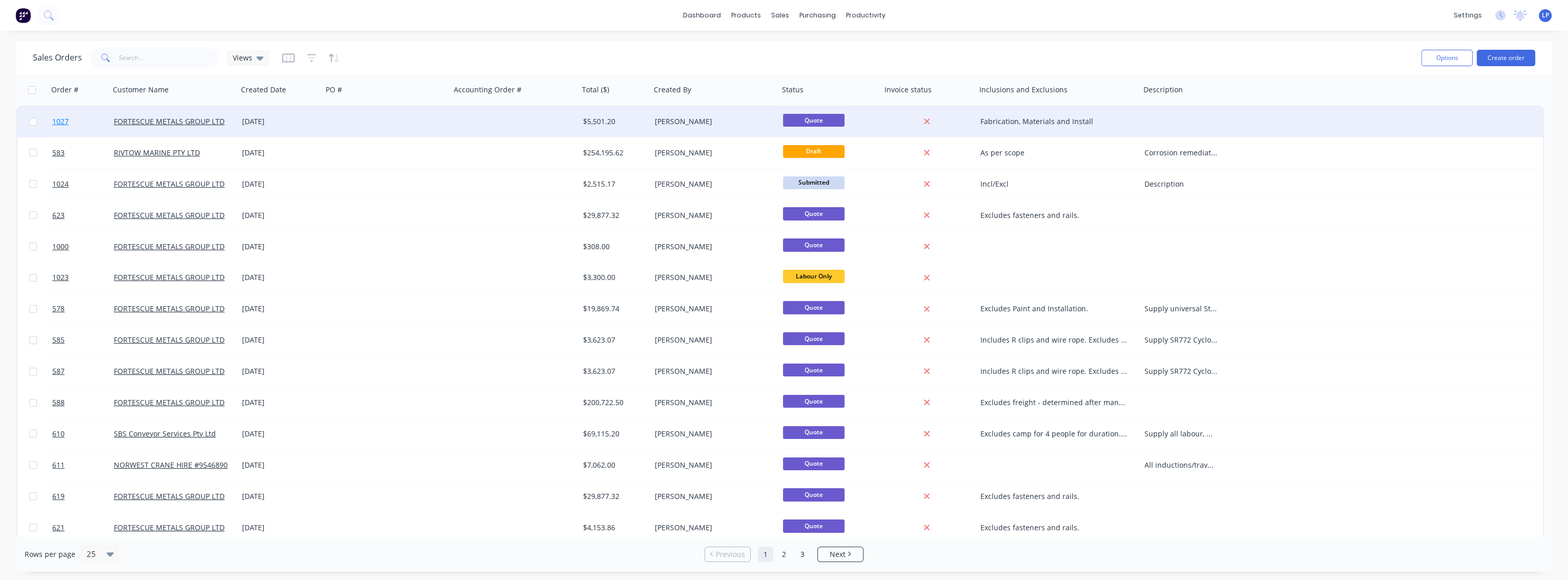
click at [64, 122] on span "1027" at bounding box center [61, 121] width 17 height 11
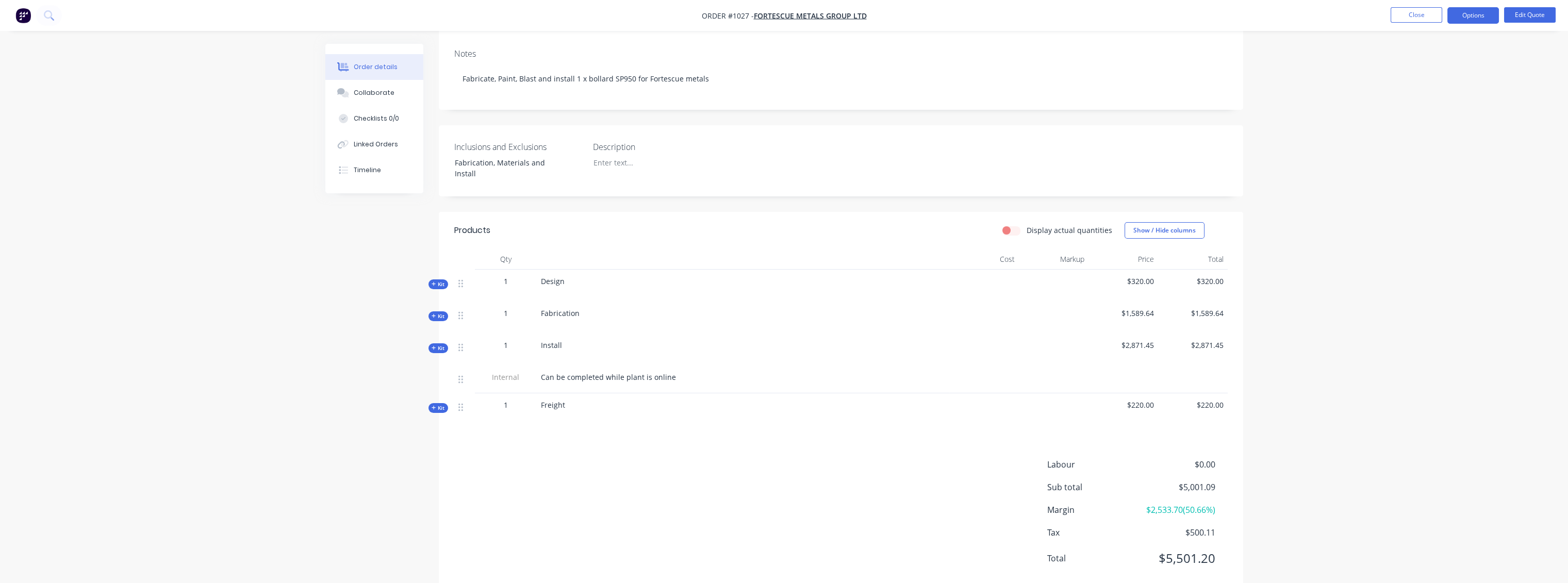
scroll to position [176, 0]
click at [444, 280] on span "Kit" at bounding box center [439, 283] width 14 height 8
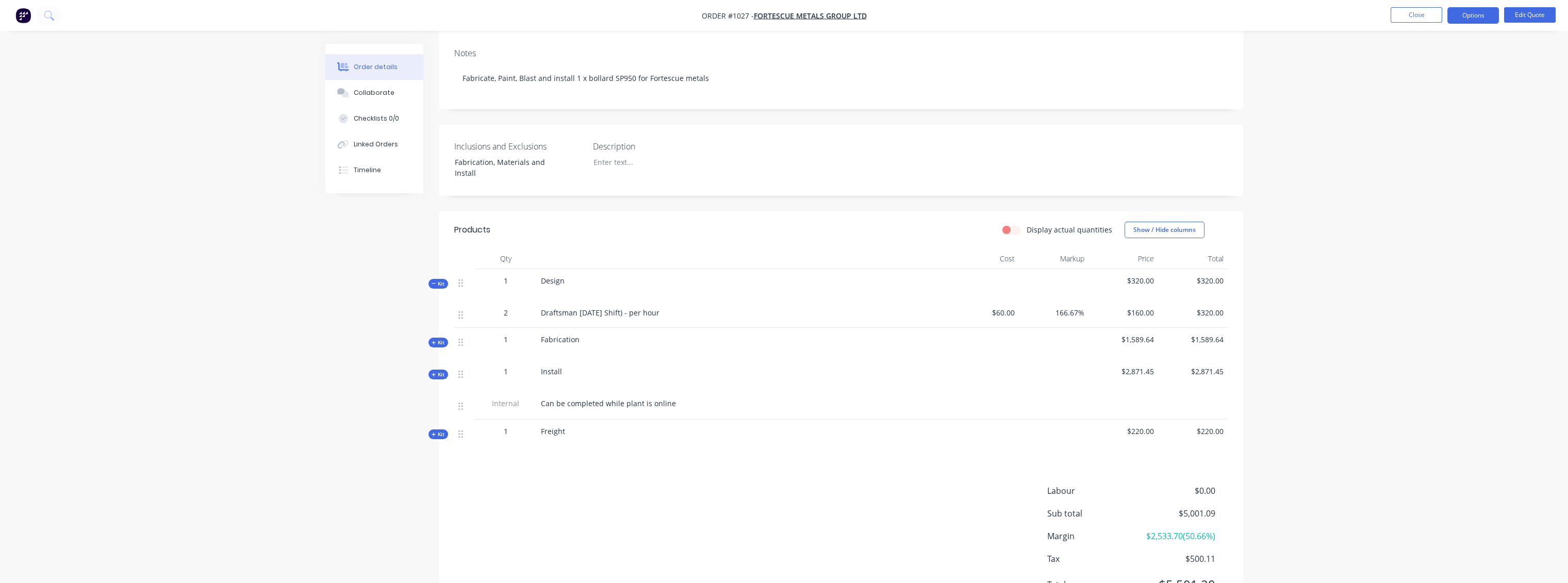
click at [445, 280] on span "Kit" at bounding box center [439, 283] width 14 height 8
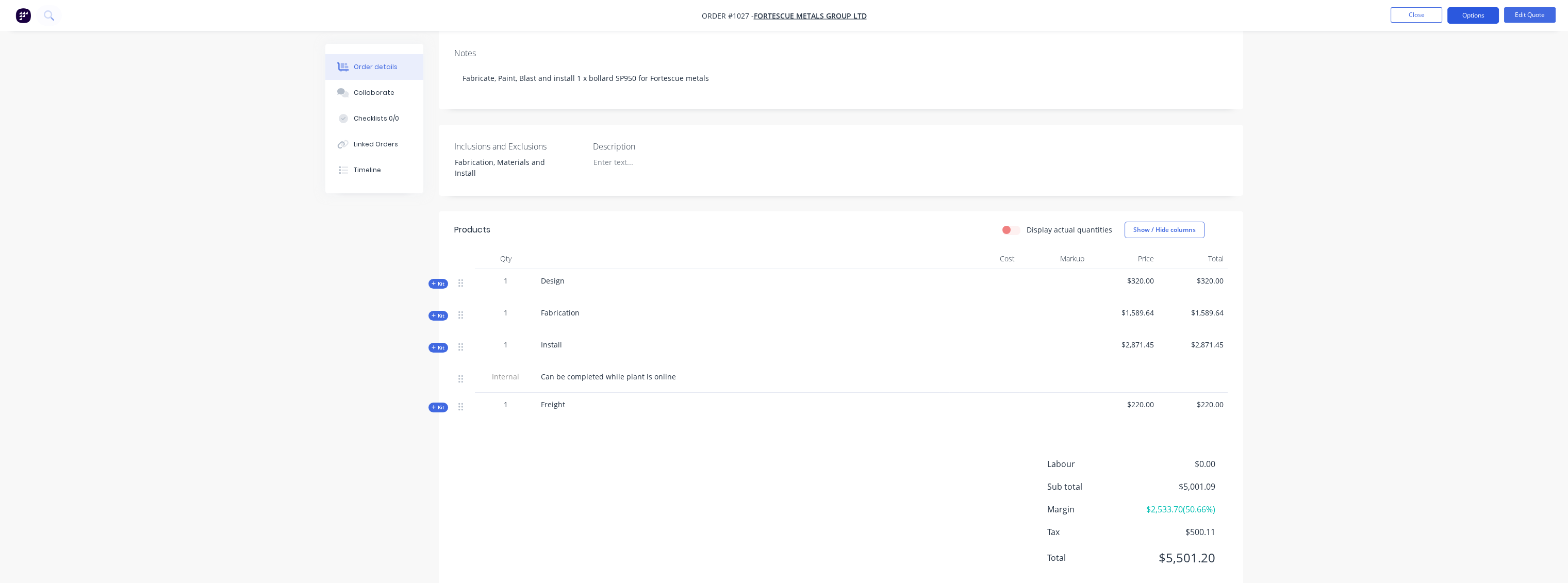
click at [1473, 12] on button "Options" at bounding box center [1473, 15] width 52 height 17
click at [1447, 122] on div "Convert to Order" at bounding box center [1442, 124] width 95 height 15
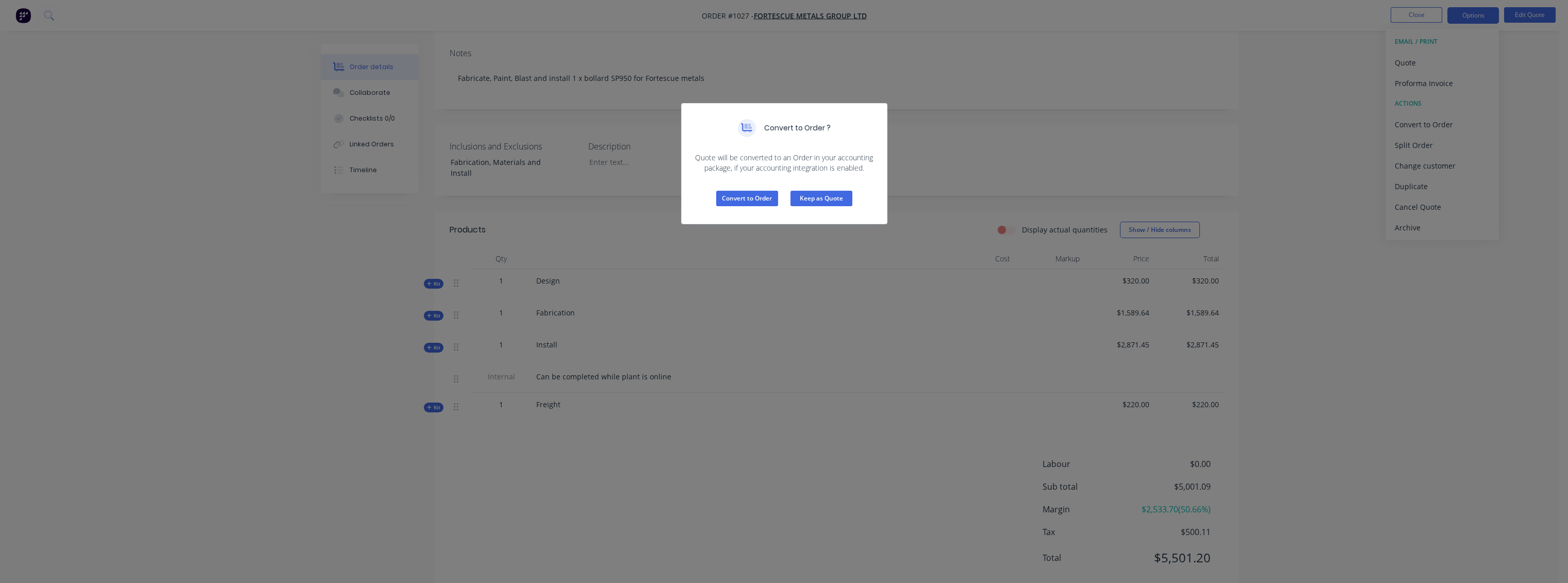
click at [824, 197] on button "Keep as Quote" at bounding box center [821, 198] width 62 height 15
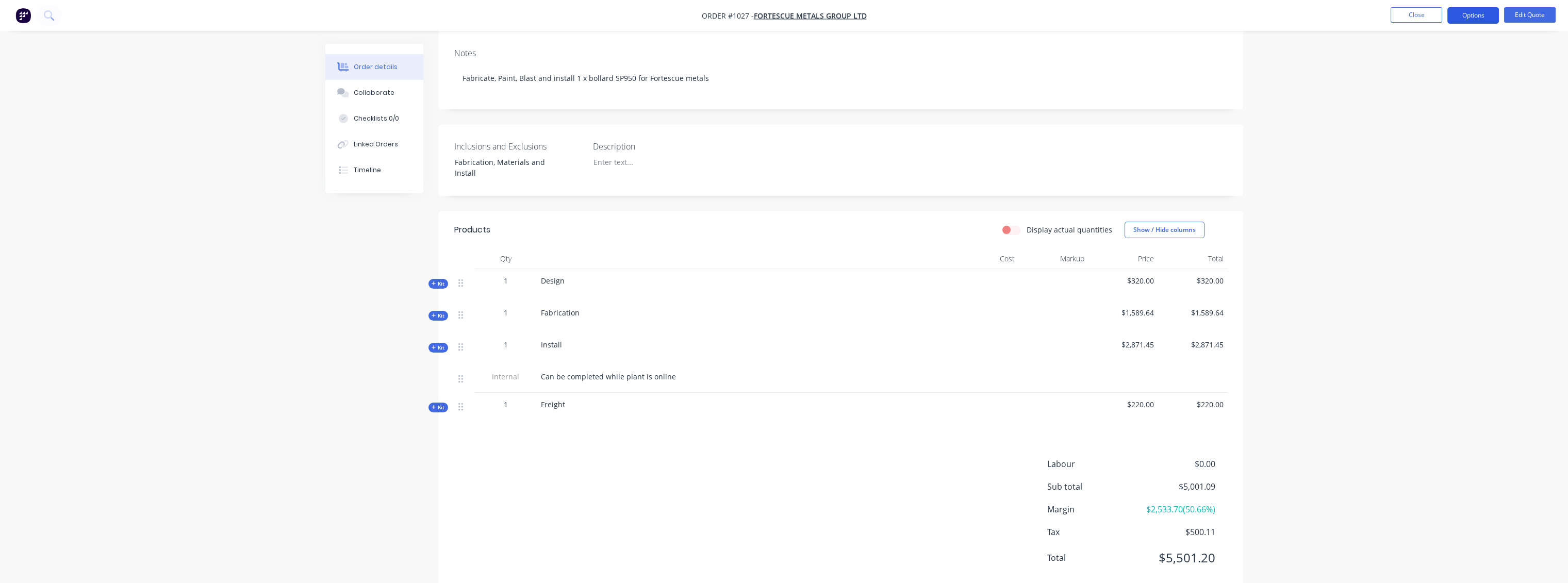
click at [1463, 11] on button "Options" at bounding box center [1473, 15] width 52 height 17
click at [1518, 11] on button "Edit Quote" at bounding box center [1530, 14] width 52 height 15
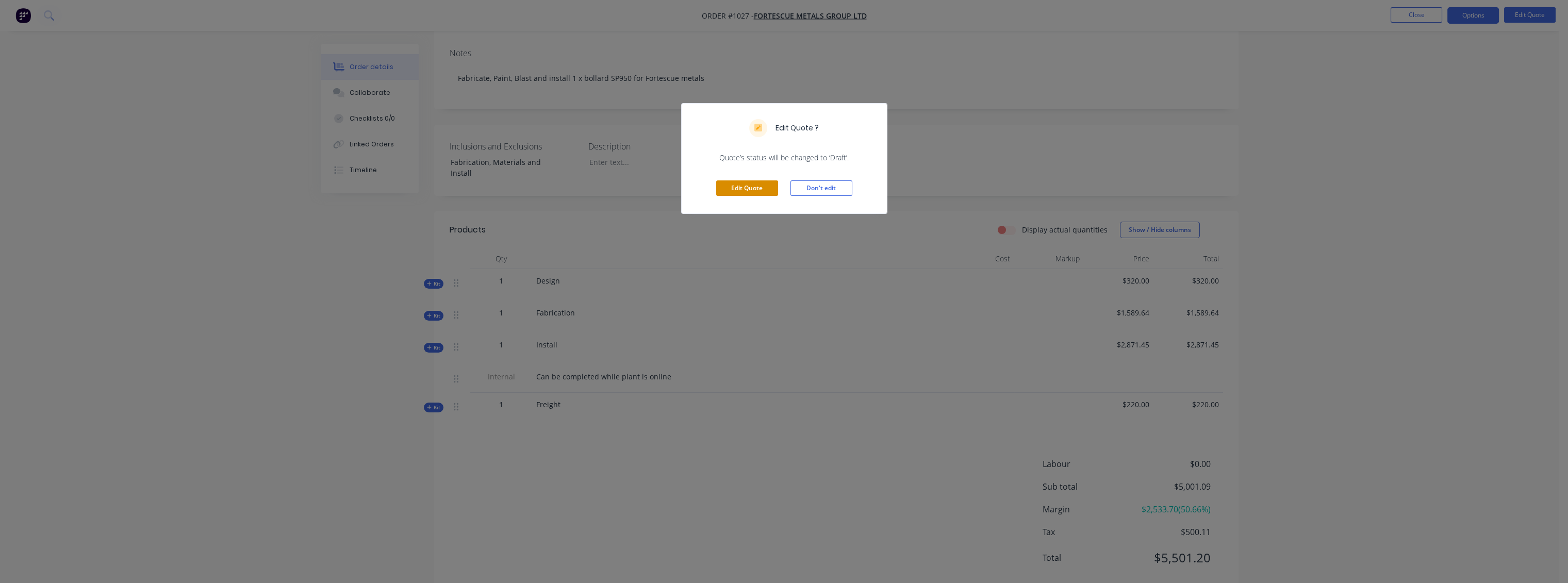
click at [764, 187] on button "Edit Quote" at bounding box center [747, 188] width 62 height 15
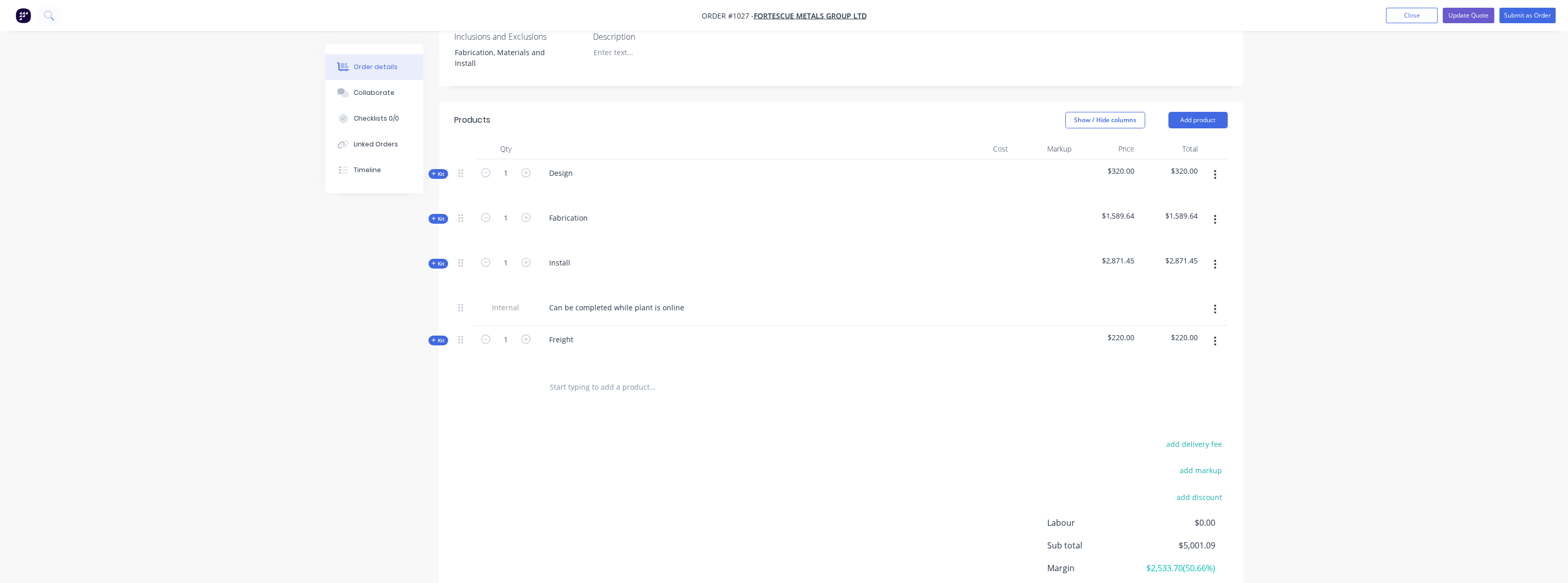
scroll to position [229, 0]
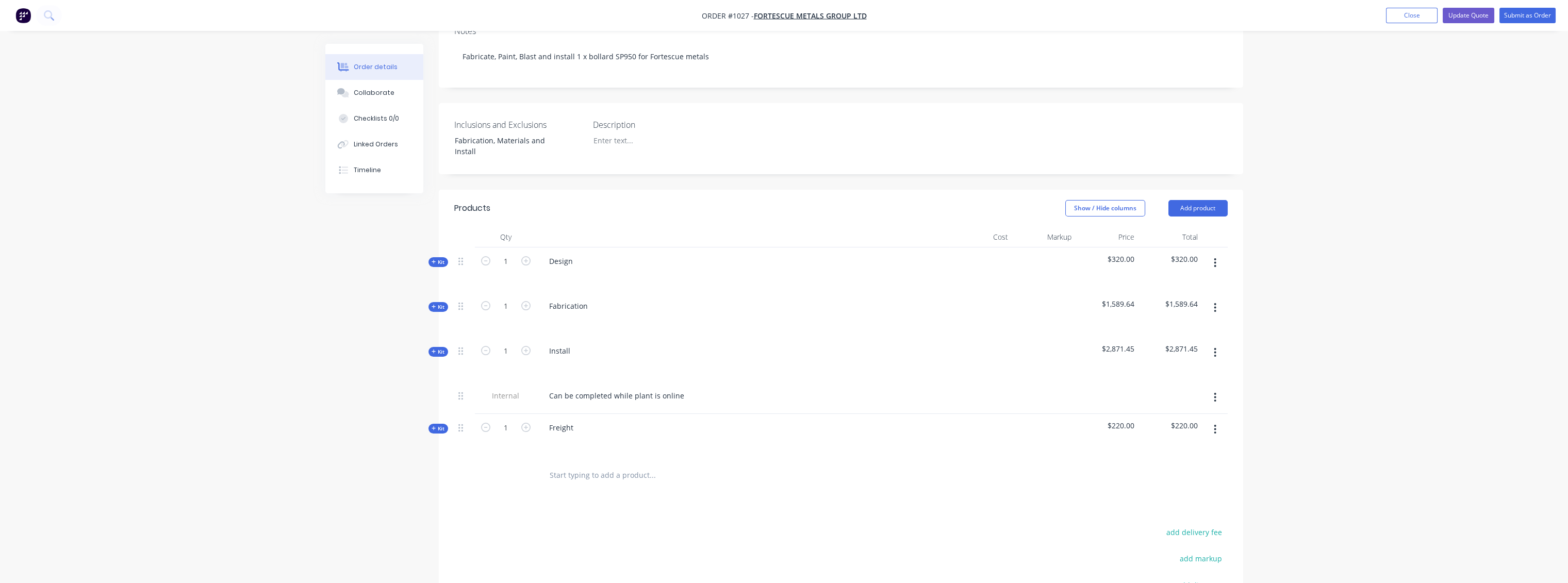
click at [1214, 258] on icon "button" at bounding box center [1215, 263] width 2 height 9
click at [583, 465] on input "text" at bounding box center [652, 475] width 206 height 21
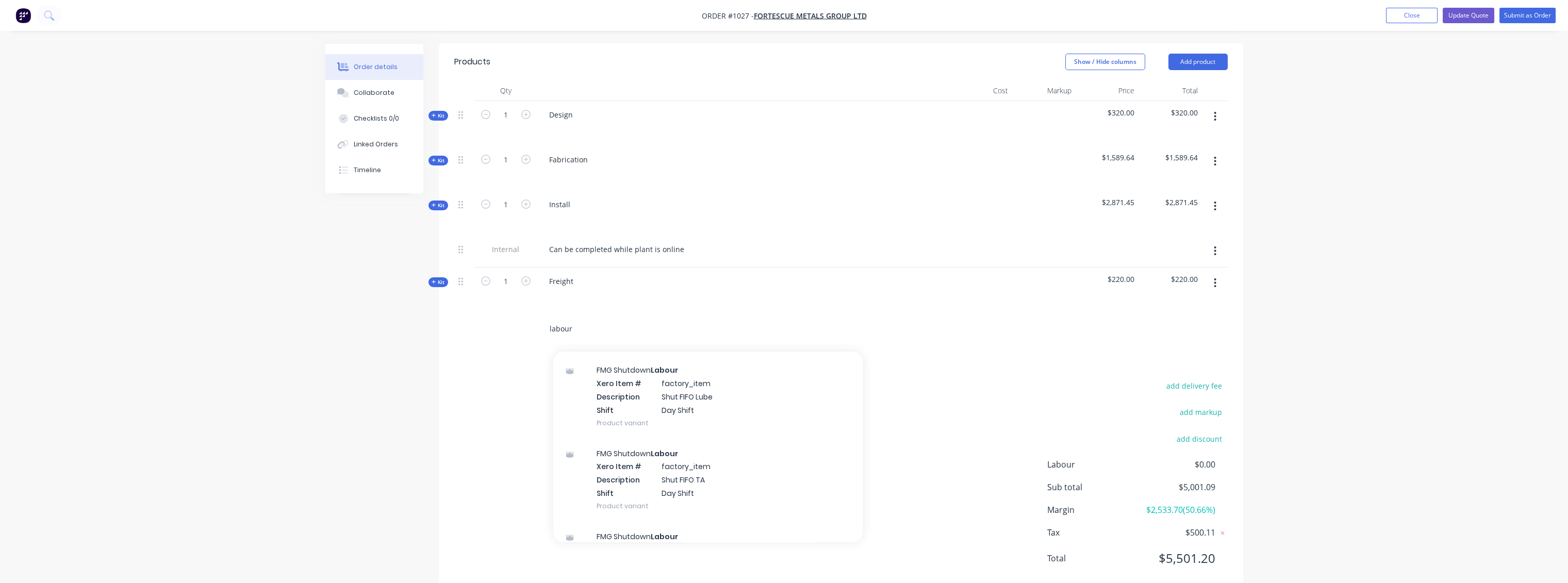
scroll to position [0, 0]
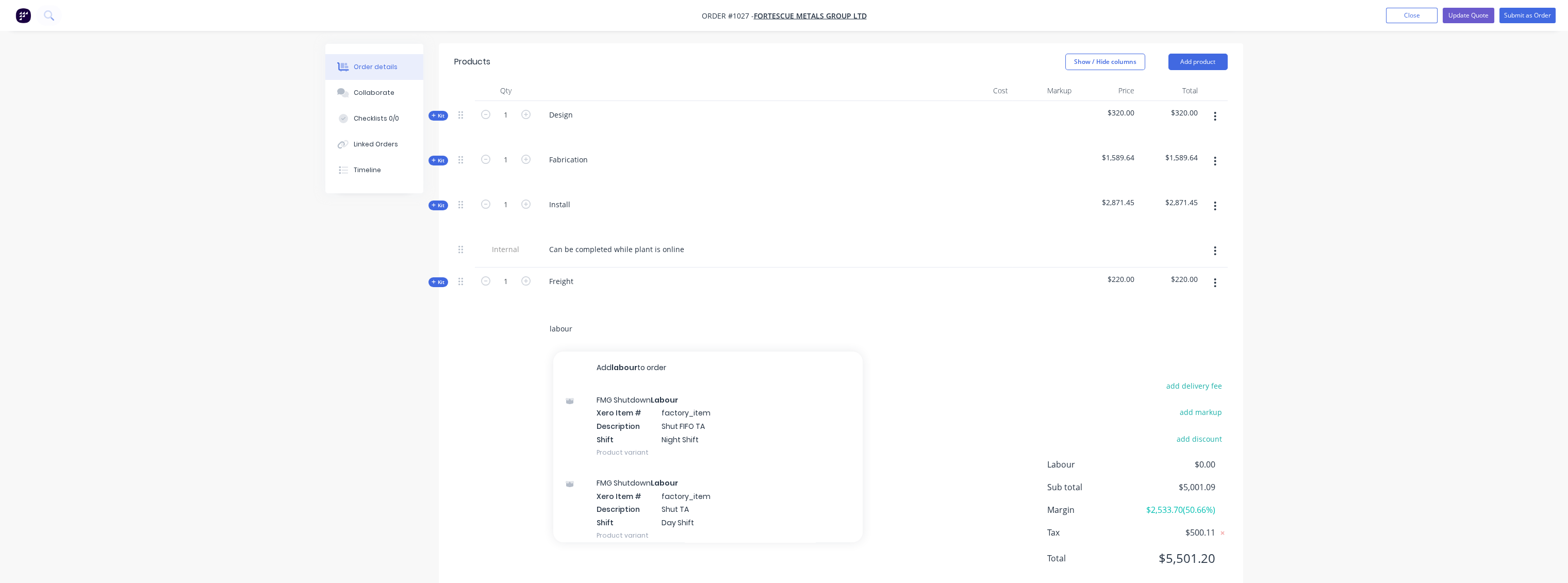
drag, startPoint x: 513, startPoint y: 305, endPoint x: 491, endPoint y: 305, distance: 22.0
click at [491, 312] on div "labour Add labour to order FMG Shutdown Labour Xero Item # factory_item Descrip…" at bounding box center [841, 329] width 773 height 34
type input "template"
drag, startPoint x: 607, startPoint y: 300, endPoint x: 515, endPoint y: 307, distance: 92.3
click at [515, 312] on div "template Add template to order No results found" at bounding box center [841, 329] width 773 height 34
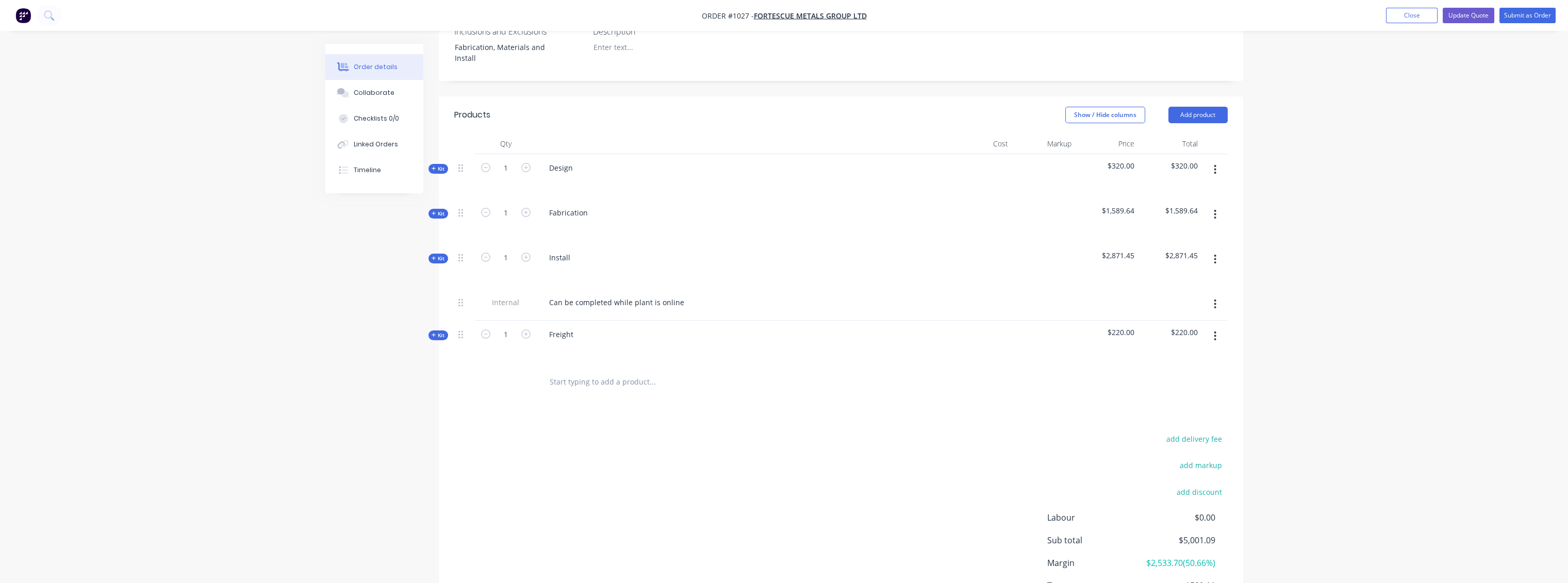
scroll to position [375, 0]
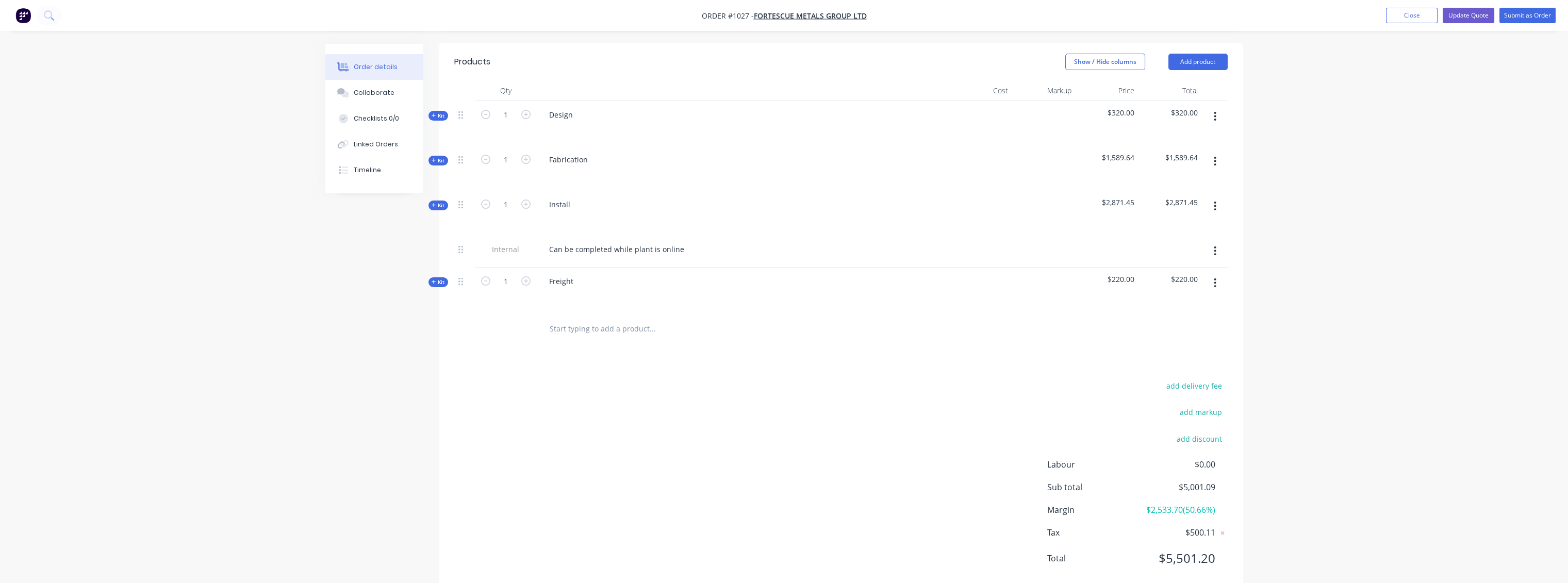
click at [433, 203] on icon at bounding box center [434, 205] width 5 height 5
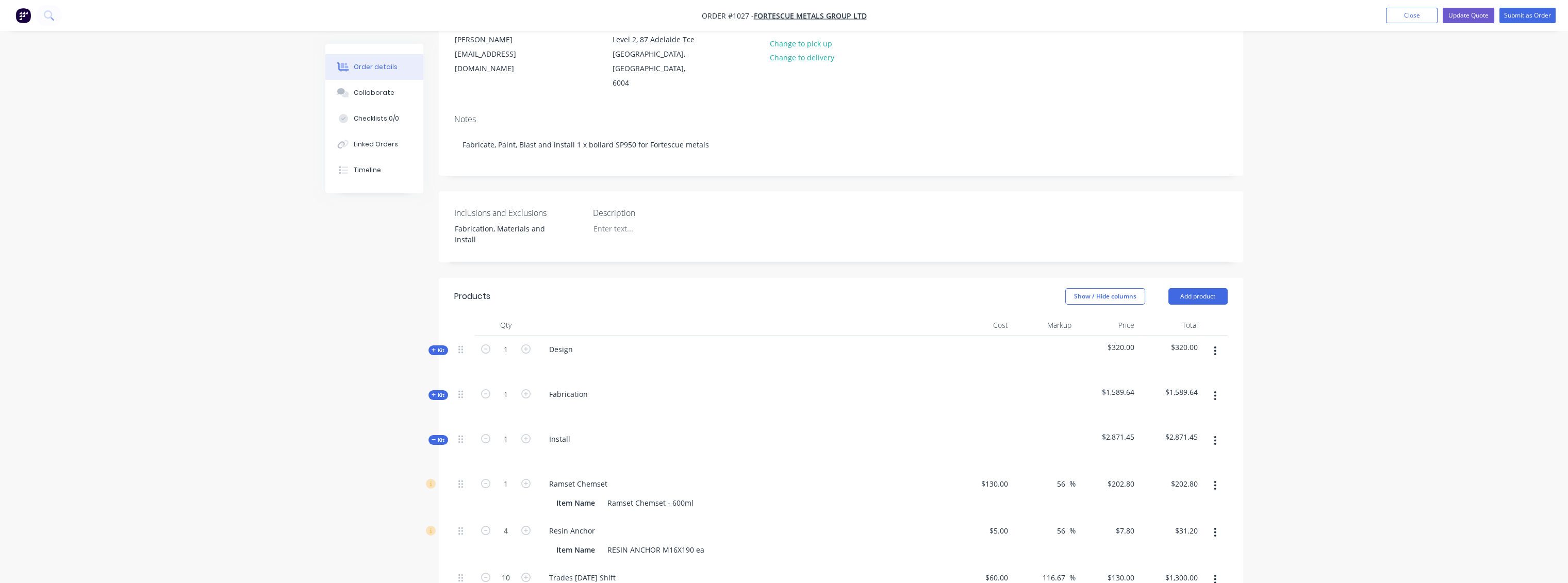
scroll to position [140, 0]
click at [1417, 20] on button "Close" at bounding box center [1412, 15] width 52 height 15
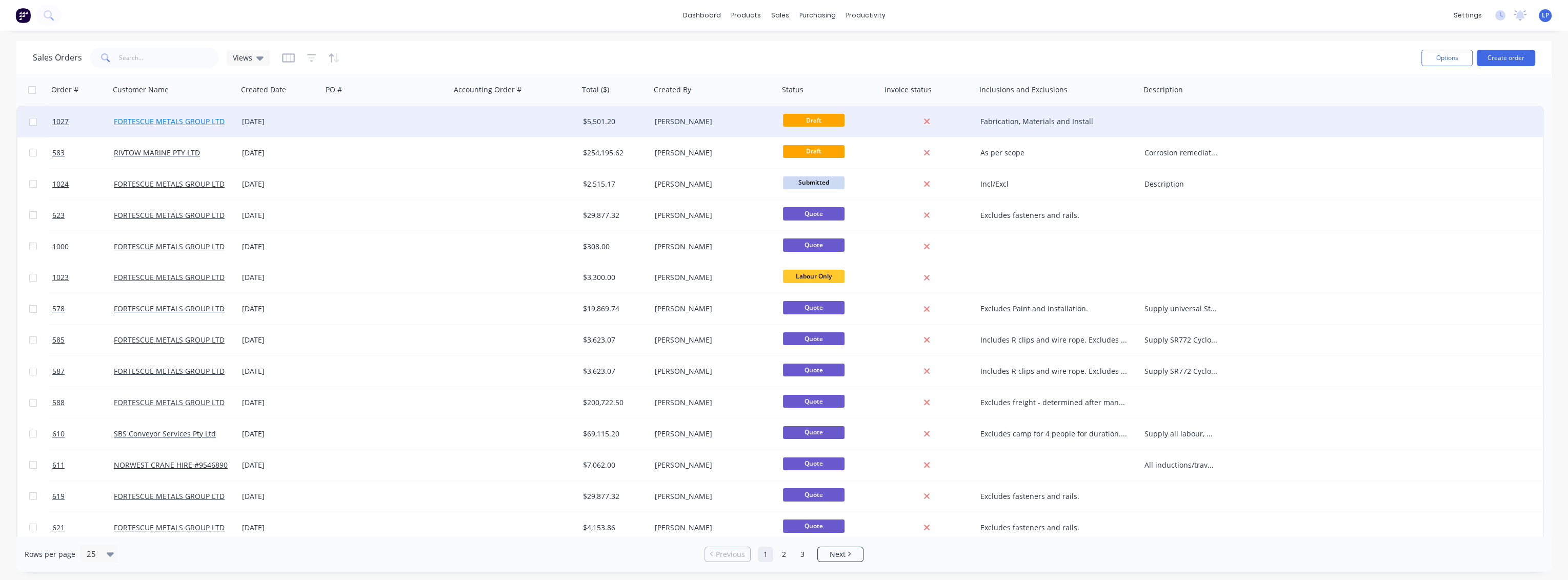
click at [191, 123] on link "FORTESCUE METALS GROUP LTD" at bounding box center [169, 121] width 111 height 10
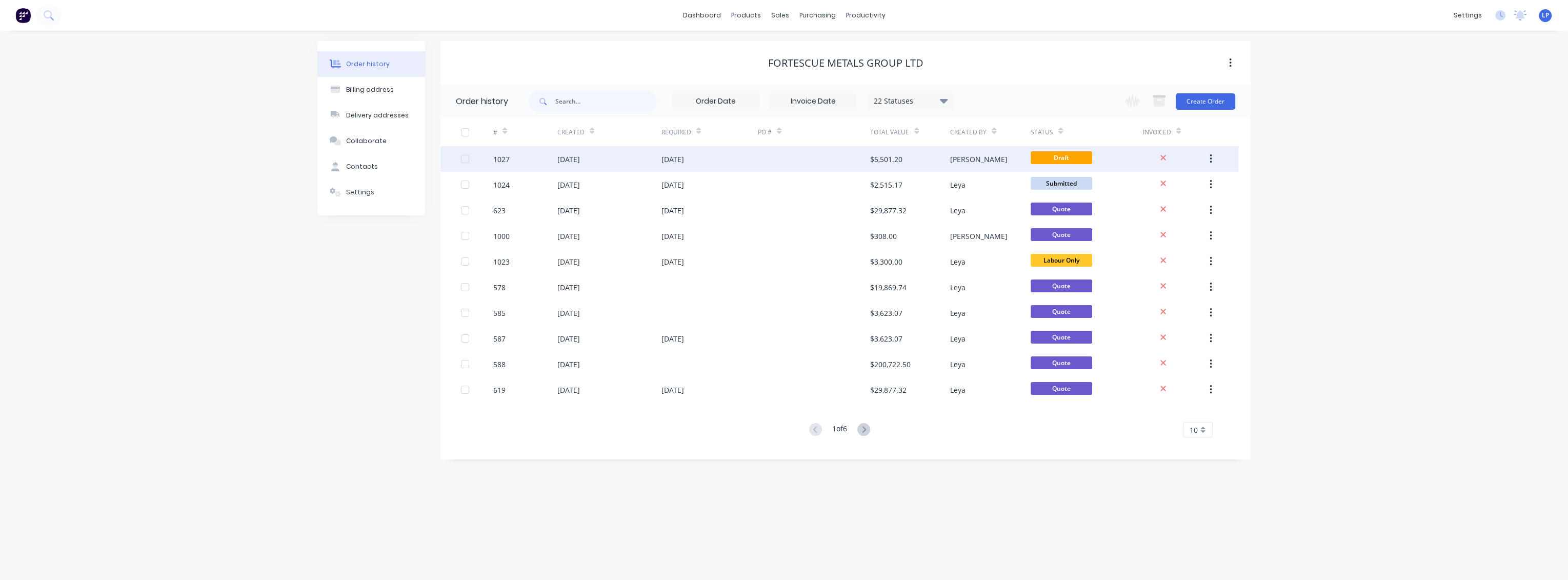
click at [1209, 158] on icon "button" at bounding box center [1210, 158] width 2 height 11
click at [1210, 159] on icon "button" at bounding box center [1210, 159] width 2 height 9
click at [497, 157] on div "1027" at bounding box center [501, 159] width 17 height 11
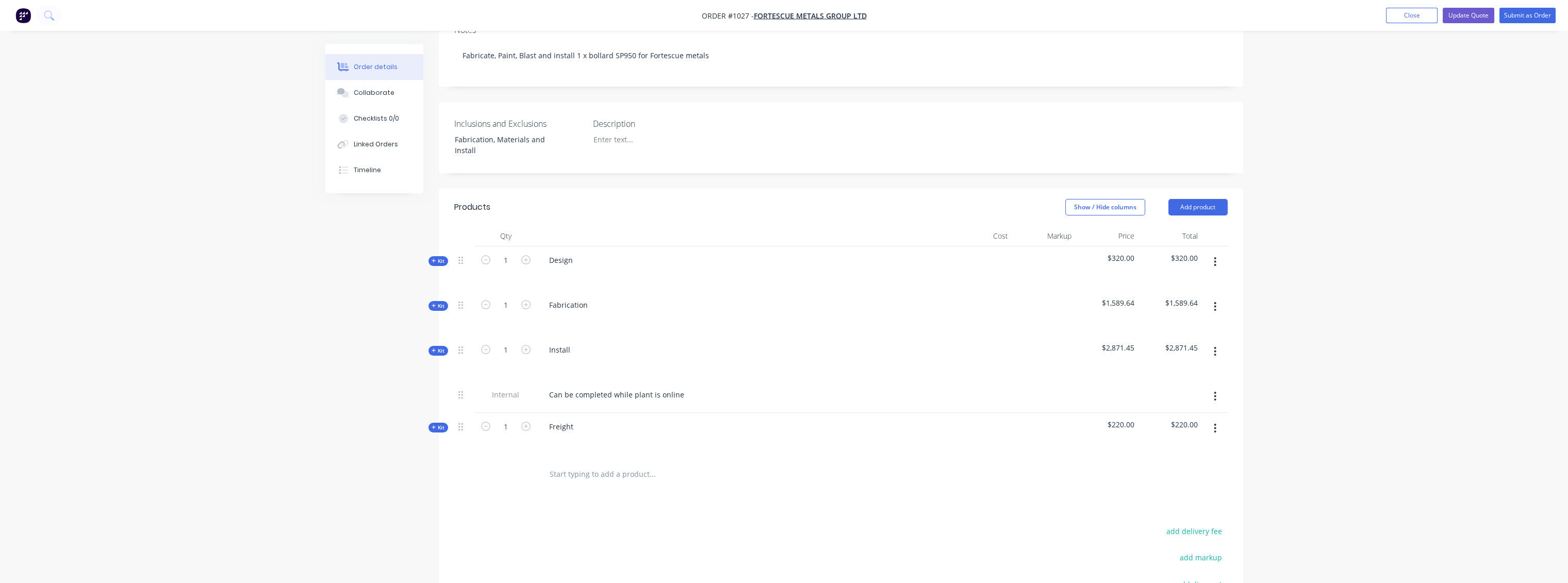
scroll to position [229, 0]
click at [432, 303] on span "Kit" at bounding box center [439, 307] width 14 height 8
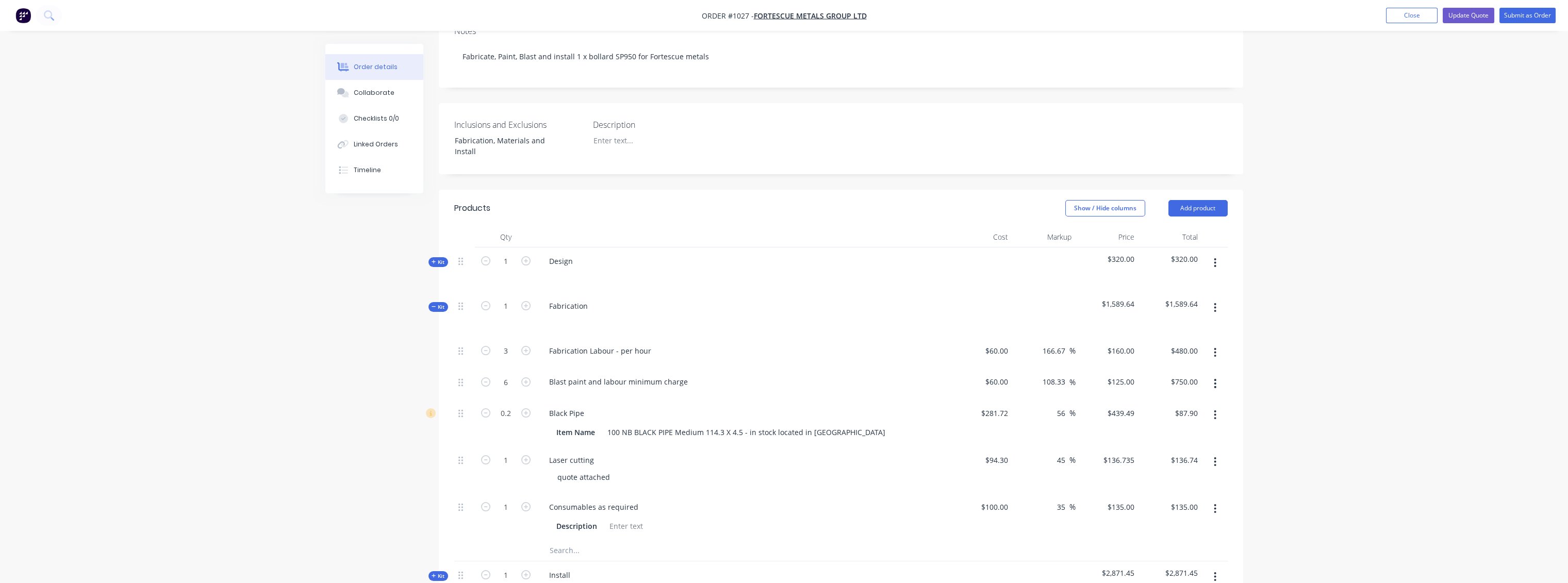
click at [432, 303] on span "Kit" at bounding box center [439, 307] width 14 height 8
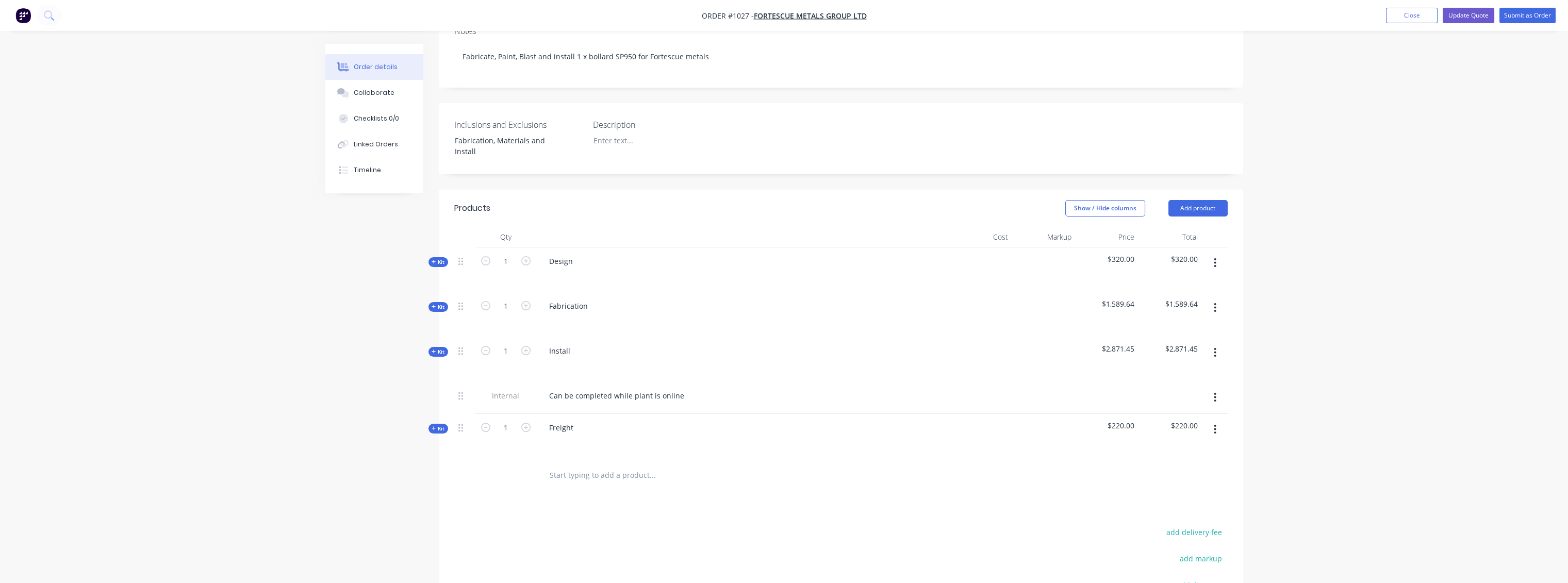
click at [434, 349] on icon at bounding box center [434, 351] width 5 height 5
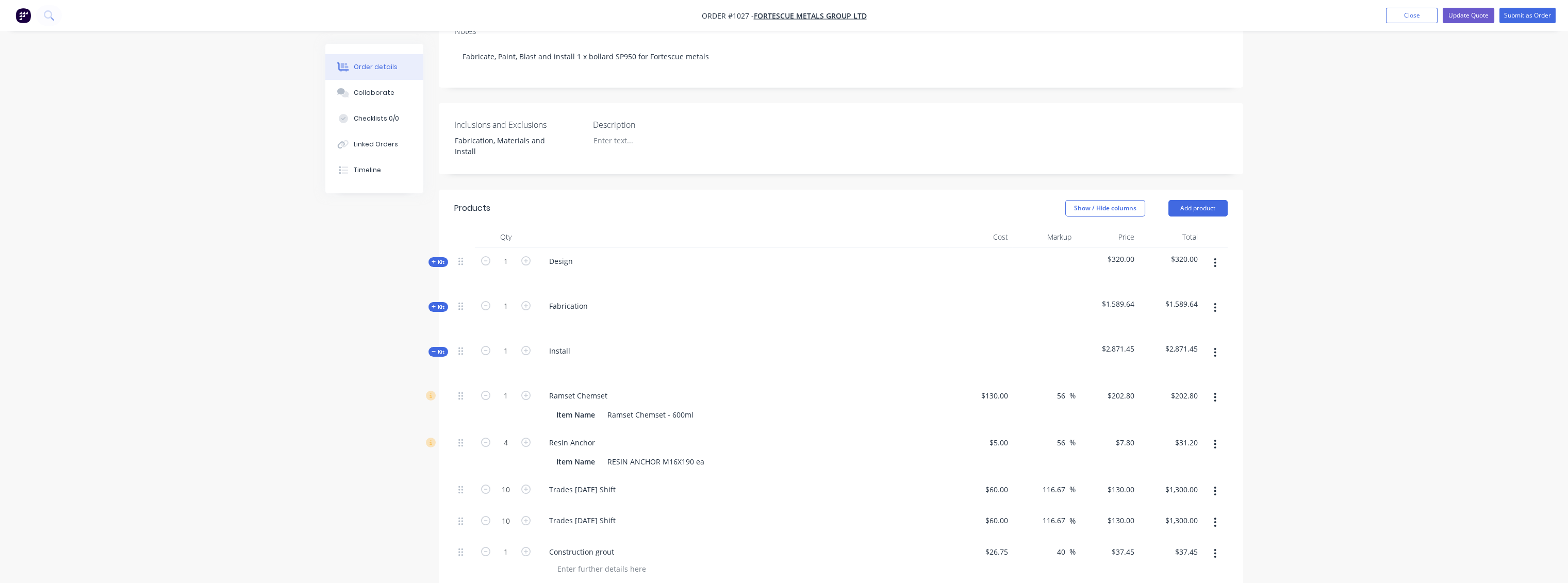
click at [434, 349] on icon at bounding box center [434, 351] width 5 height 5
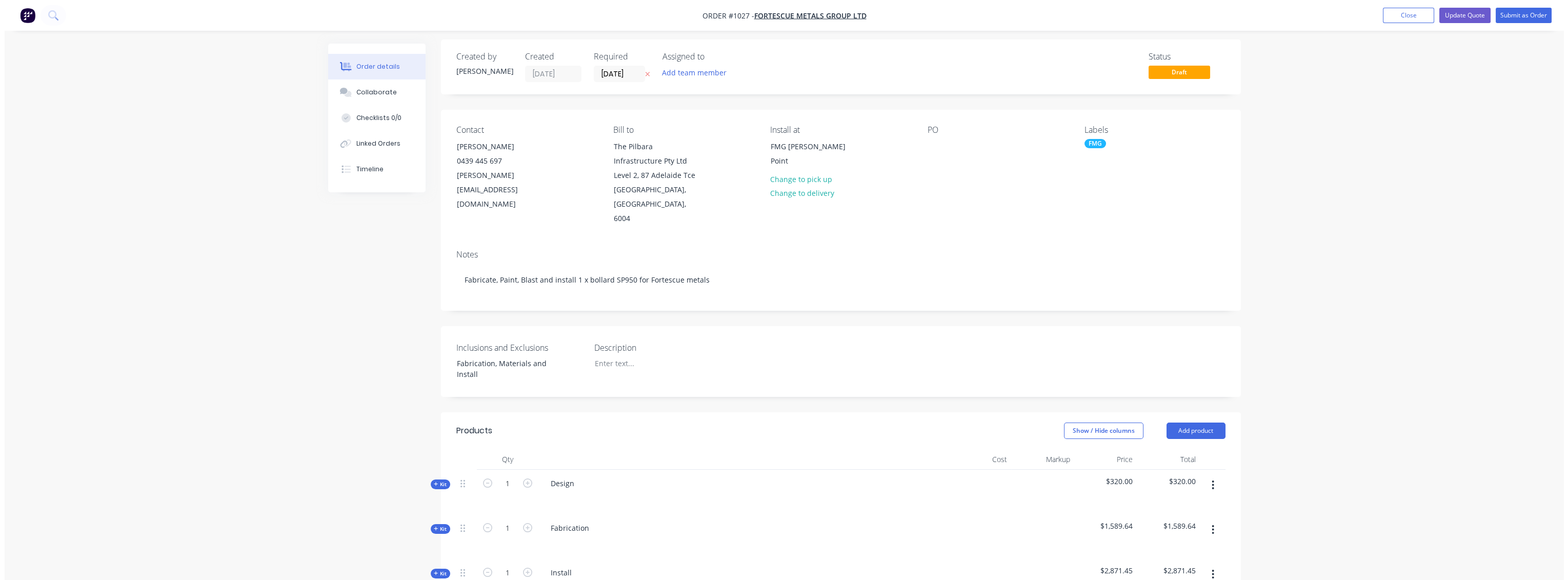
scroll to position [0, 0]
click at [1167, 80] on span "Draft" at bounding box center [1174, 76] width 61 height 13
click at [1169, 78] on span "Draft" at bounding box center [1174, 76] width 61 height 13
click at [1121, 108] on div "Created by [PERSON_NAME] Created [DATE] Required [DATE] Assigned to Add team me…" at bounding box center [836, 503] width 800 height 920
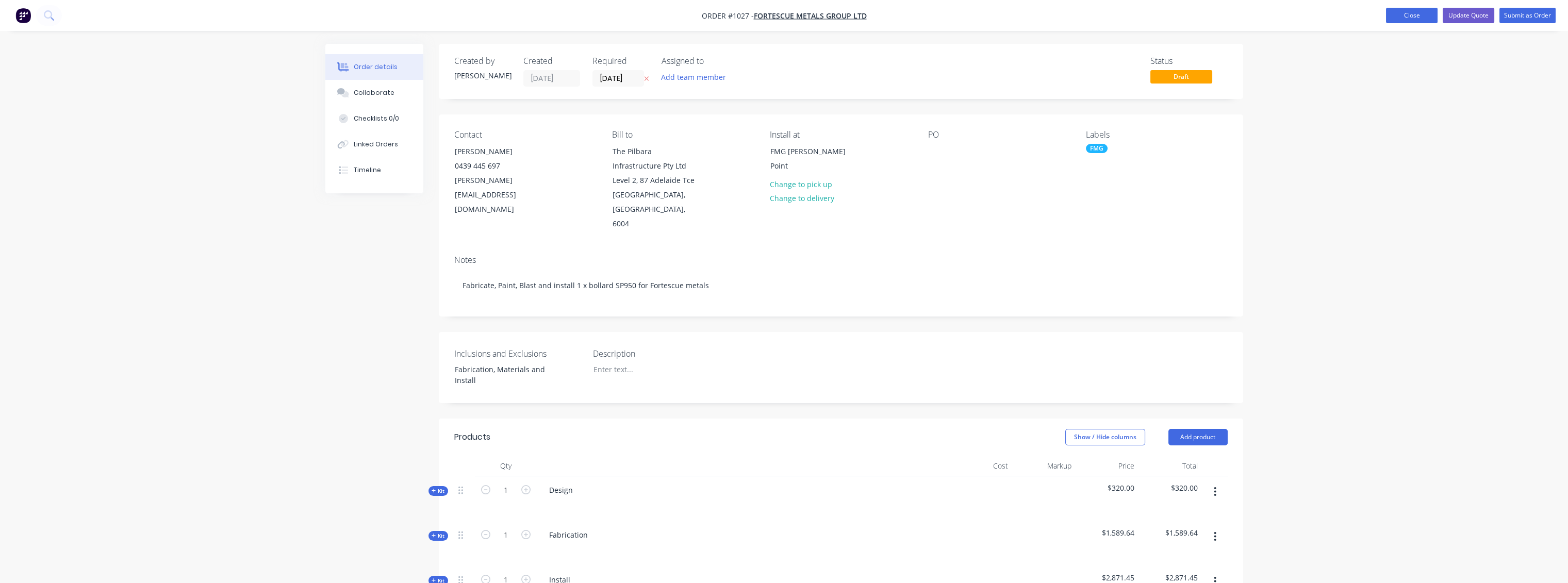
click at [1423, 14] on button "Close" at bounding box center [1412, 15] width 52 height 15
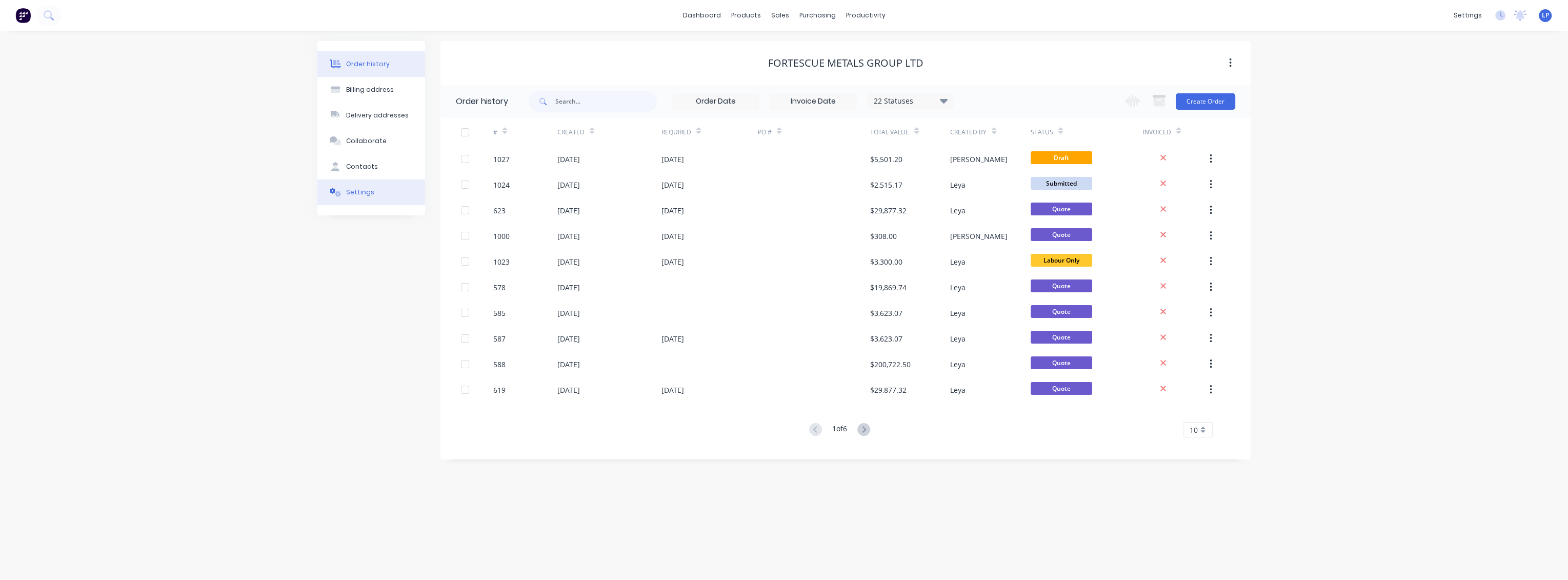
click at [373, 191] on button "Settings" at bounding box center [372, 193] width 108 height 26
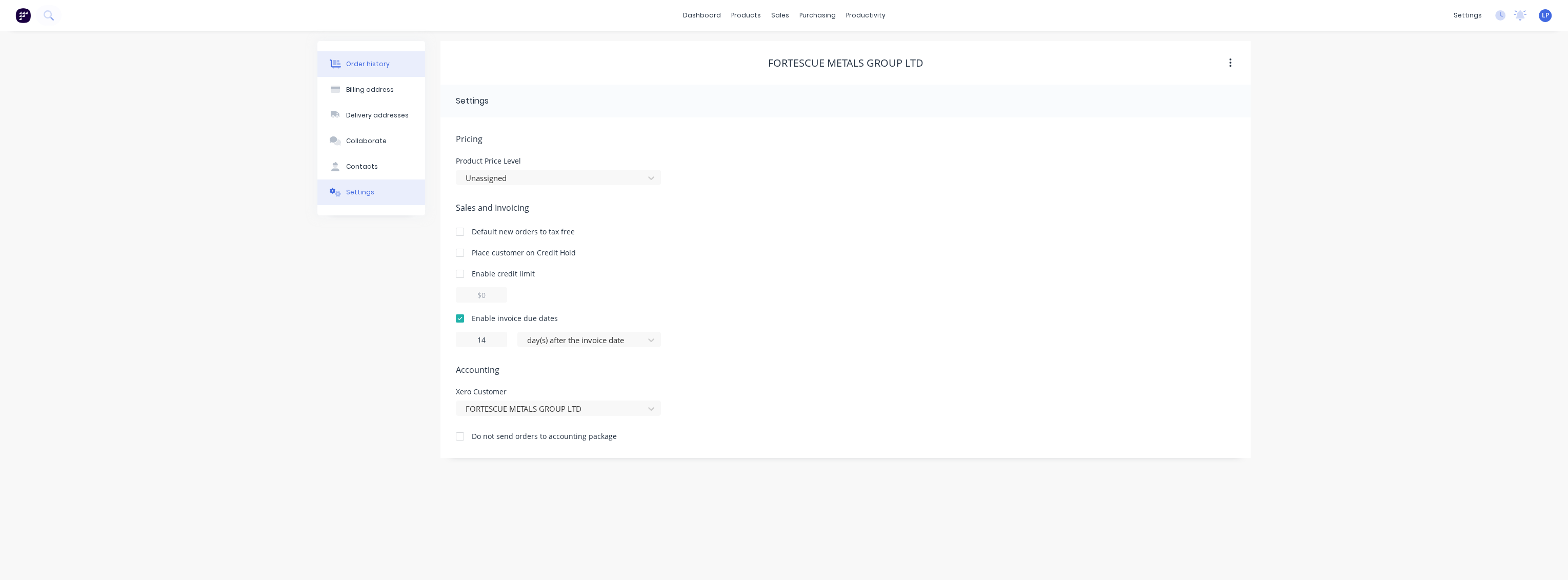
click at [375, 60] on div "Order history" at bounding box center [367, 64] width 43 height 9
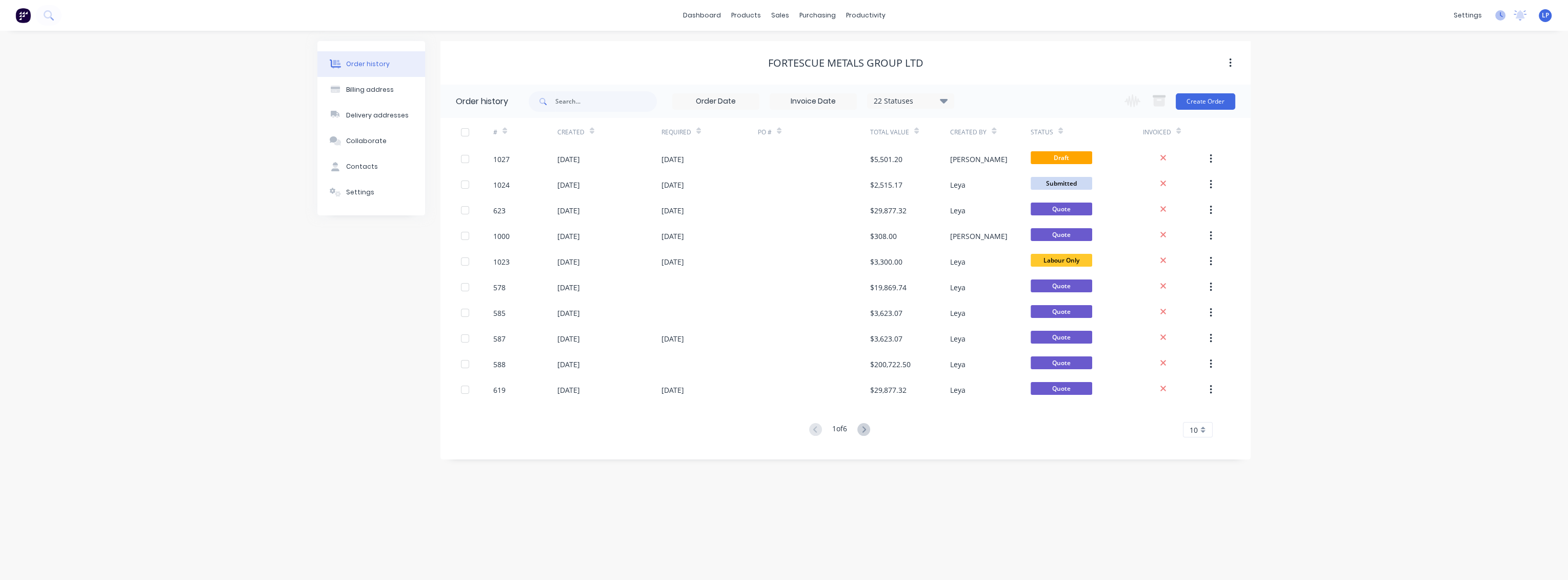
click at [1499, 15] on icon at bounding box center [1501, 16] width 11 height 11
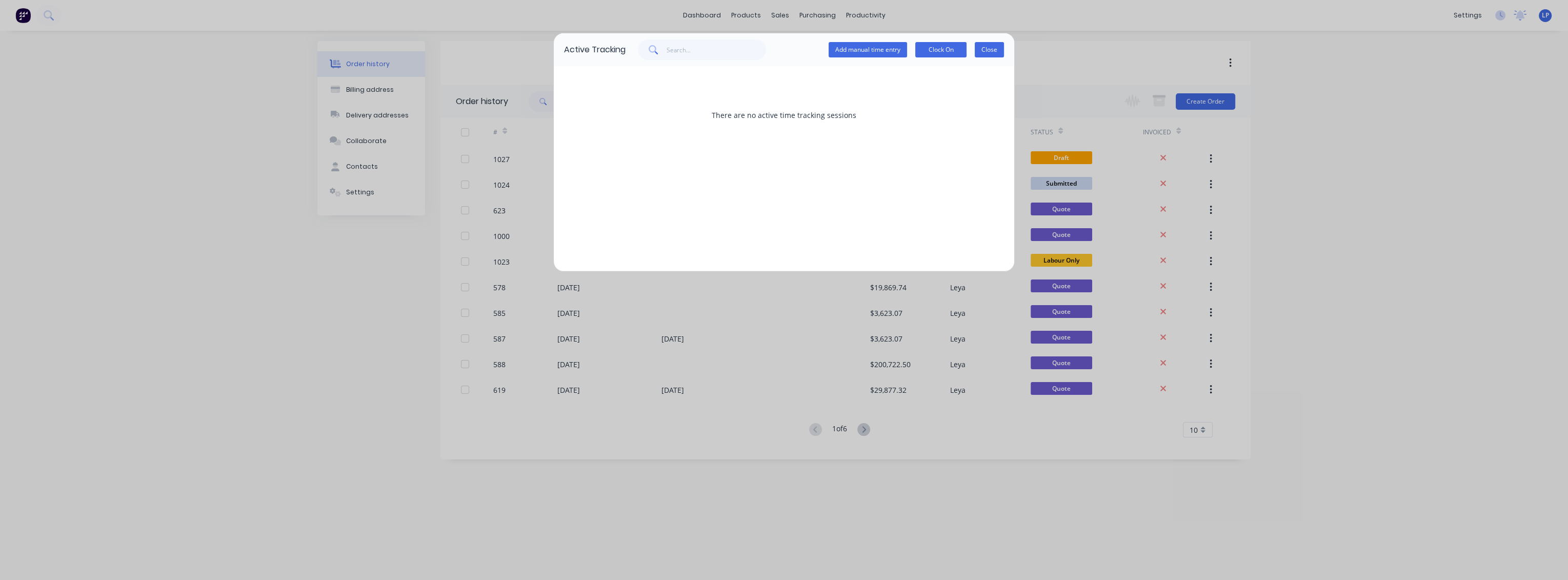
click at [987, 50] on button "Close" at bounding box center [989, 49] width 30 height 15
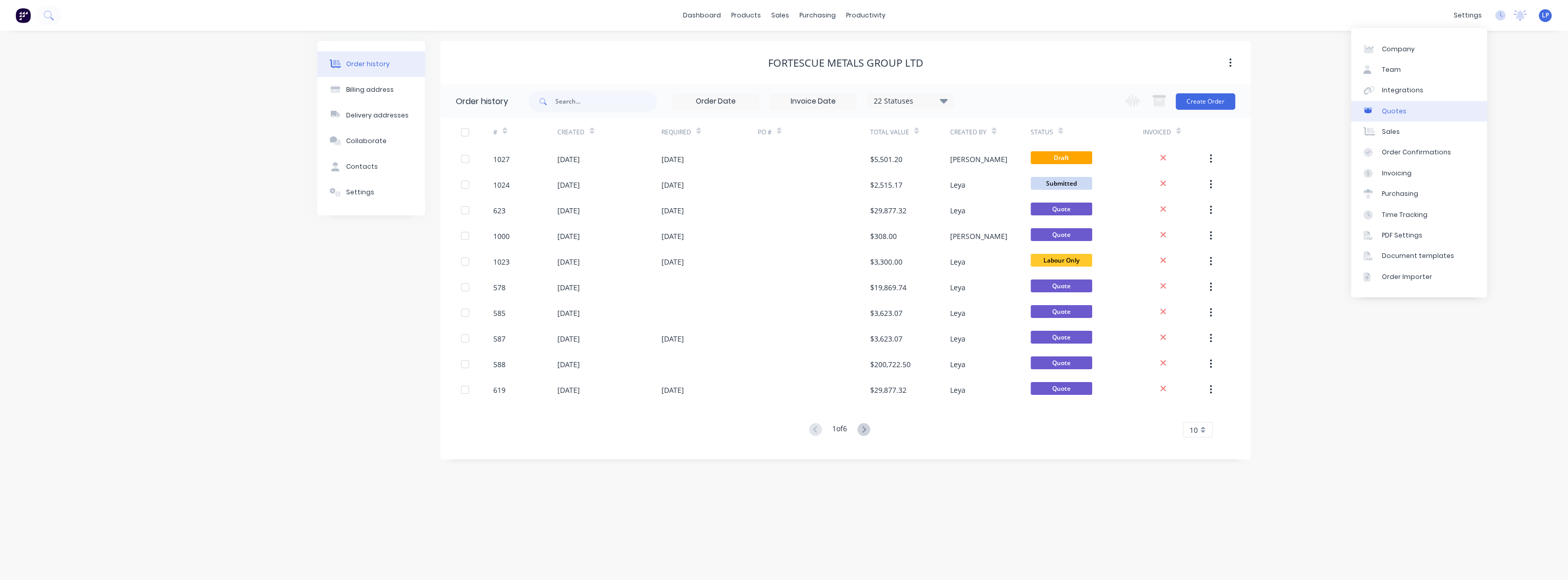
click at [1397, 108] on div "Quotes" at bounding box center [1394, 111] width 24 height 9
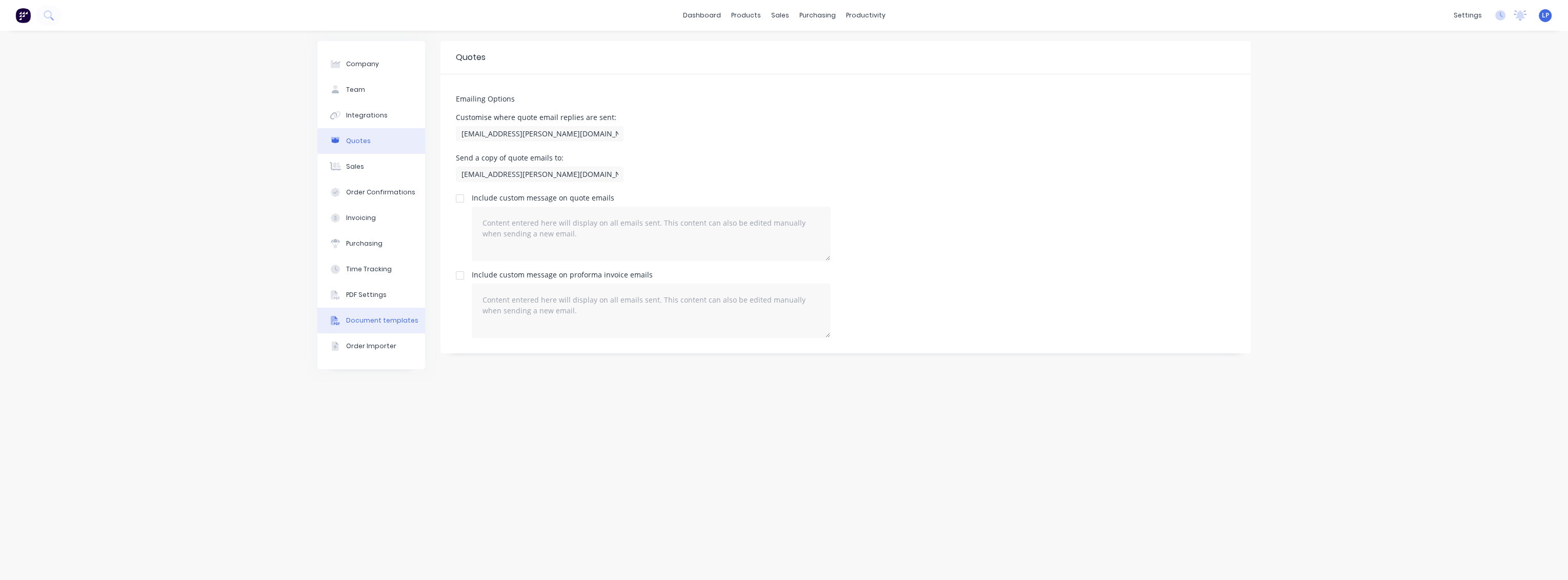
click at [368, 322] on div "Document templates" at bounding box center [381, 321] width 72 height 9
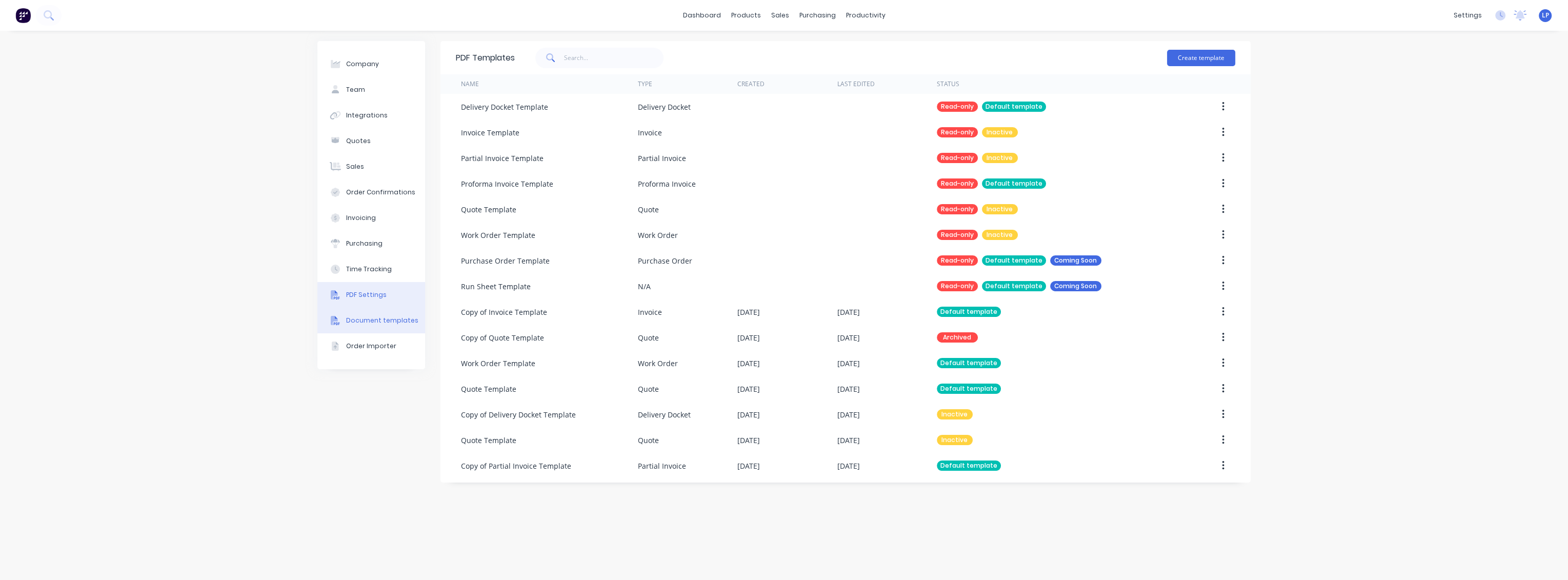
click at [368, 294] on div "PDF Settings" at bounding box center [365, 295] width 40 height 9
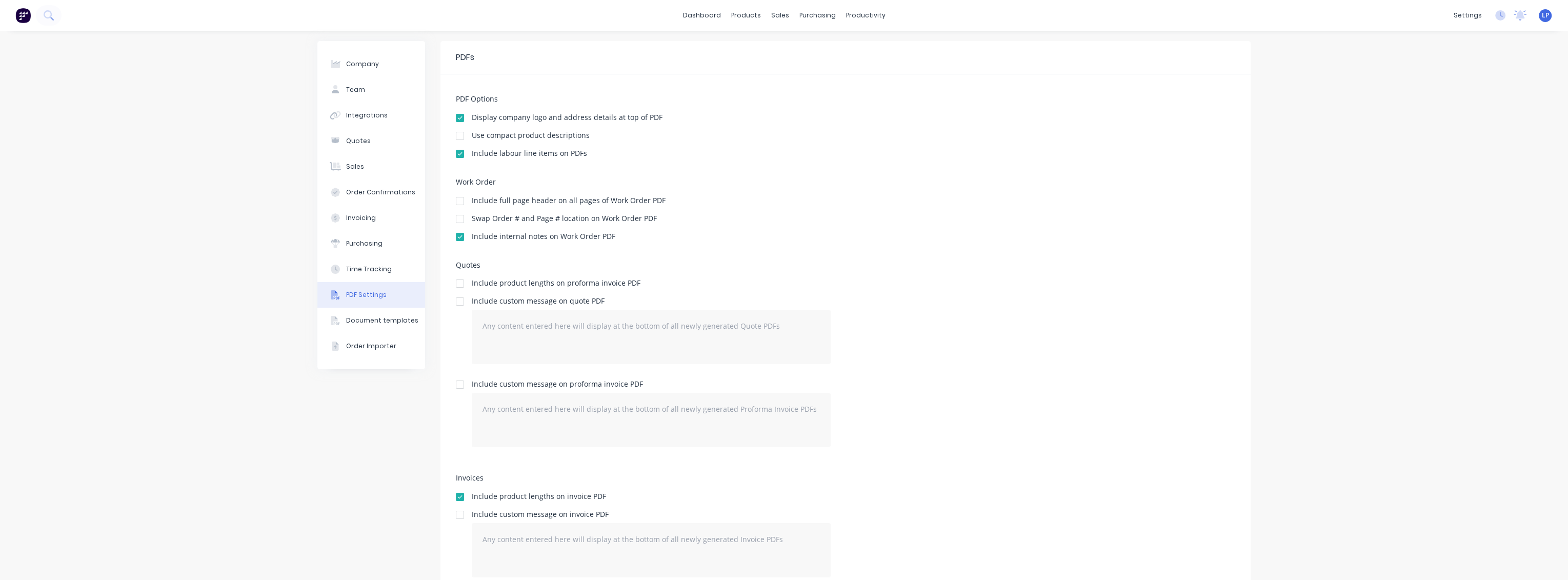
click at [1492, 58] on div "Company Team Integrations Quotes Sales Order Confirmations Invoicing Purchasing…" at bounding box center [784, 325] width 1568 height 588
